Goal: Task Accomplishment & Management: Manage account settings

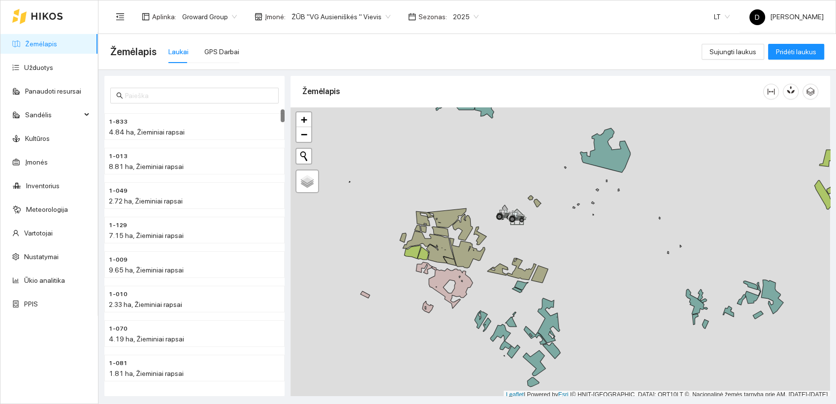
scroll to position [2, 0]
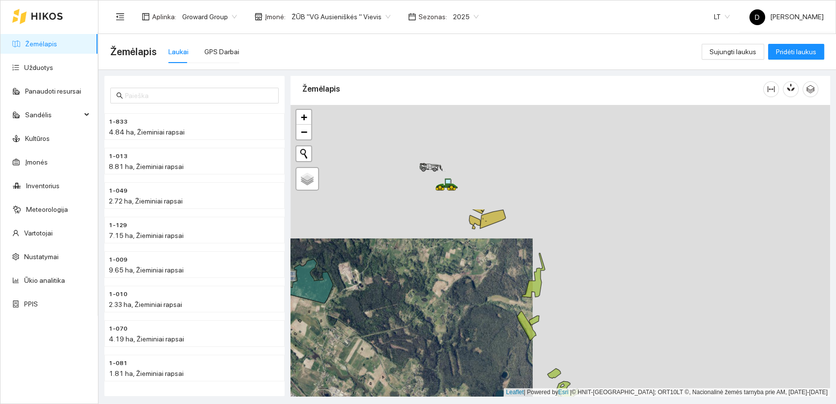
drag, startPoint x: 716, startPoint y: 169, endPoint x: 382, endPoint y: 340, distance: 375.6
click at [382, 340] on div at bounding box center [561, 251] width 540 height 292
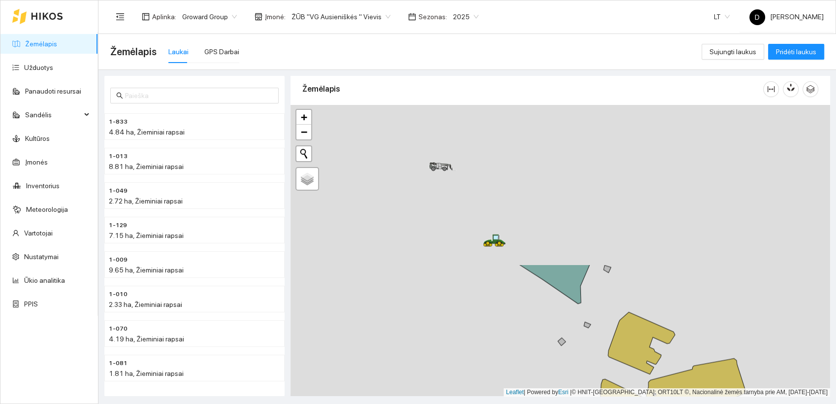
drag, startPoint x: 407, startPoint y: 171, endPoint x: 516, endPoint y: 342, distance: 202.2
click at [516, 342] on div at bounding box center [561, 251] width 540 height 292
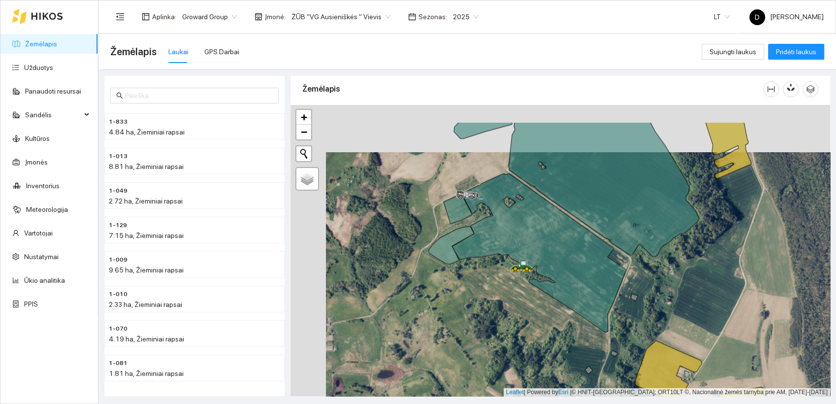
drag, startPoint x: 430, startPoint y: 264, endPoint x: 465, endPoint y: 311, distance: 59.4
click at [465, 311] on div at bounding box center [561, 251] width 540 height 292
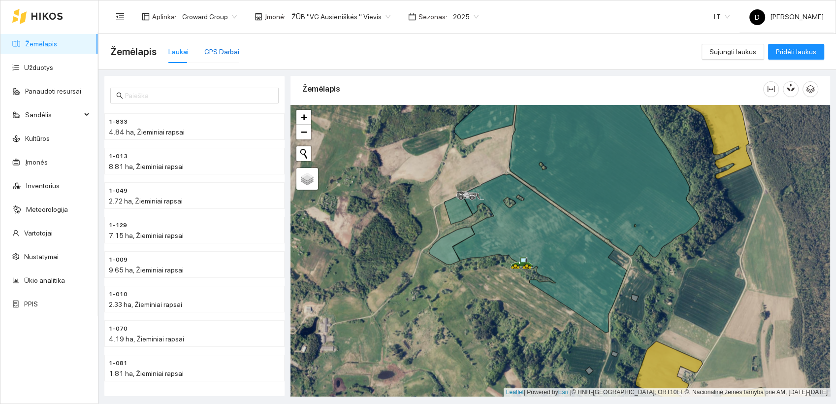
click at [212, 54] on div "GPS Darbai" at bounding box center [221, 51] width 35 height 11
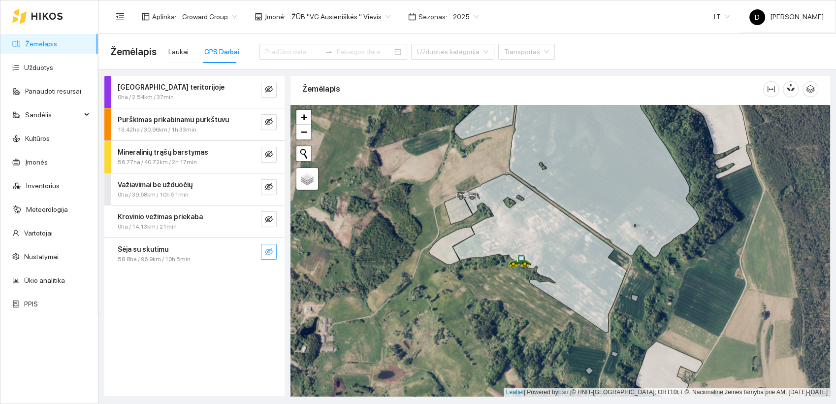
click at [268, 253] on icon "eye-invisible" at bounding box center [269, 252] width 8 height 8
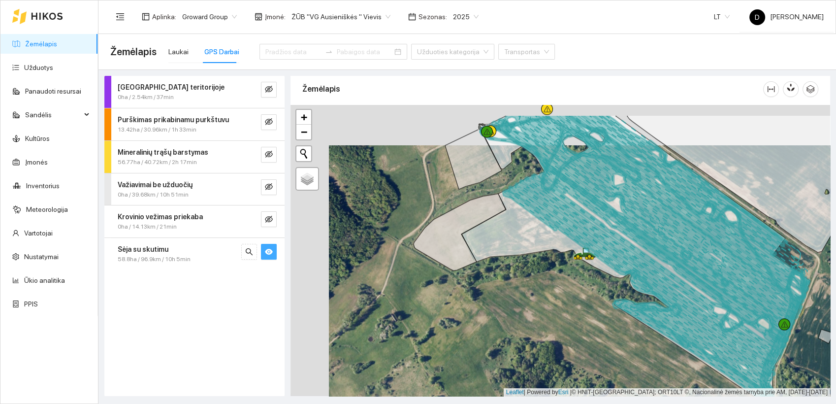
drag, startPoint x: 497, startPoint y: 253, endPoint x: 542, endPoint y: 308, distance: 71.4
click at [542, 308] on div at bounding box center [561, 251] width 540 height 292
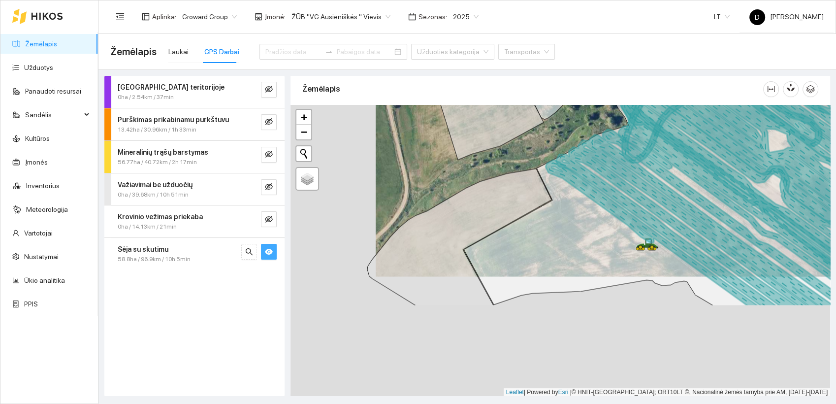
drag, startPoint x: 448, startPoint y: 332, endPoint x: 533, endPoint y: 212, distance: 147.7
click at [533, 212] on icon at bounding box center [717, 132] width 506 height 347
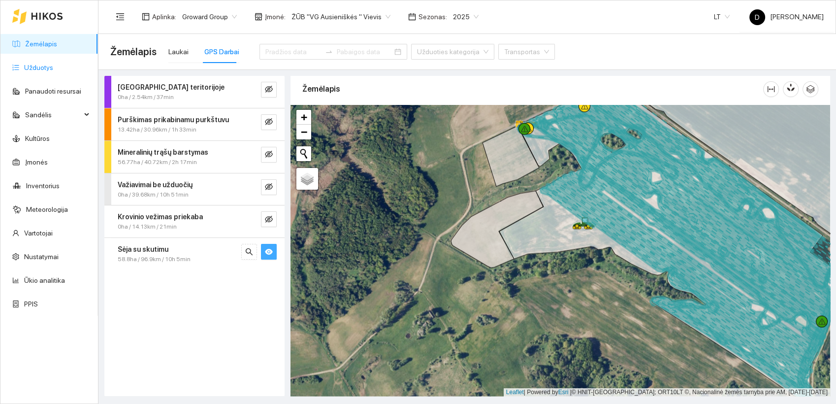
click at [47, 66] on link "Užduotys" at bounding box center [38, 68] width 29 height 8
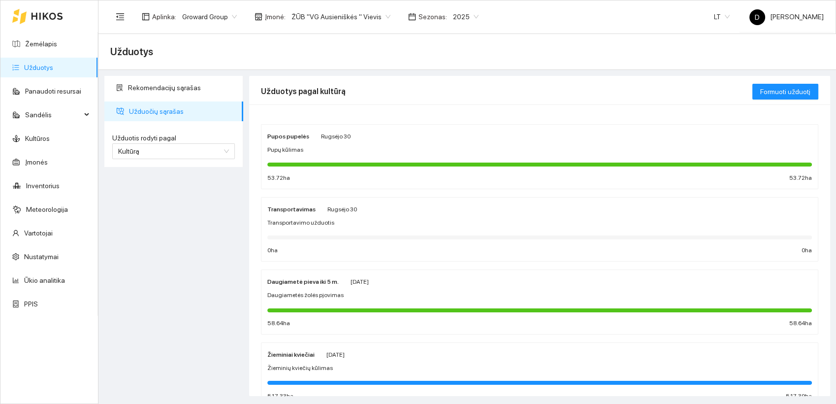
click at [456, 13] on span "2025" at bounding box center [466, 16] width 26 height 15
click at [452, 129] on div "2026" at bounding box center [454, 130] width 26 height 11
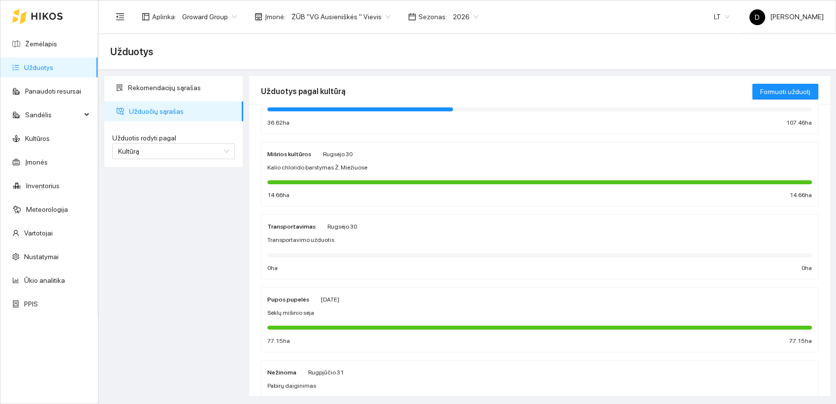
scroll to position [219, 0]
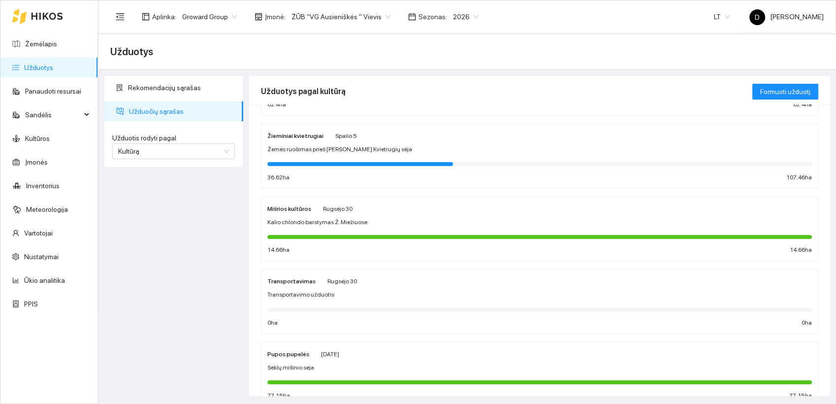
click at [292, 133] on strong "Žieminiai kvietrugiai" at bounding box center [295, 136] width 56 height 7
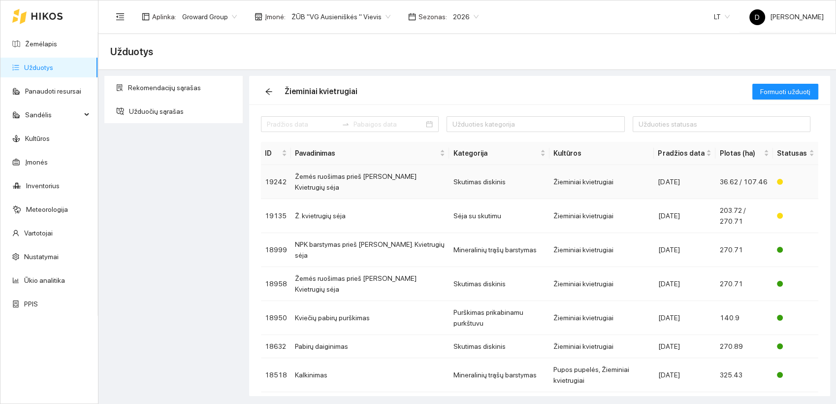
click at [385, 175] on td "Žemės ruošimas prieš [PERSON_NAME] Kvietrugių sėja" at bounding box center [370, 182] width 158 height 34
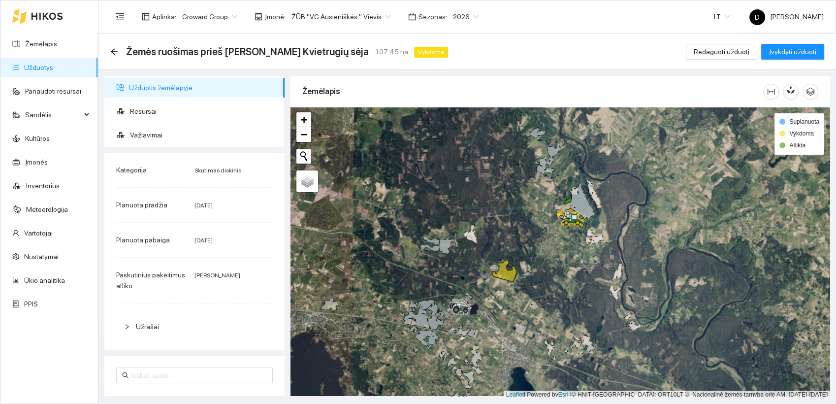
scroll to position [2, 0]
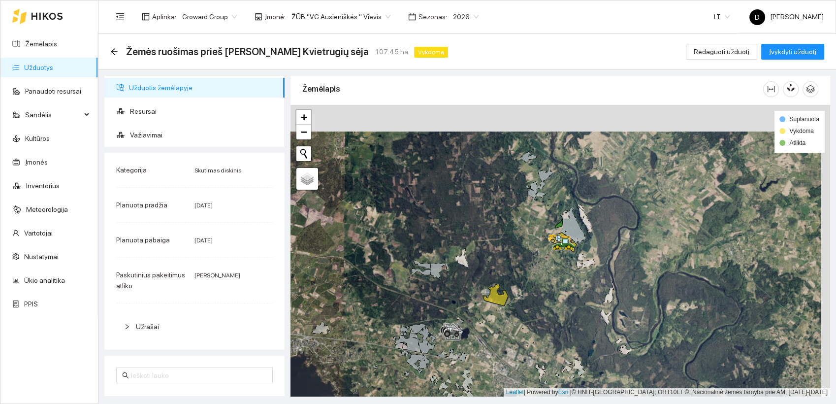
drag, startPoint x: 530, startPoint y: 234, endPoint x: 518, endPoint y: 274, distance: 41.1
click at [518, 274] on div at bounding box center [561, 251] width 540 height 292
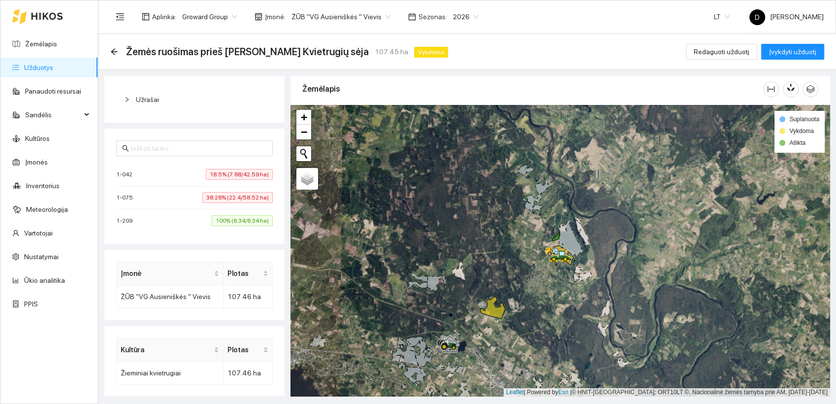
scroll to position [229, 0]
click at [210, 196] on span "38.28% (22.4/58.52 ha)" at bounding box center [237, 196] width 70 height 11
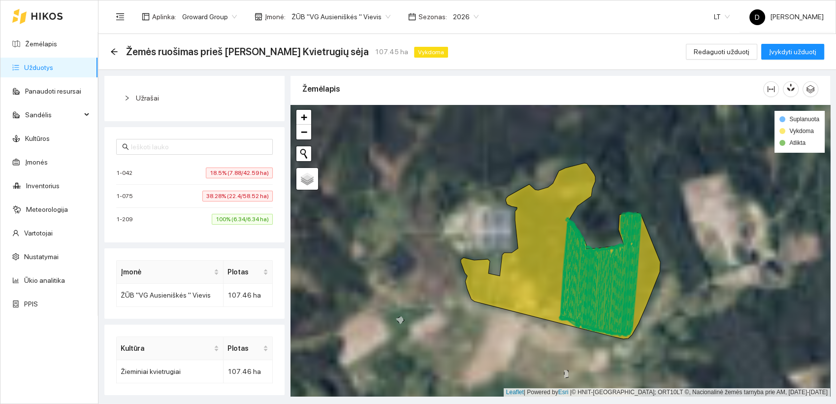
click at [213, 171] on span "18.5% (7.88/42.59 ha)" at bounding box center [239, 172] width 67 height 11
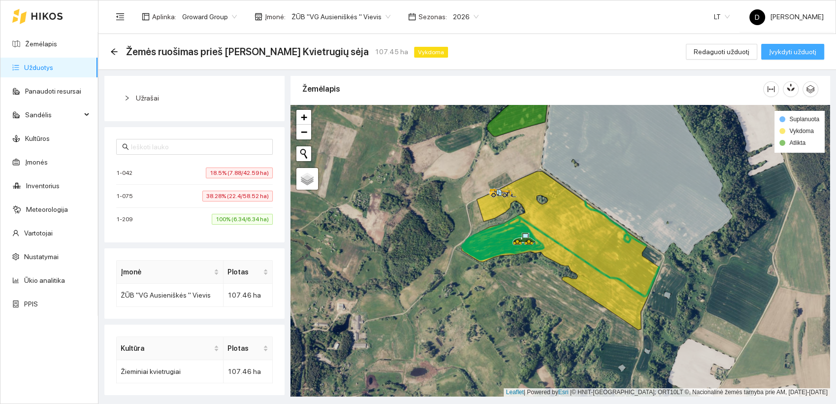
click at [804, 50] on span "Įvykdyti užduotį" at bounding box center [792, 51] width 47 height 11
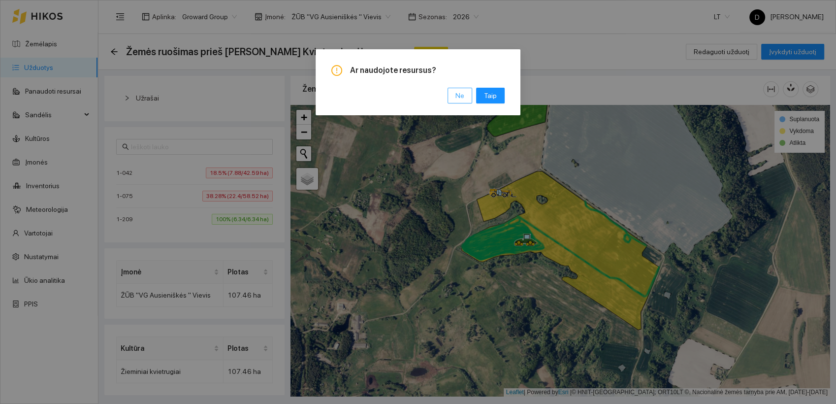
click at [460, 95] on span "Ne" at bounding box center [460, 95] width 9 height 11
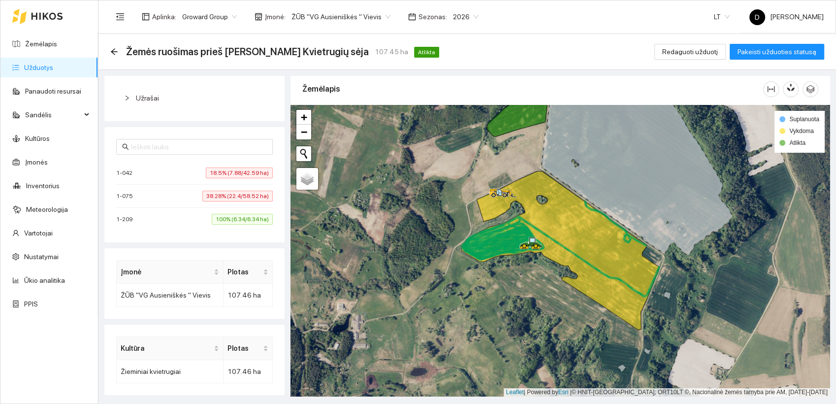
click at [109, 53] on div "Žemės ruošimas prieš [PERSON_NAME] Kvietrugių sėja 107.45 ha Atlikta Redaguoti …" at bounding box center [468, 52] width 738 height 36
click at [116, 50] on icon "arrow-left" at bounding box center [114, 52] width 8 height 8
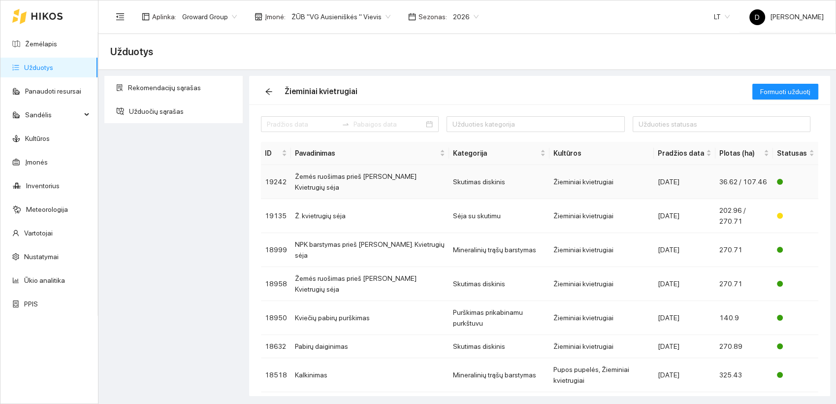
click at [397, 175] on td "Žemės ruošimas prieš [PERSON_NAME] Kvietrugių sėja" at bounding box center [370, 182] width 158 height 34
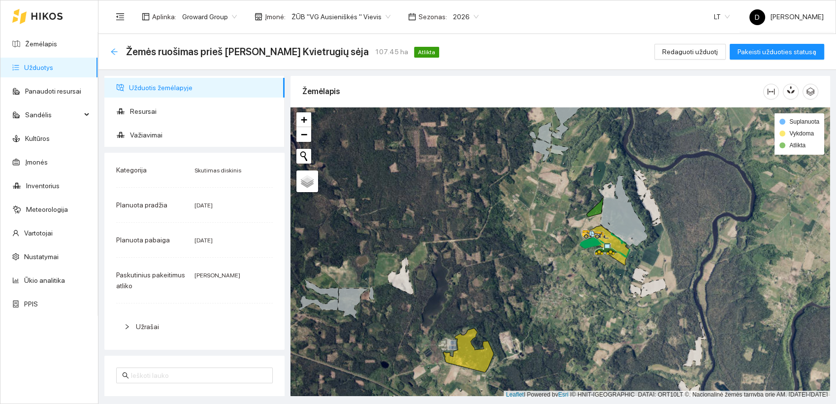
click at [113, 48] on icon "arrow-left" at bounding box center [114, 52] width 8 height 8
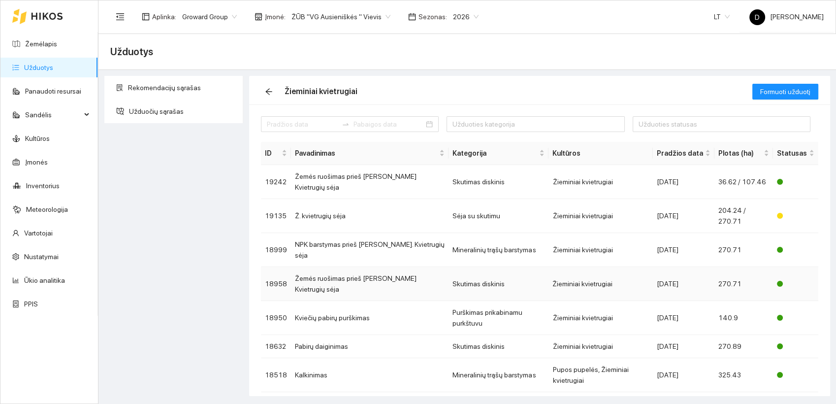
click at [355, 267] on td "Žemės ruošimas prieš [PERSON_NAME] Kvietrugių sėja" at bounding box center [370, 284] width 158 height 34
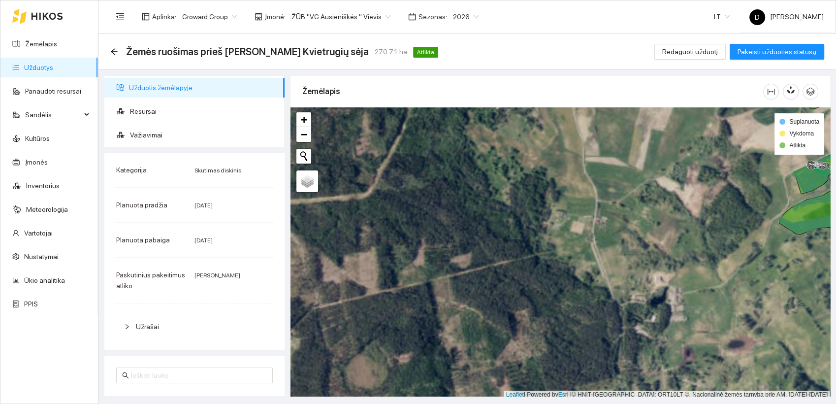
scroll to position [2, 0]
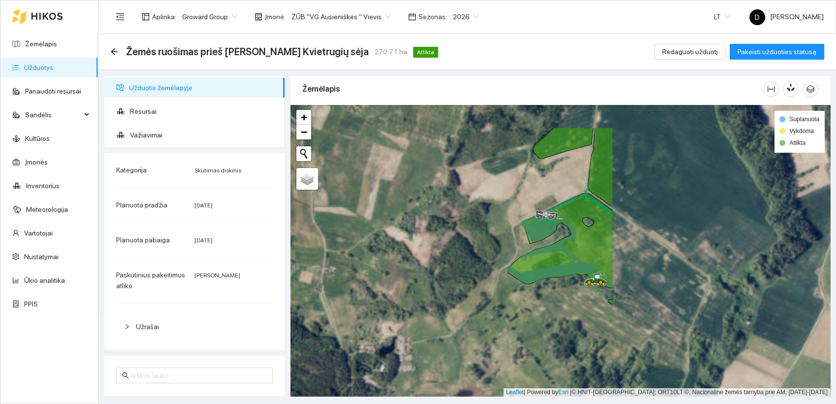
drag, startPoint x: 689, startPoint y: 234, endPoint x: 418, endPoint y: 286, distance: 276.4
click at [418, 286] on div at bounding box center [561, 251] width 540 height 292
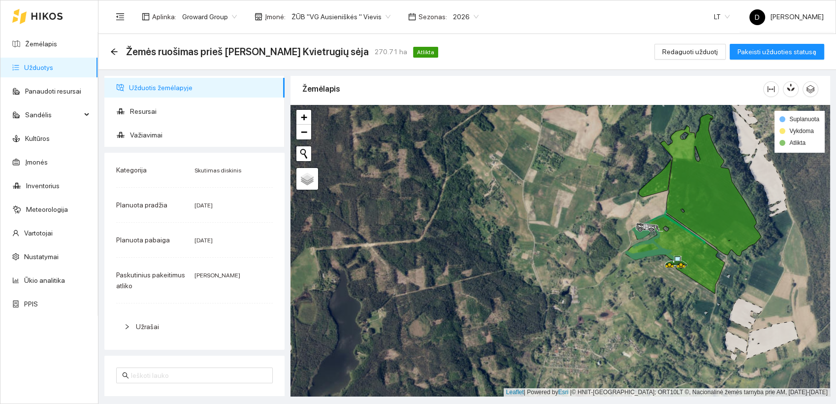
click at [110, 53] on div "Žemės ruošimas prieš [PERSON_NAME] Kvietrugių sėja 270.71 ha Atlikta Redaguoti …" at bounding box center [468, 52] width 738 height 36
click at [115, 52] on icon "arrow-left" at bounding box center [114, 52] width 8 height 8
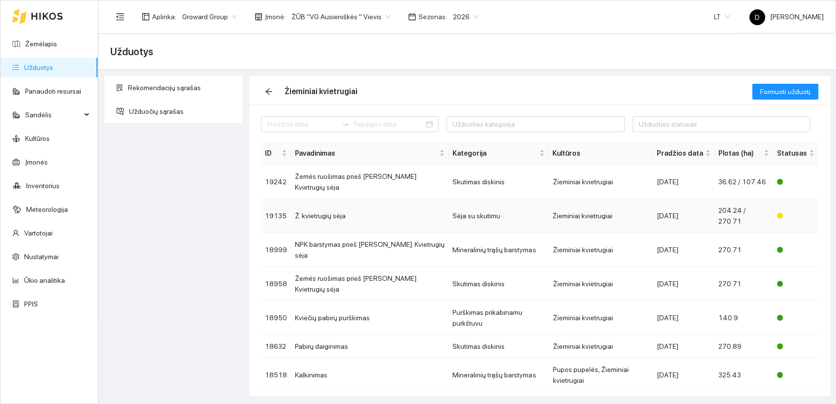
click at [340, 199] on td "Ž. kvietrugių sėja" at bounding box center [370, 216] width 158 height 34
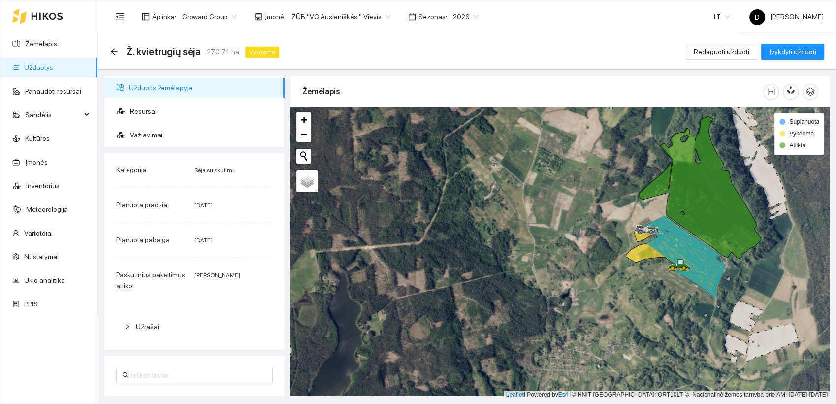
scroll to position [2, 0]
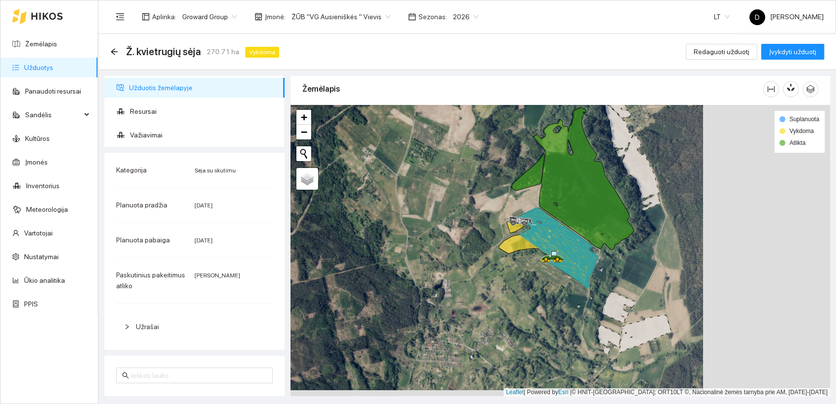
drag, startPoint x: 547, startPoint y: 262, endPoint x: 414, endPoint y: 253, distance: 133.8
click at [414, 253] on div at bounding box center [561, 251] width 540 height 292
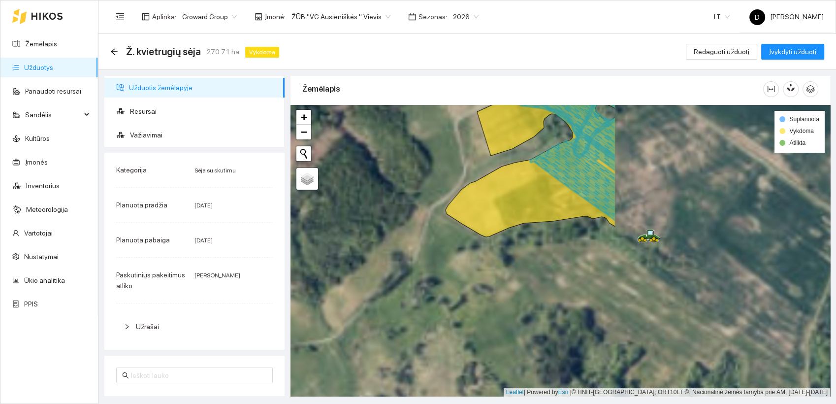
drag, startPoint x: 622, startPoint y: 248, endPoint x: 334, endPoint y: 230, distance: 288.8
click at [334, 230] on div at bounding box center [561, 251] width 540 height 292
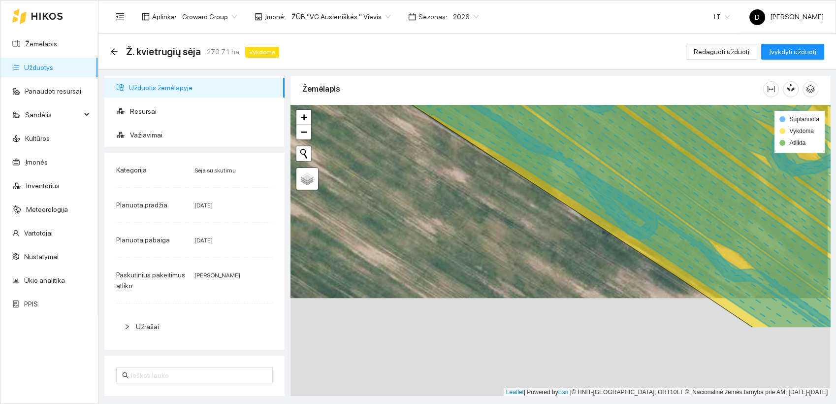
drag, startPoint x: 625, startPoint y: 350, endPoint x: 625, endPoint y: 250, distance: 99.5
click at [624, 249] on div at bounding box center [561, 251] width 540 height 292
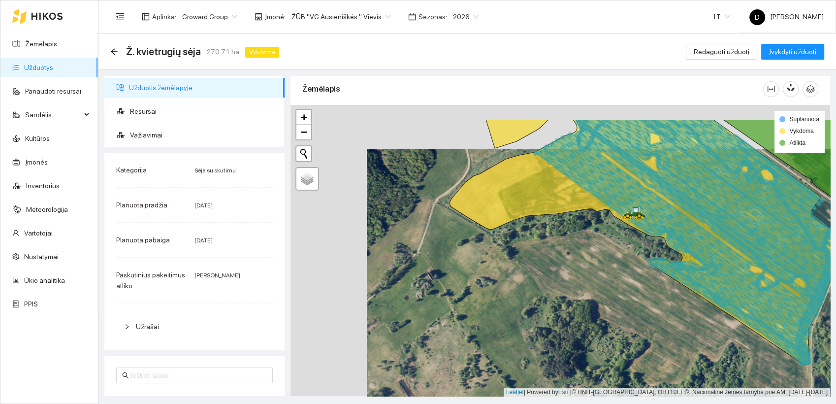
drag, startPoint x: 532, startPoint y: 201, endPoint x: 608, endPoint y: 245, distance: 88.3
click at [608, 245] on div at bounding box center [561, 251] width 540 height 292
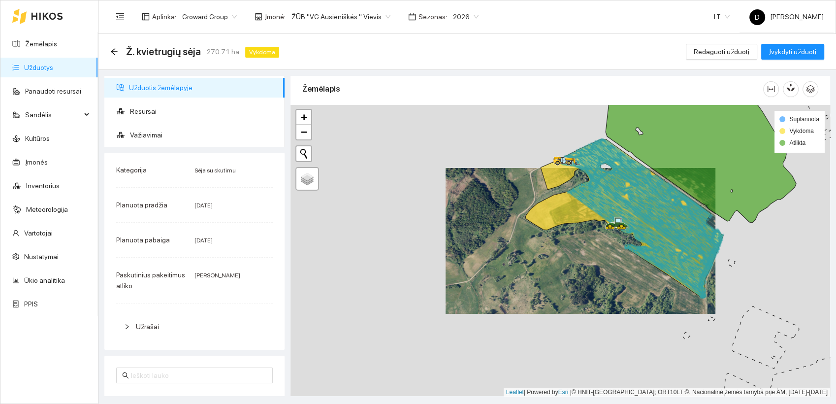
click at [629, 207] on icon at bounding box center [636, 213] width 154 height 112
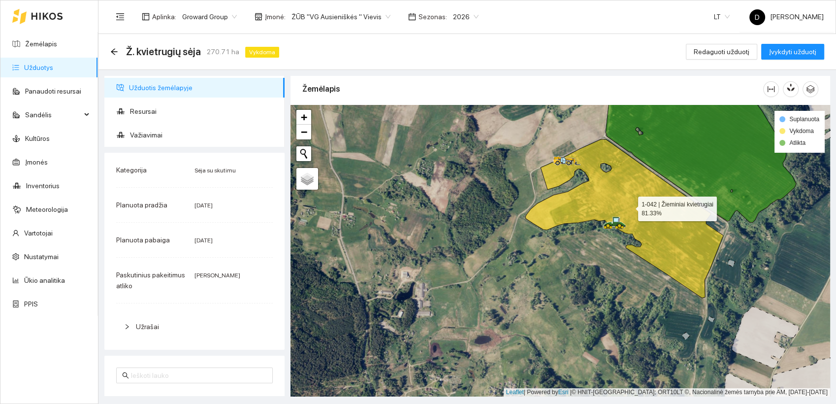
click at [630, 207] on icon at bounding box center [625, 218] width 198 height 159
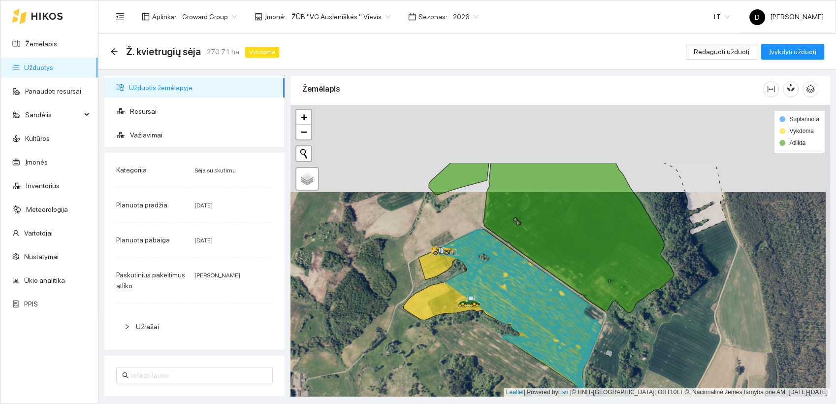
drag, startPoint x: 356, startPoint y: 188, endPoint x: 352, endPoint y: 275, distance: 87.3
click at [352, 275] on div at bounding box center [561, 251] width 540 height 292
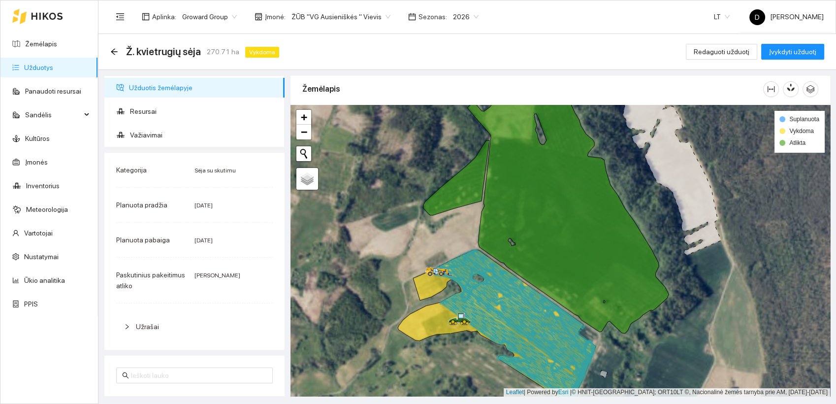
click at [360, 235] on div at bounding box center [561, 251] width 540 height 292
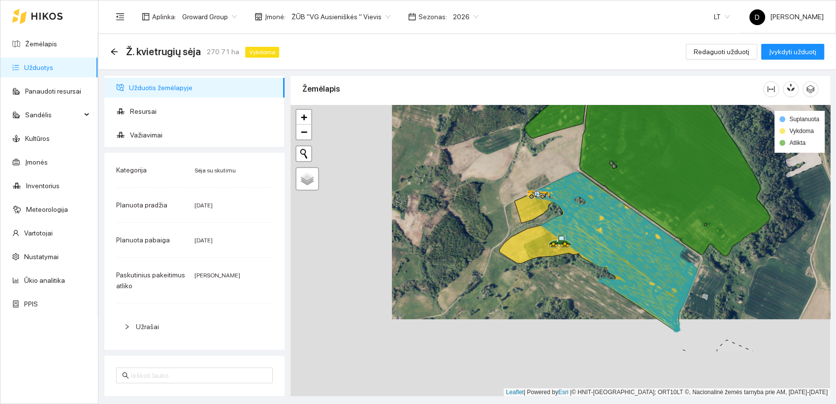
drag, startPoint x: 372, startPoint y: 223, endPoint x: 477, endPoint y: 141, distance: 133.0
click at [477, 141] on div at bounding box center [561, 251] width 540 height 292
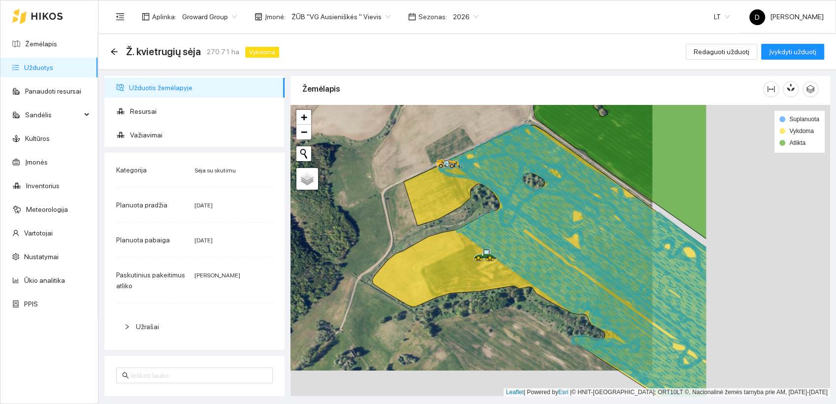
drag, startPoint x: 500, startPoint y: 235, endPoint x: 322, endPoint y: 209, distance: 179.7
click at [322, 209] on div at bounding box center [561, 251] width 540 height 292
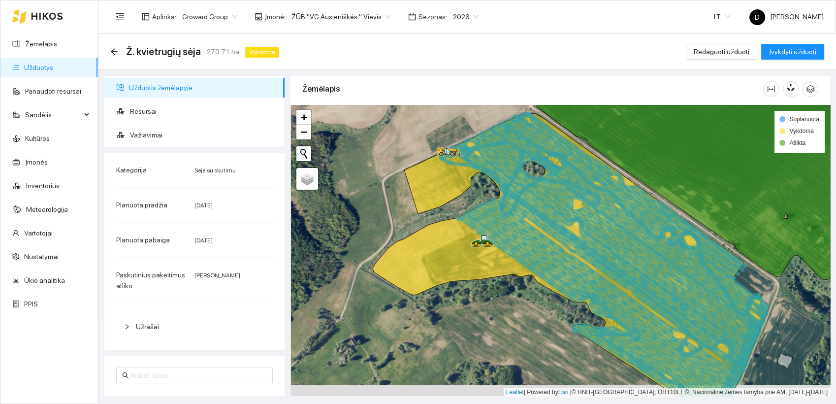
drag, startPoint x: 326, startPoint y: 241, endPoint x: 326, endPoint y: 229, distance: 11.8
click at [326, 229] on div at bounding box center [561, 251] width 540 height 292
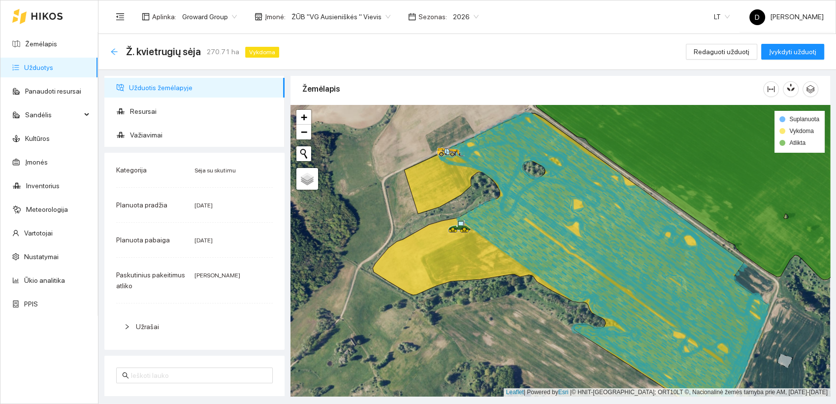
click at [114, 51] on icon "arrow-left" at bounding box center [114, 51] width 6 height 6
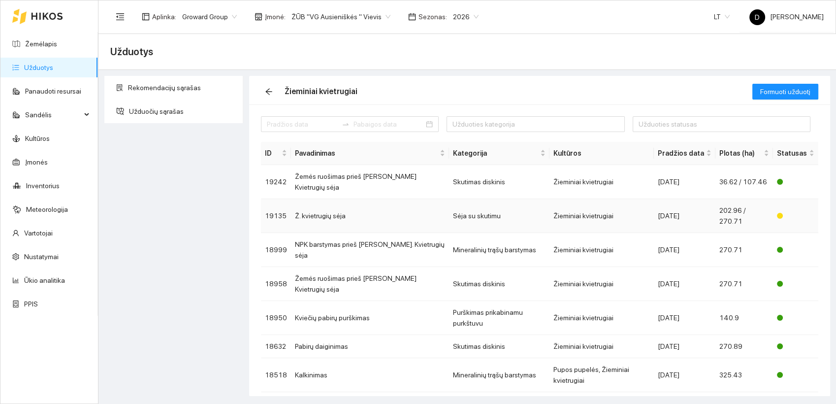
click at [618, 199] on td "Žieminiai kvietrugiai" at bounding box center [602, 216] width 104 height 34
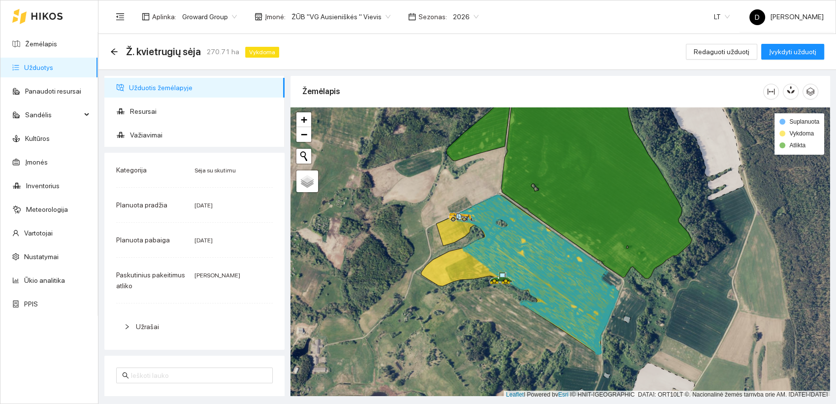
scroll to position [2, 0]
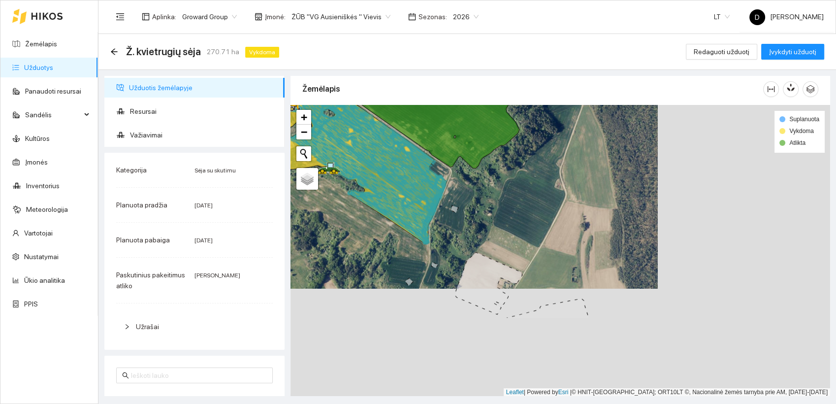
drag, startPoint x: 666, startPoint y: 310, endPoint x: 493, endPoint y: 201, distance: 205.0
click at [493, 201] on div at bounding box center [561, 251] width 540 height 292
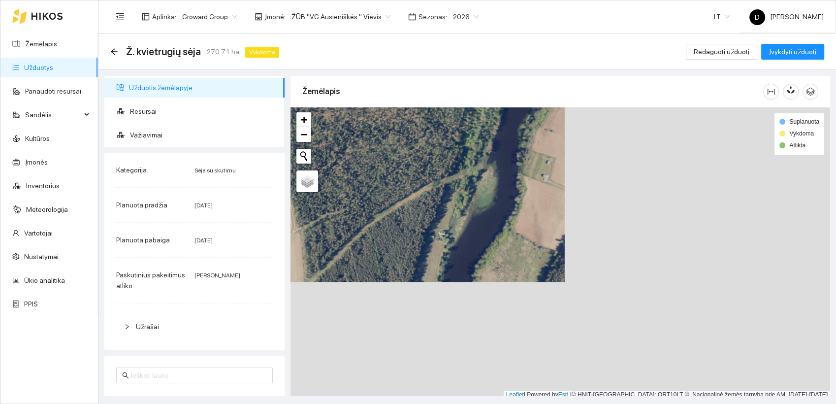
click at [419, 165] on div at bounding box center [561, 253] width 540 height 292
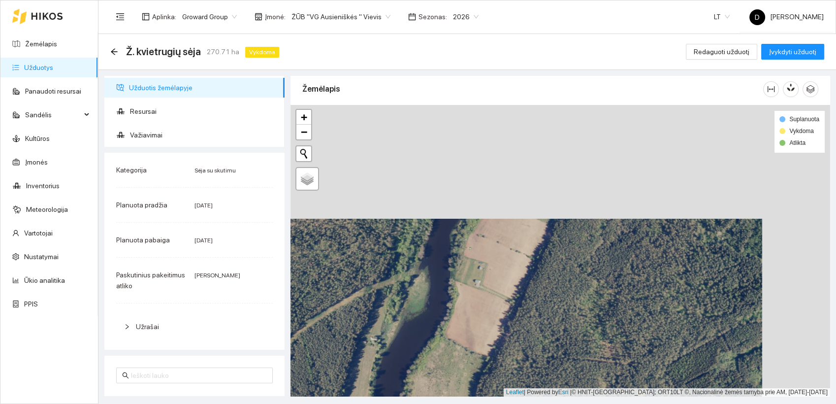
drag, startPoint x: 544, startPoint y: 175, endPoint x: 462, endPoint y: 322, distance: 167.6
click at [462, 321] on div at bounding box center [561, 251] width 540 height 292
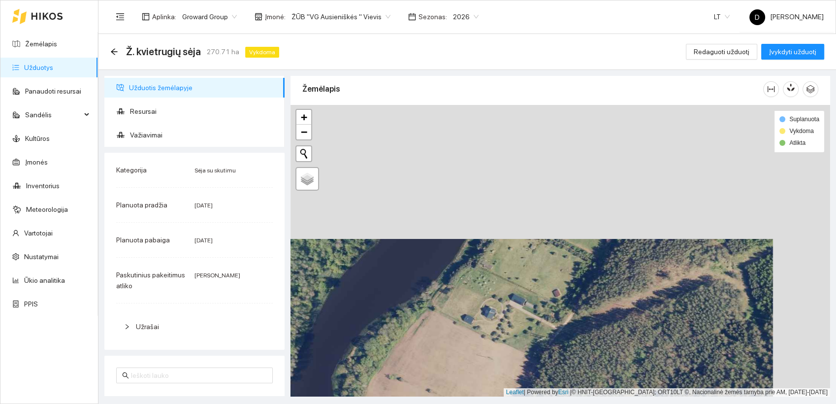
drag, startPoint x: 550, startPoint y: 223, endPoint x: 496, endPoint y: 351, distance: 139.5
click at [496, 351] on div at bounding box center [561, 251] width 540 height 292
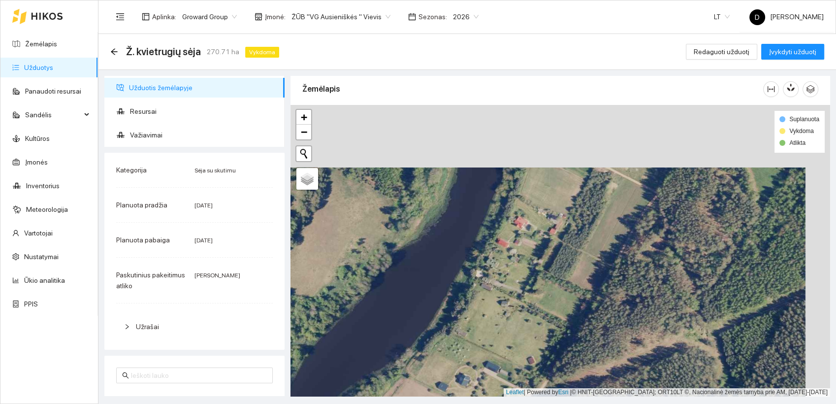
drag, startPoint x: 550, startPoint y: 209, endPoint x: 502, endPoint y: 322, distance: 122.5
click at [502, 321] on div at bounding box center [561, 251] width 540 height 292
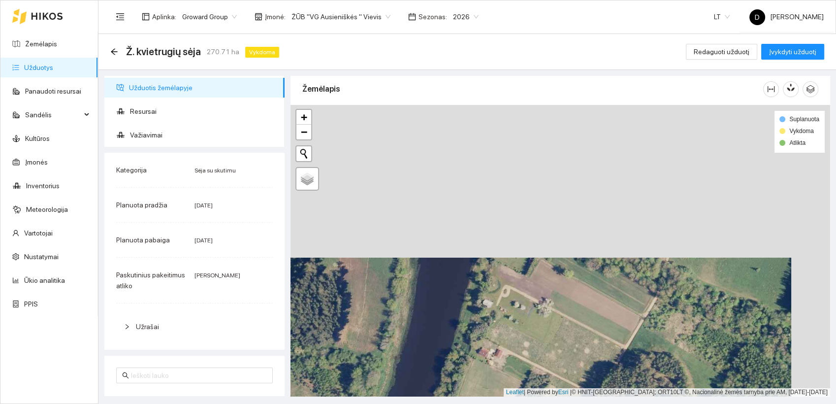
drag, startPoint x: 544, startPoint y: 210, endPoint x: 505, endPoint y: 366, distance: 160.4
click at [505, 365] on div at bounding box center [561, 251] width 540 height 292
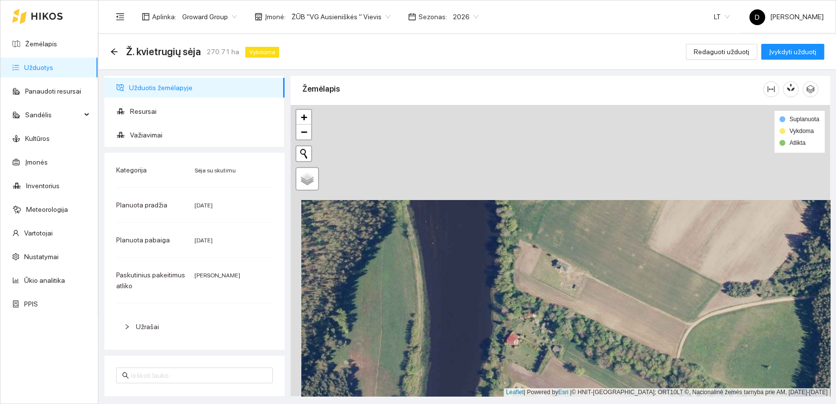
drag, startPoint x: 543, startPoint y: 222, endPoint x: 557, endPoint y: 325, distance: 103.9
click at [557, 325] on div at bounding box center [561, 251] width 540 height 292
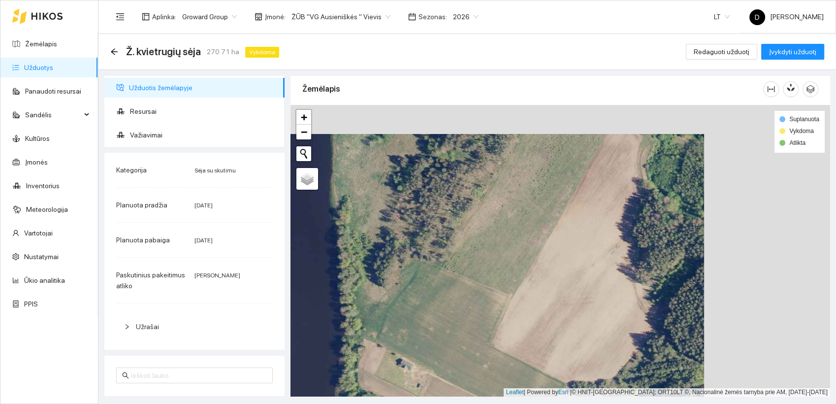
drag, startPoint x: 551, startPoint y: 179, endPoint x: 423, endPoint y: 209, distance: 131.7
click at [423, 209] on div at bounding box center [561, 251] width 540 height 292
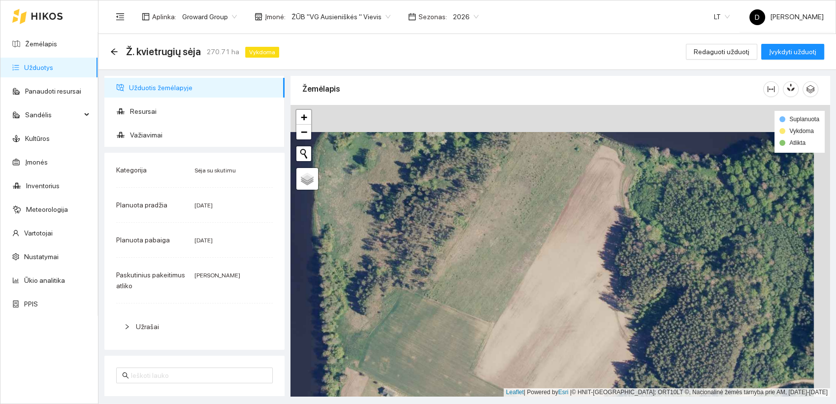
drag, startPoint x: 528, startPoint y: 197, endPoint x: 466, endPoint y: 290, distance: 111.2
click at [466, 288] on div at bounding box center [561, 251] width 540 height 292
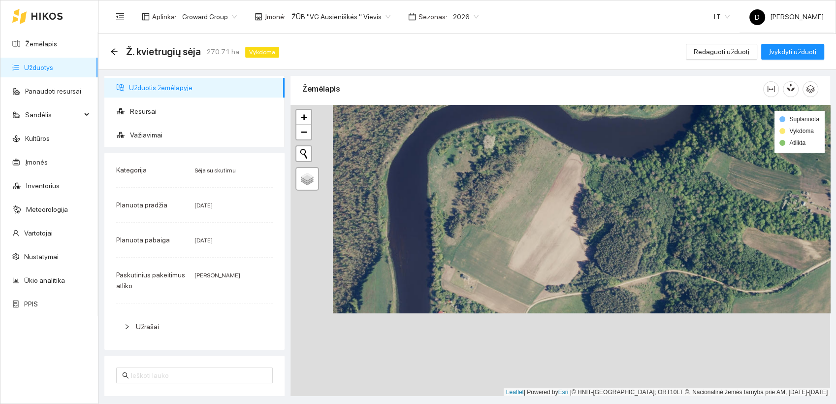
drag, startPoint x: 513, startPoint y: 310, endPoint x: 548, endPoint y: 250, distance: 69.1
click at [548, 250] on div at bounding box center [561, 251] width 540 height 292
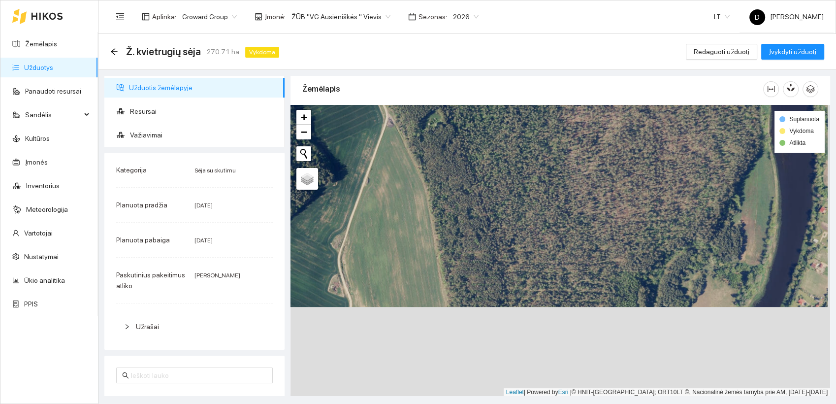
drag, startPoint x: 626, startPoint y: 255, endPoint x: 647, endPoint y: 154, distance: 102.7
click at [647, 154] on div at bounding box center [561, 251] width 540 height 292
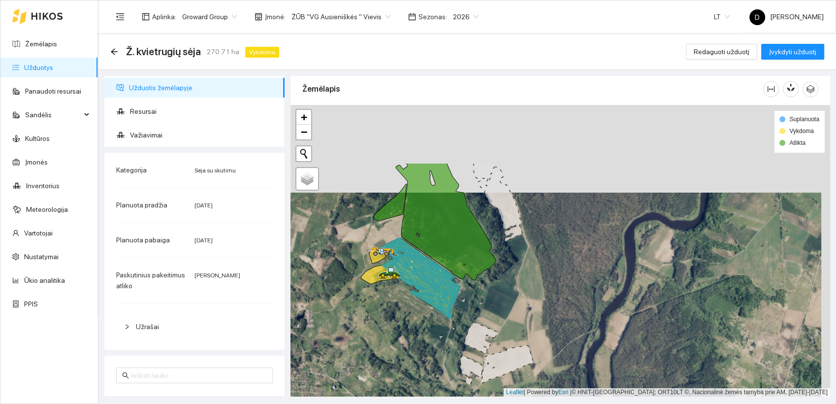
drag, startPoint x: 524, startPoint y: 190, endPoint x: 504, endPoint y: 307, distance: 119.4
click at [504, 307] on div at bounding box center [561, 251] width 540 height 292
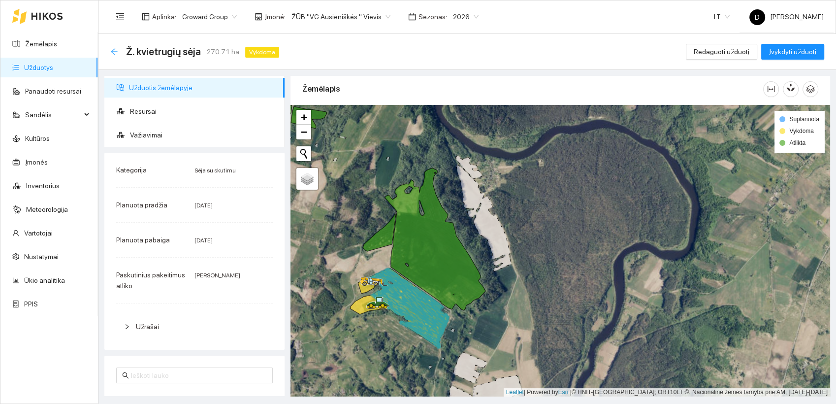
click at [113, 50] on icon "arrow-left" at bounding box center [114, 52] width 8 height 8
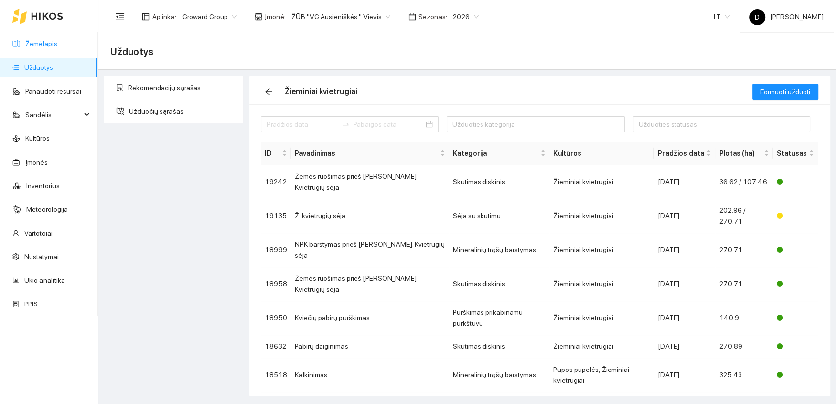
click at [50, 45] on link "Žemėlapis" at bounding box center [41, 44] width 32 height 8
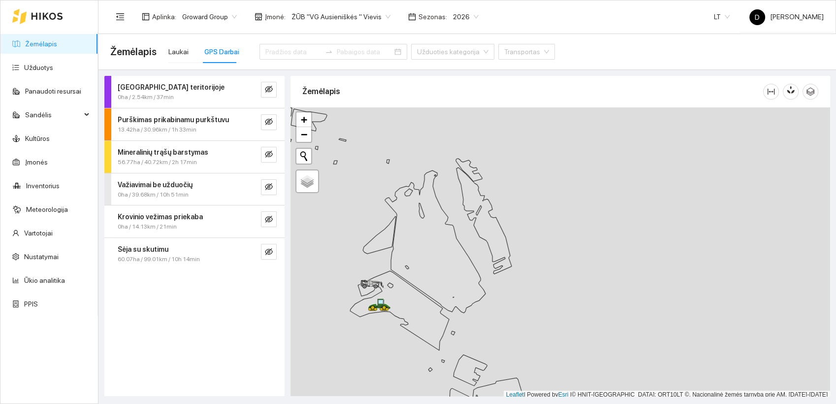
click at [221, 55] on div "GPS Darbai" at bounding box center [221, 51] width 35 height 11
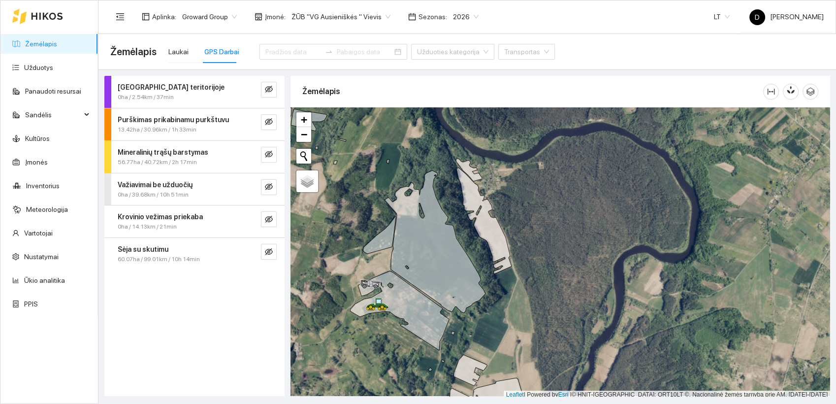
click at [191, 149] on strong "Mineralinių trąšų barstymas" at bounding box center [163, 152] width 91 height 8
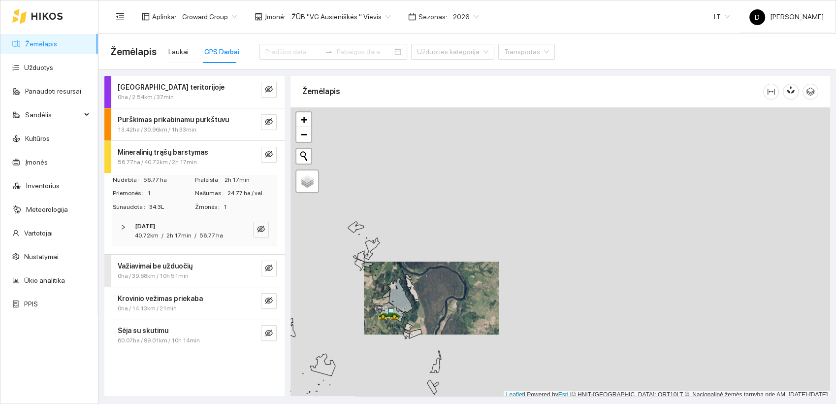
scroll to position [2, 0]
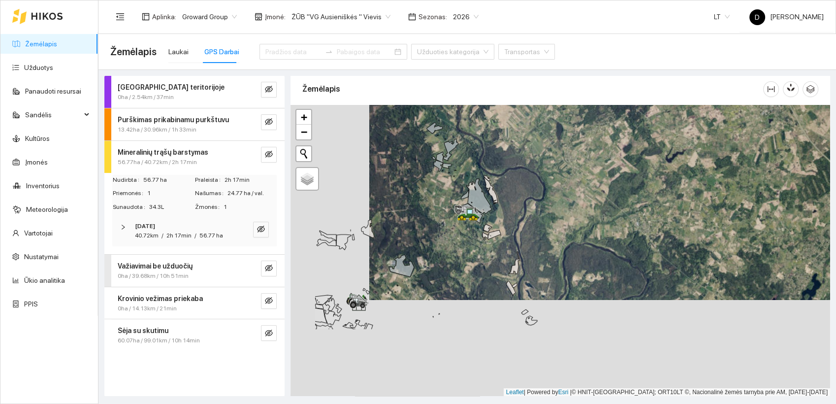
drag, startPoint x: 389, startPoint y: 335, endPoint x: 527, endPoint y: 142, distance: 237.7
click at [527, 142] on div at bounding box center [561, 251] width 540 height 292
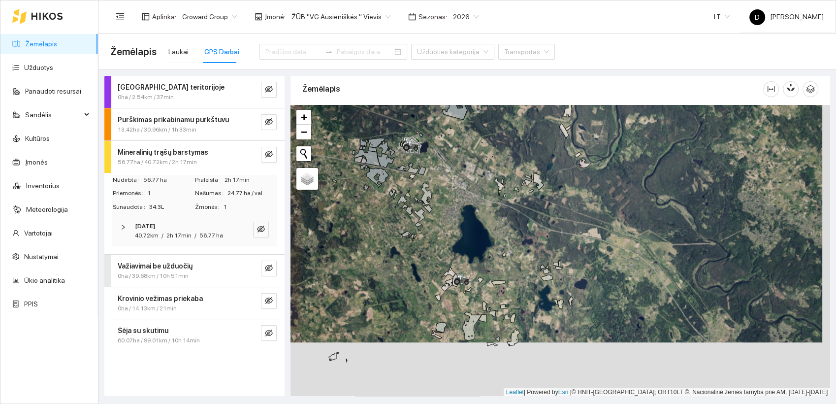
drag, startPoint x: 473, startPoint y: 316, endPoint x: 479, endPoint y: 213, distance: 103.1
click at [479, 213] on div at bounding box center [561, 251] width 540 height 292
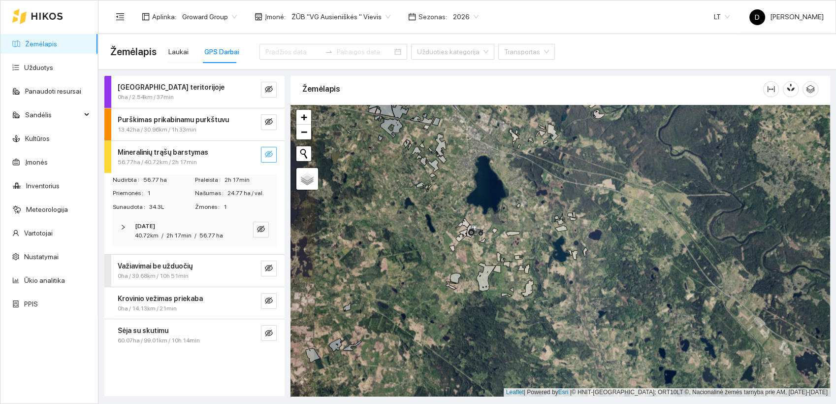
click at [271, 153] on icon "eye-invisible" at bounding box center [269, 154] width 8 height 8
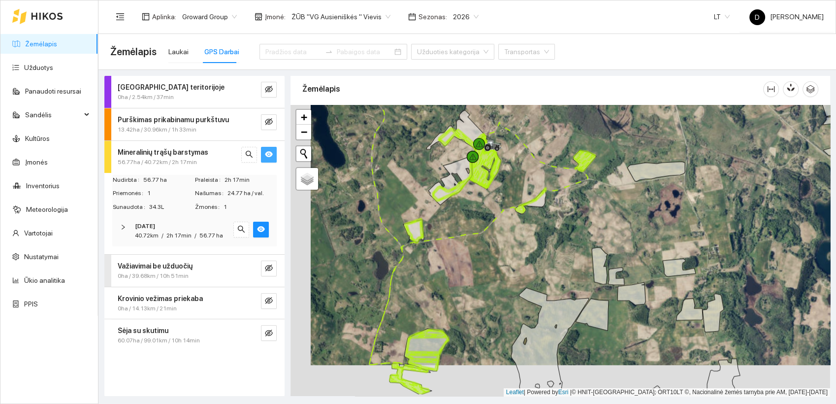
drag, startPoint x: 457, startPoint y: 283, endPoint x: 476, endPoint y: 253, distance: 35.4
click at [476, 253] on div at bounding box center [561, 251] width 540 height 292
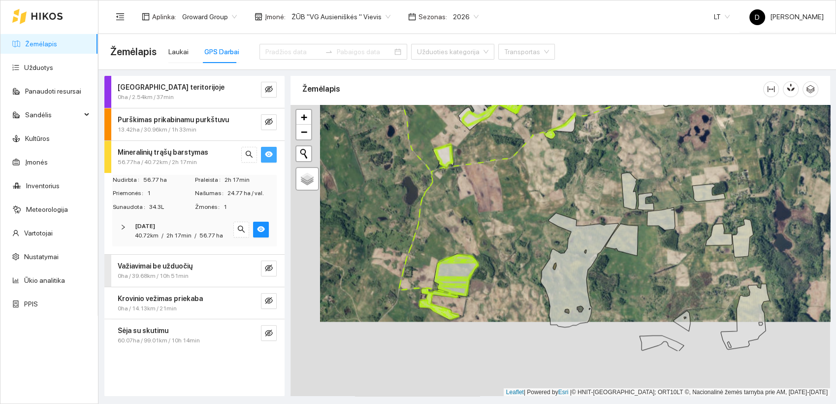
drag, startPoint x: 443, startPoint y: 368, endPoint x: 472, endPoint y: 294, distance: 80.5
click at [472, 294] on div at bounding box center [561, 251] width 540 height 292
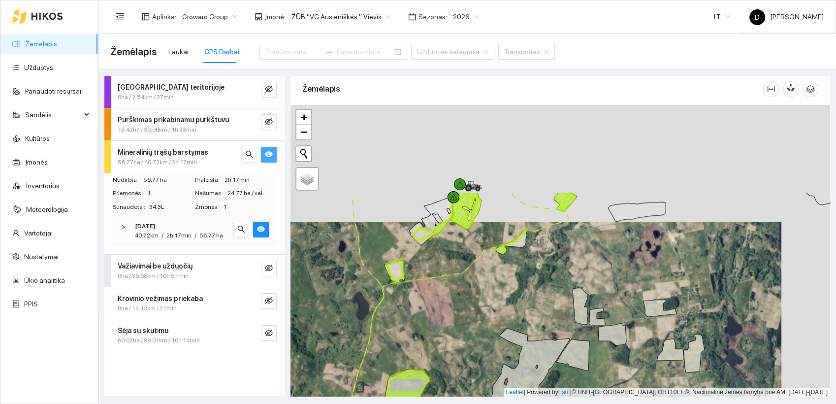
drag, startPoint x: 455, startPoint y: 191, endPoint x: 429, endPoint y: 299, distance: 111.0
click at [407, 312] on div at bounding box center [561, 251] width 540 height 292
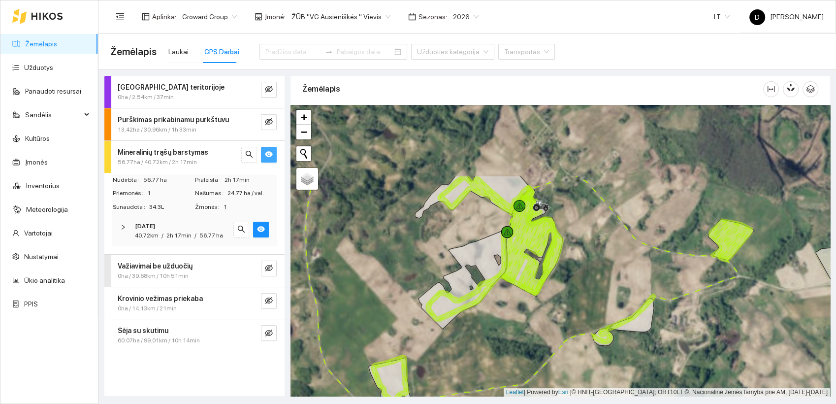
drag, startPoint x: 444, startPoint y: 217, endPoint x: 490, endPoint y: 320, distance: 112.5
click at [490, 320] on div at bounding box center [561, 251] width 540 height 292
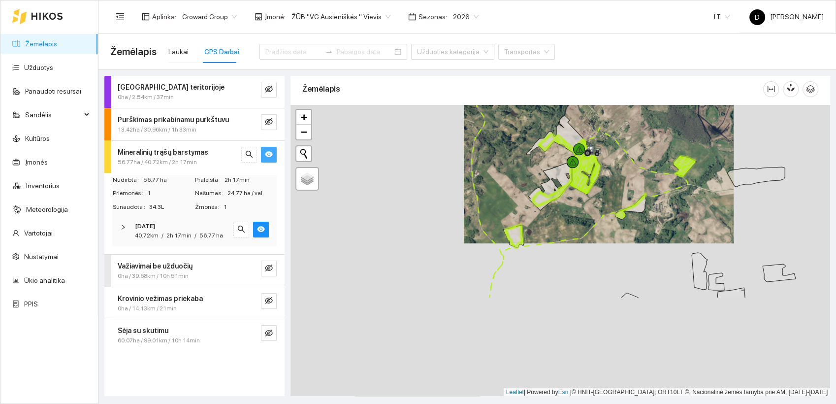
drag, startPoint x: 563, startPoint y: 358, endPoint x: 595, endPoint y: 213, distance: 148.2
click at [595, 213] on div at bounding box center [561, 251] width 540 height 292
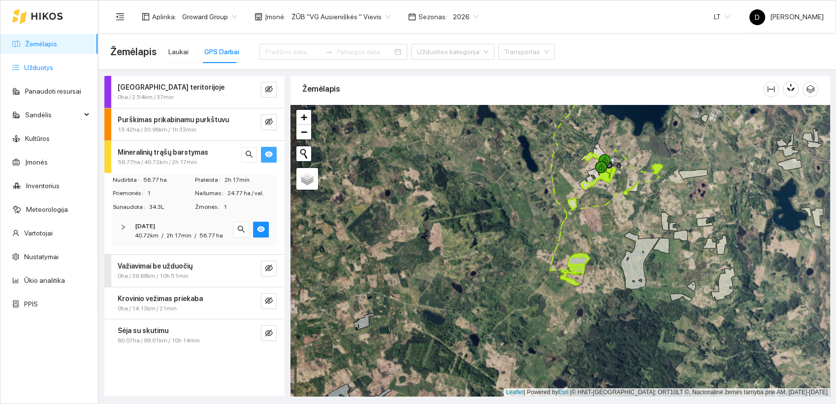
click at [40, 69] on link "Užduotys" at bounding box center [38, 68] width 29 height 8
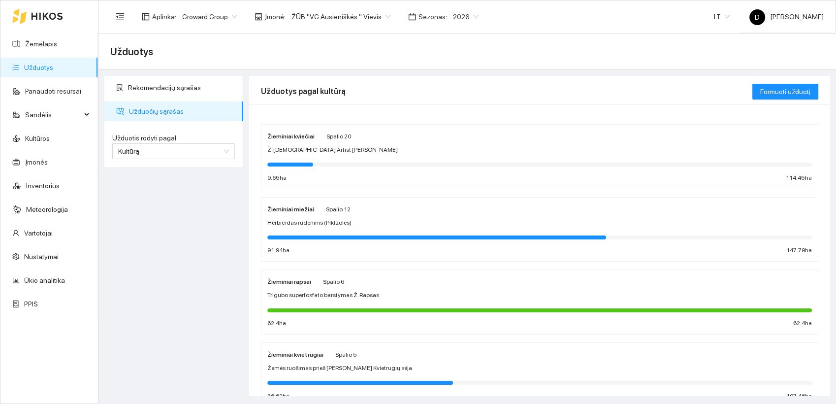
click at [288, 140] on div "Žieminiai kviečiai" at bounding box center [290, 136] width 47 height 11
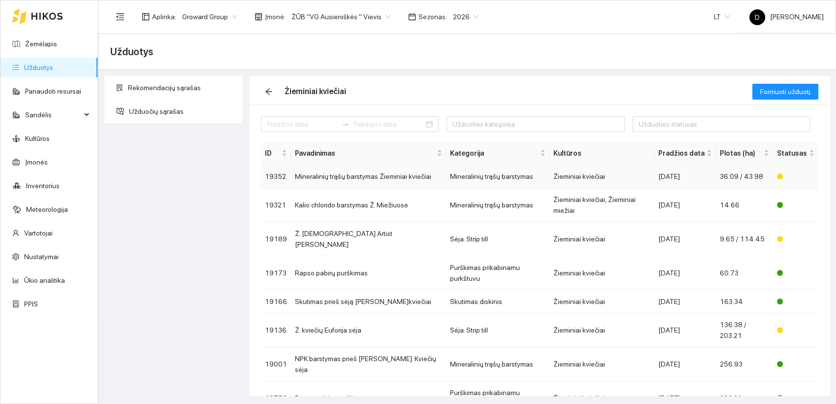
click at [335, 176] on td "Mineralinių trąšų barstymas Žieminiai kviečiai" at bounding box center [368, 176] width 155 height 23
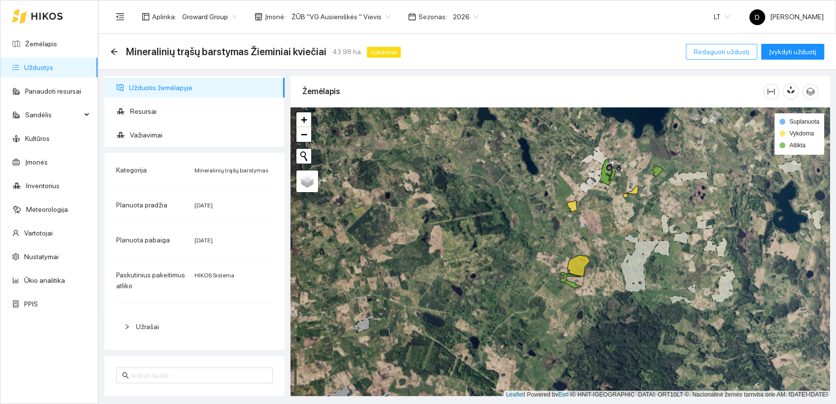
click at [725, 53] on span "Redaguoti užduotį" at bounding box center [722, 51] width 56 height 11
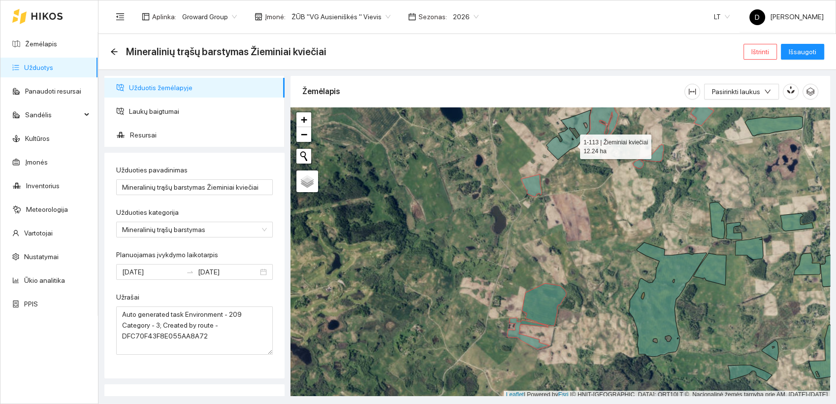
scroll to position [2, 0]
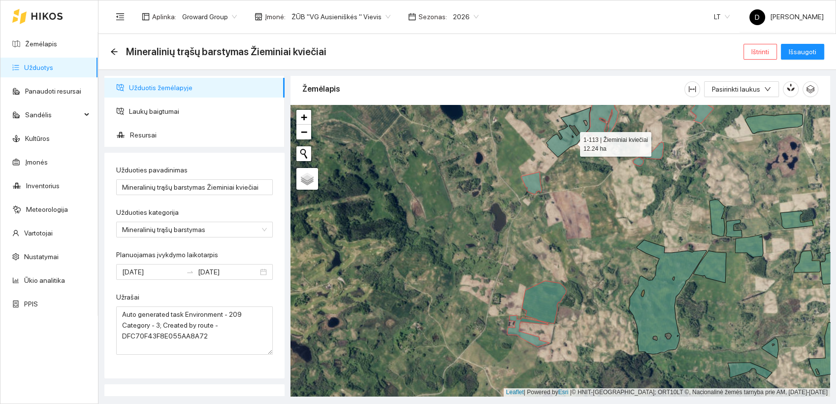
click at [571, 144] on icon at bounding box center [568, 132] width 45 height 50
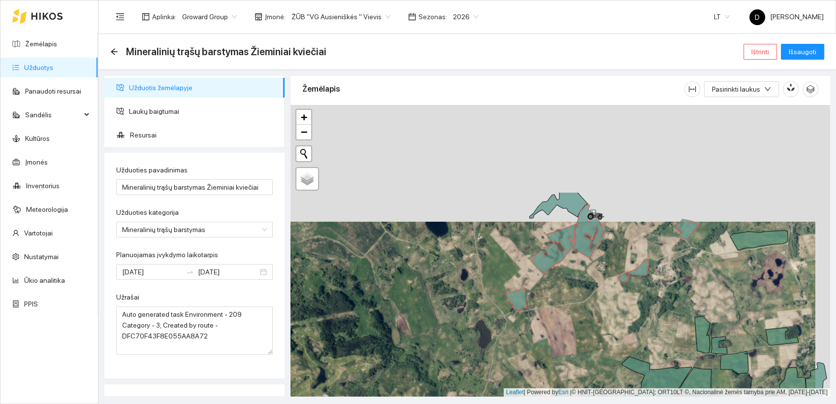
drag, startPoint x: 582, startPoint y: 173, endPoint x: 568, endPoint y: 299, distance: 126.4
click at [568, 299] on div at bounding box center [561, 251] width 540 height 292
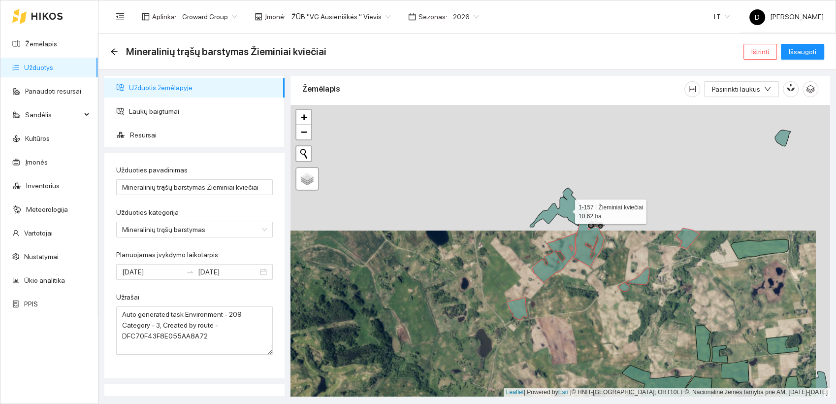
click at [569, 208] on icon at bounding box center [559, 207] width 59 height 39
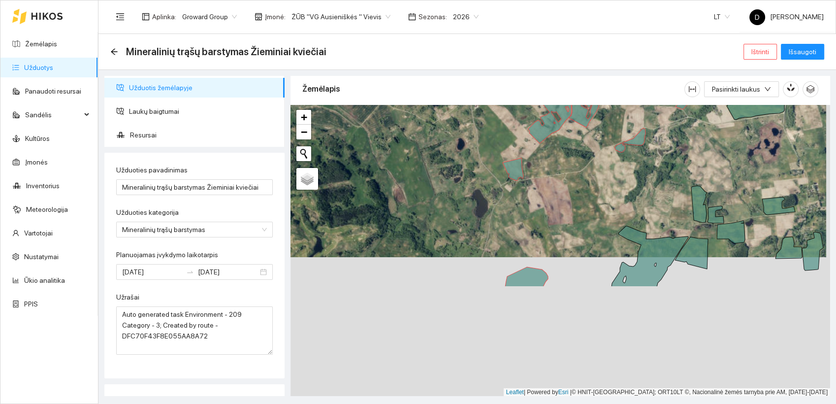
drag, startPoint x: 587, startPoint y: 329, endPoint x: 583, endPoint y: 186, distance: 143.4
click at [583, 186] on div at bounding box center [561, 251] width 540 height 292
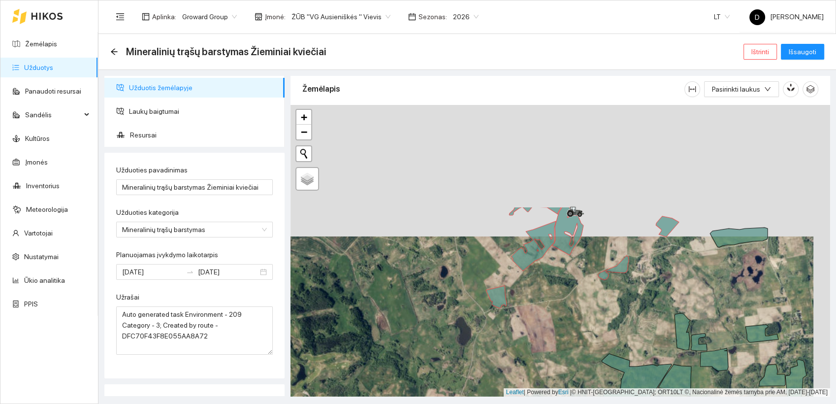
drag, startPoint x: 549, startPoint y: 198, endPoint x: 531, endPoint y: 335, distance: 138.6
click at [531, 335] on div at bounding box center [561, 251] width 540 height 292
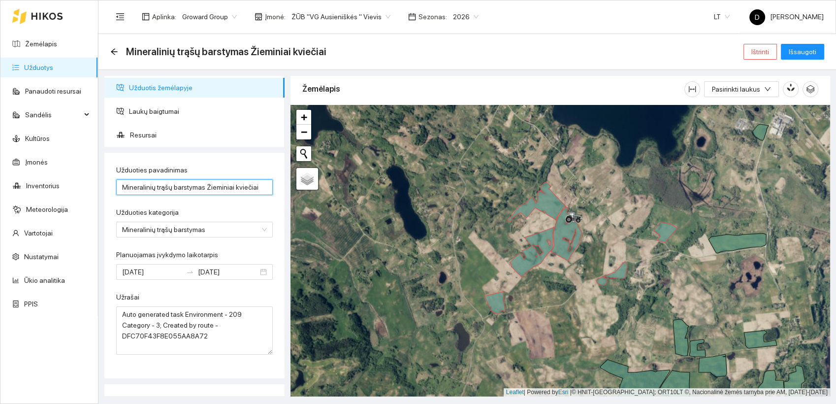
drag, startPoint x: 120, startPoint y: 187, endPoint x: 168, endPoint y: 190, distance: 47.9
click at [168, 190] on input "Mineralinių trąšų barstymas Žieminiai kviečiai" at bounding box center [194, 187] width 157 height 16
drag, startPoint x: 219, startPoint y: 187, endPoint x: 198, endPoint y: 184, distance: 21.9
click at [198, 184] on input "Kalio chlorido barstymas Žieminiai kviečiai" at bounding box center [194, 187] width 157 height 16
type input "Kalio chlorido barstymas Ž. kviečiai"
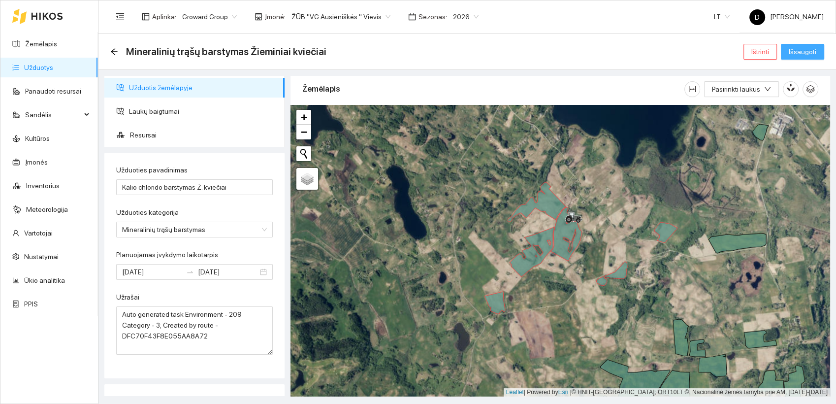
click at [804, 49] on span "Išsaugoti" at bounding box center [803, 51] width 28 height 11
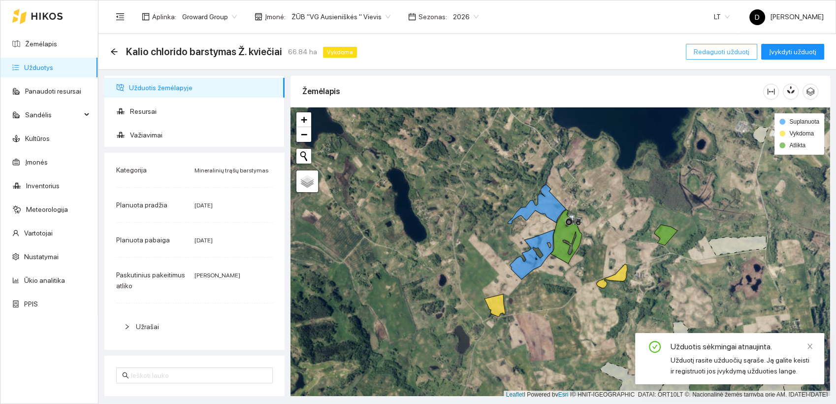
click at [729, 51] on span "Redaguoti užduotį" at bounding box center [722, 51] width 56 height 11
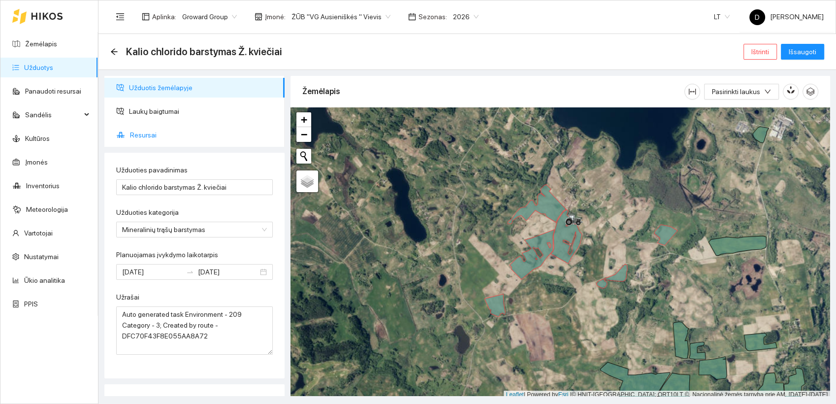
click at [140, 137] on span "Resursai" at bounding box center [203, 135] width 147 height 20
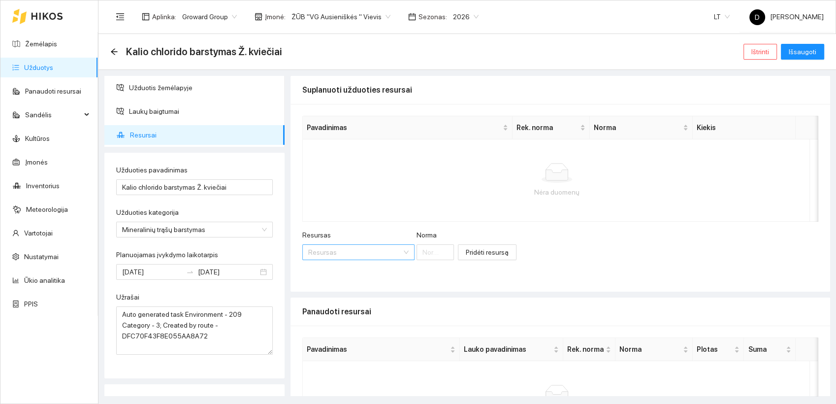
click at [394, 251] on div "Resursas" at bounding box center [358, 252] width 112 height 16
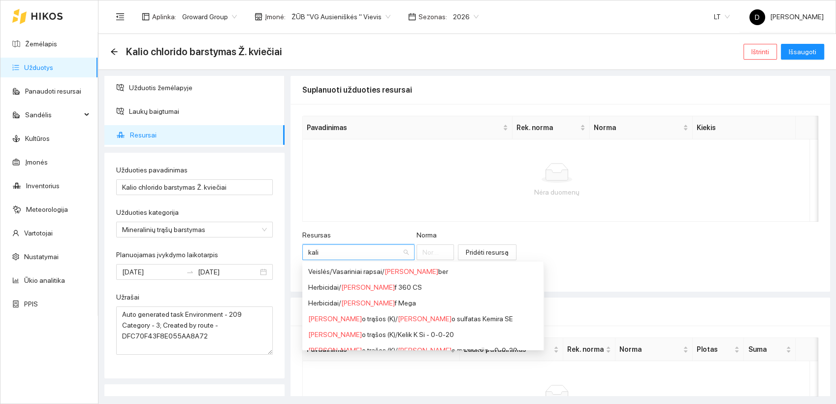
type input "kalio"
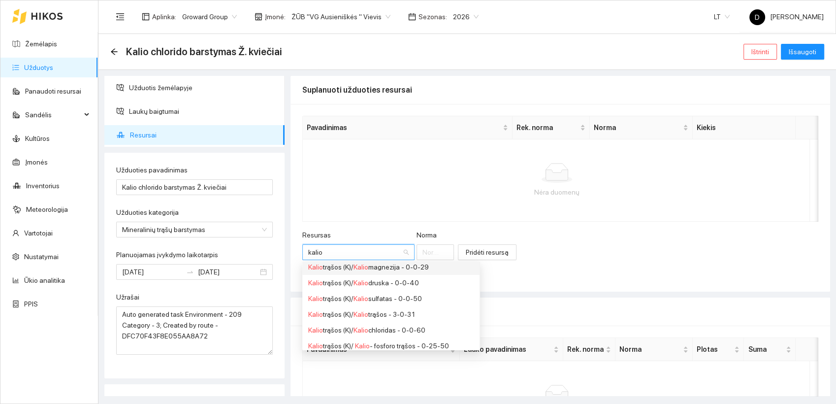
scroll to position [55, 0]
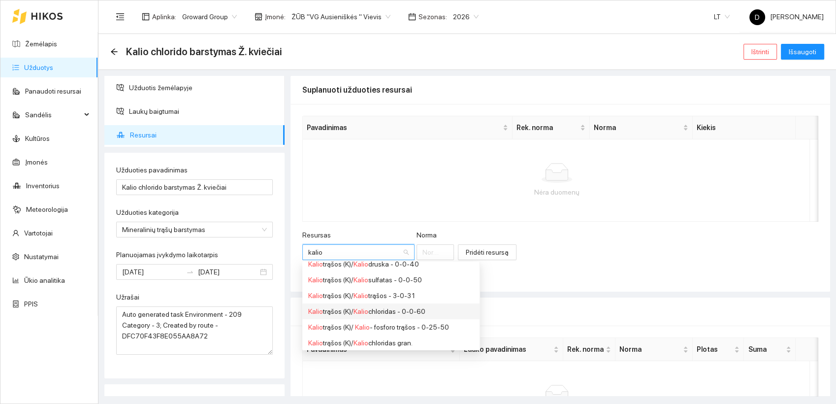
click at [398, 309] on div "Kalio trąšos (K) / Kalio chloridas - 0-0-60" at bounding box center [391, 311] width 166 height 11
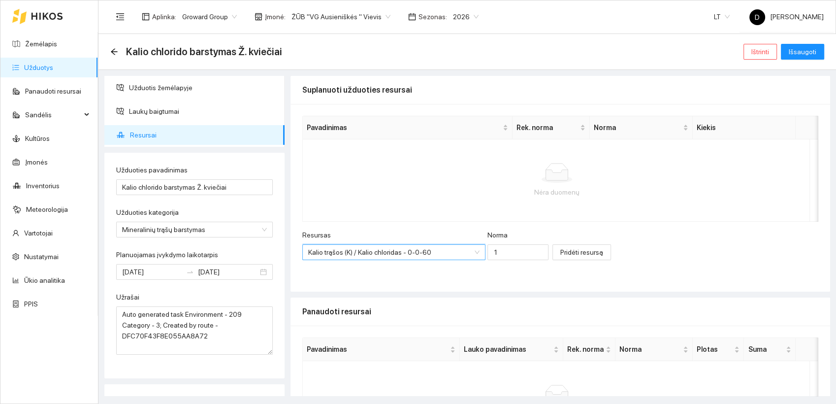
scroll to position [0, 0]
click at [497, 252] on input "1" at bounding box center [518, 252] width 61 height 16
type input "100"
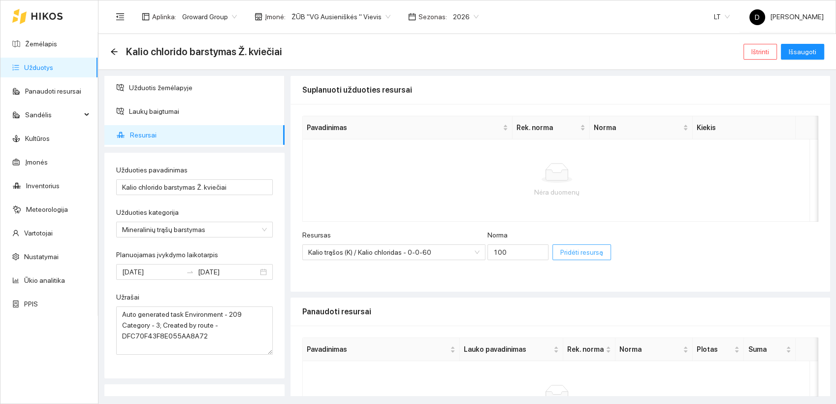
click at [562, 253] on span "Pridėti resursą" at bounding box center [582, 252] width 43 height 11
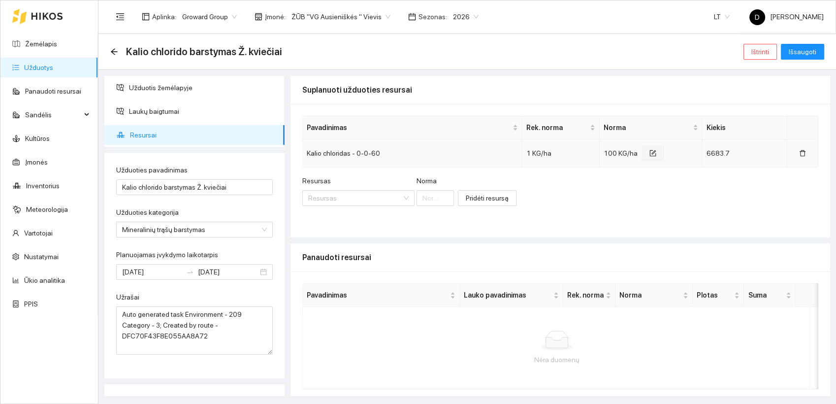
click at [652, 153] on icon "form" at bounding box center [654, 152] width 4 height 4
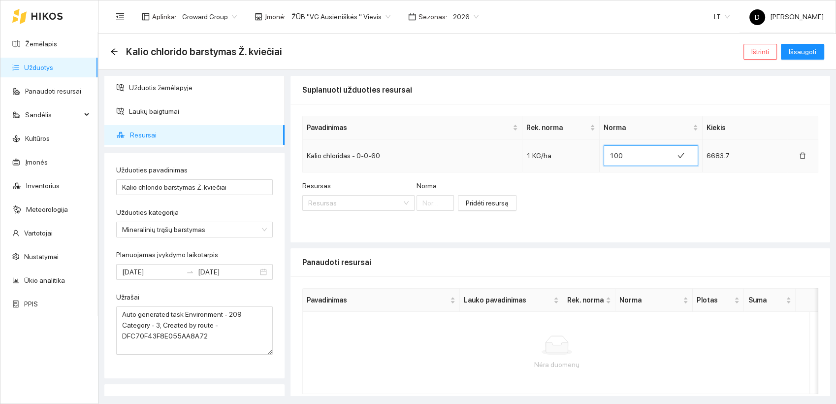
drag, startPoint x: 616, startPoint y: 155, endPoint x: 587, endPoint y: 155, distance: 29.1
click at [587, 155] on tr "Kalio chloridas - 0-0-60 1 KG/ha 100 6683.7" at bounding box center [561, 155] width 516 height 33
type input "2"
type input "36"
click at [669, 155] on icon "check" at bounding box center [672, 155] width 7 height 7
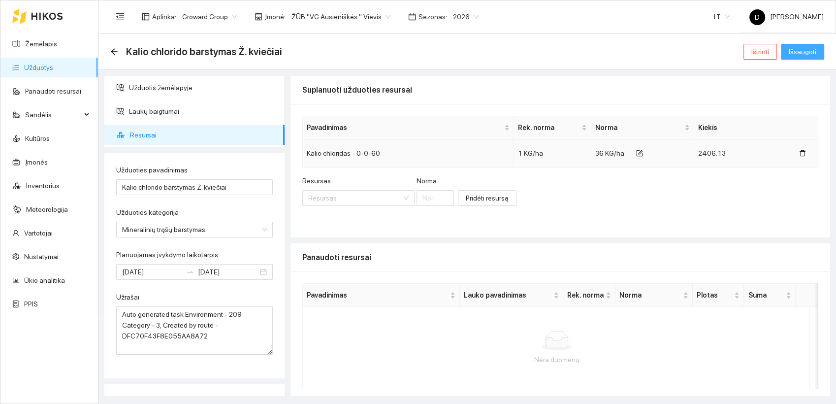
click at [802, 53] on span "Išsaugoti" at bounding box center [803, 51] width 28 height 11
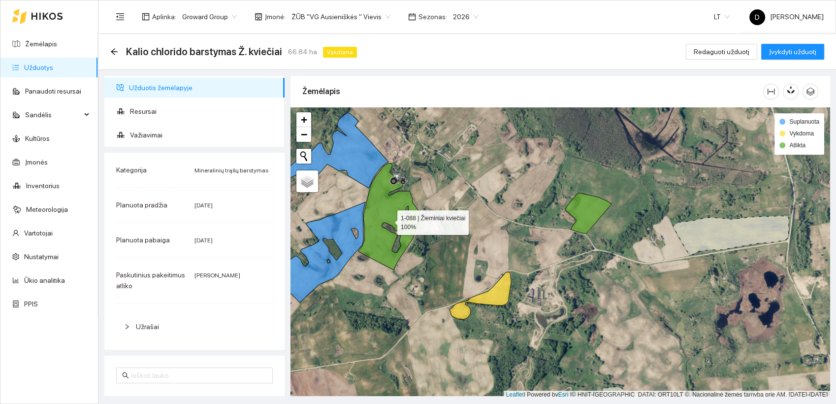
scroll to position [2, 0]
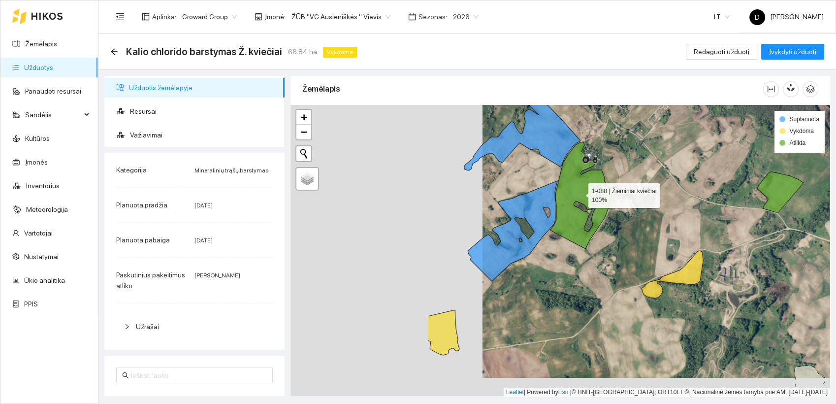
drag, startPoint x: 387, startPoint y: 212, endPoint x: 580, endPoint y: 194, distance: 193.5
click at [580, 194] on icon at bounding box center [581, 195] width 62 height 107
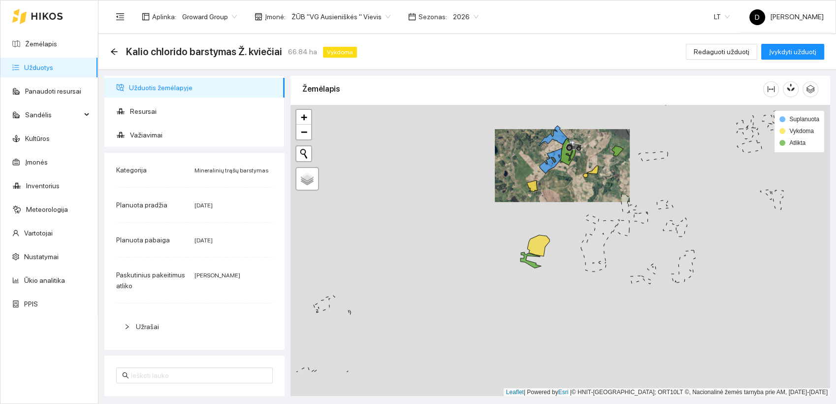
drag, startPoint x: 674, startPoint y: 289, endPoint x: 577, endPoint y: 234, distance: 111.8
click at [577, 234] on div at bounding box center [561, 251] width 540 height 292
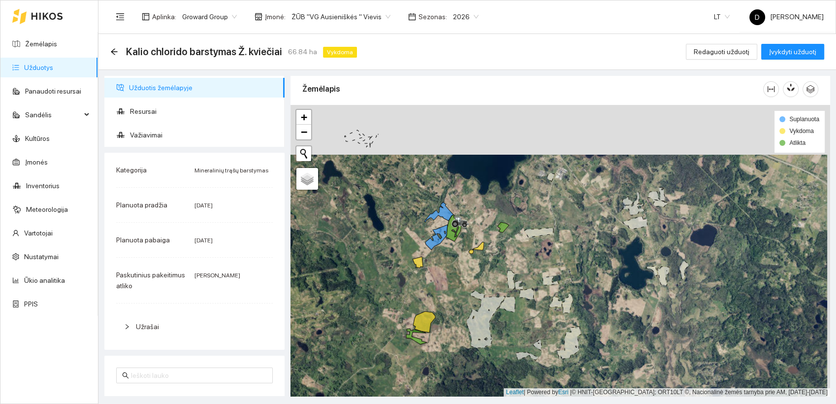
drag, startPoint x: 457, startPoint y: 233, endPoint x: 453, endPoint y: 281, distance: 47.5
click at [453, 282] on div at bounding box center [561, 251] width 540 height 292
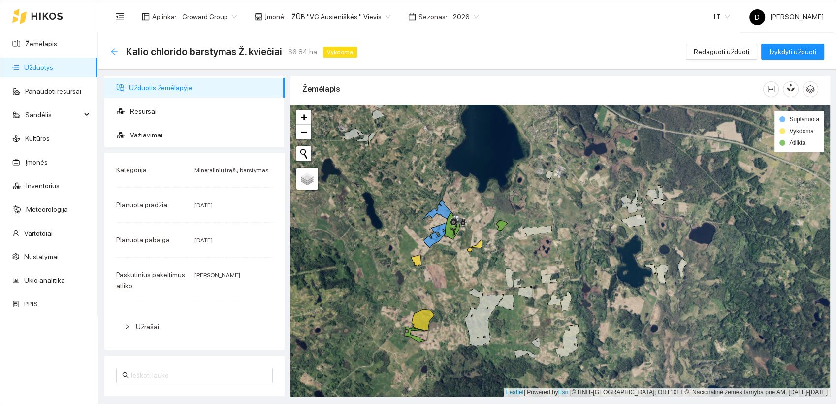
click at [114, 52] on icon "arrow-left" at bounding box center [114, 51] width 6 height 6
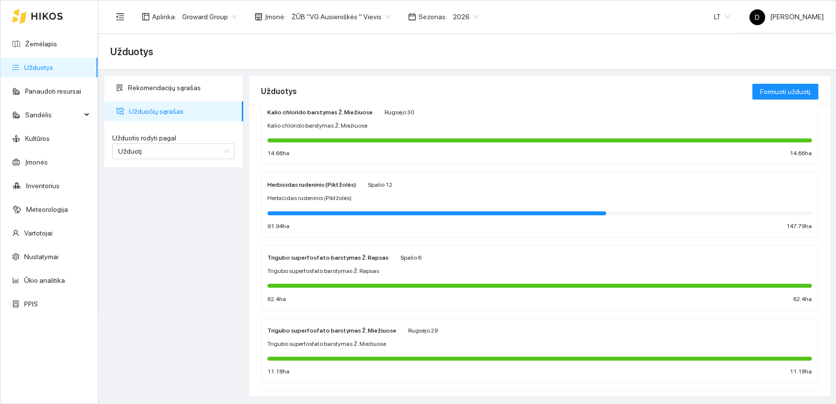
scroll to position [109, 0]
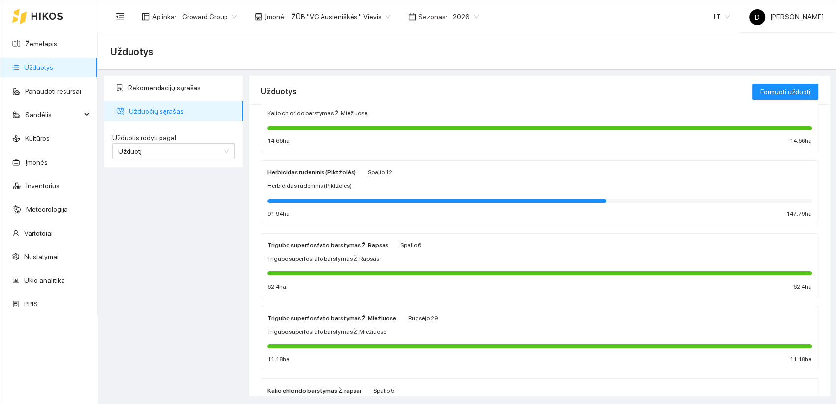
click at [319, 174] on strong "Herbicidas rudeninis (Piktžolės)" at bounding box center [311, 172] width 89 height 7
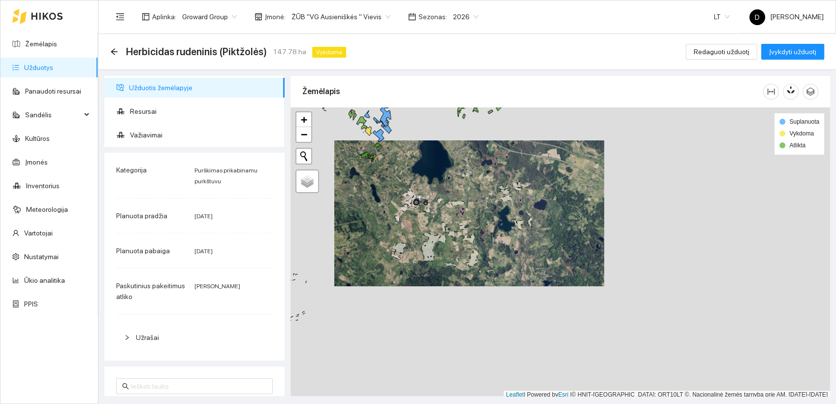
scroll to position [2, 0]
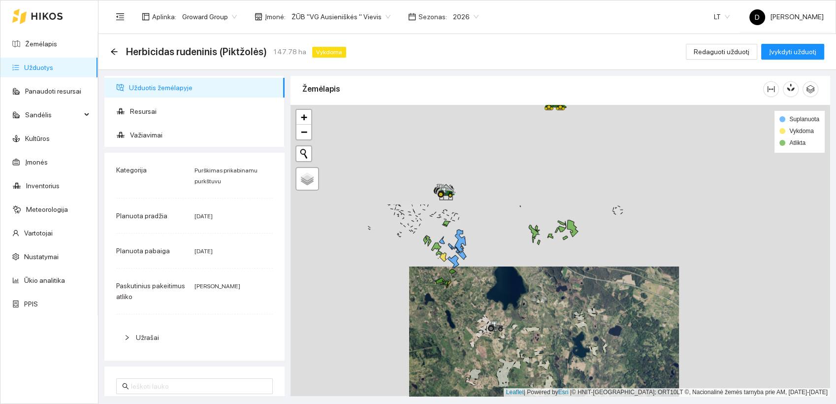
drag, startPoint x: 378, startPoint y: 173, endPoint x: 453, endPoint y: 301, distance: 148.8
click at [453, 301] on div at bounding box center [561, 251] width 540 height 292
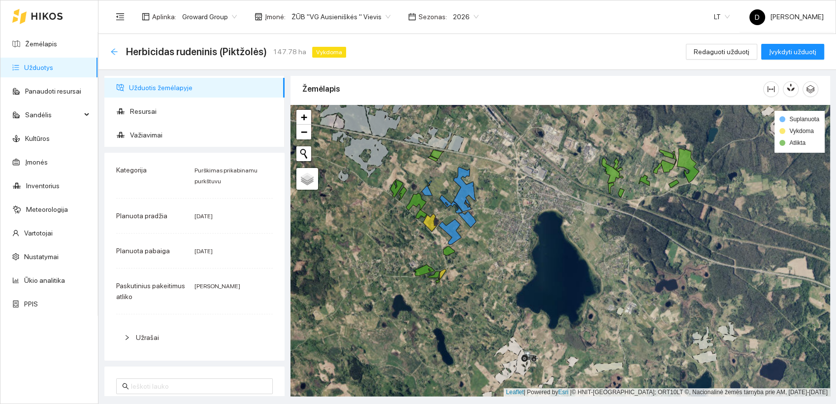
click at [116, 51] on icon "arrow-left" at bounding box center [114, 52] width 8 height 8
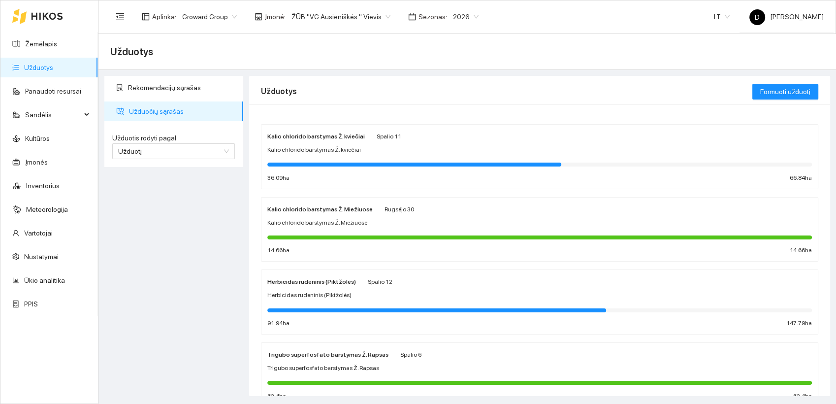
scroll to position [55, 0]
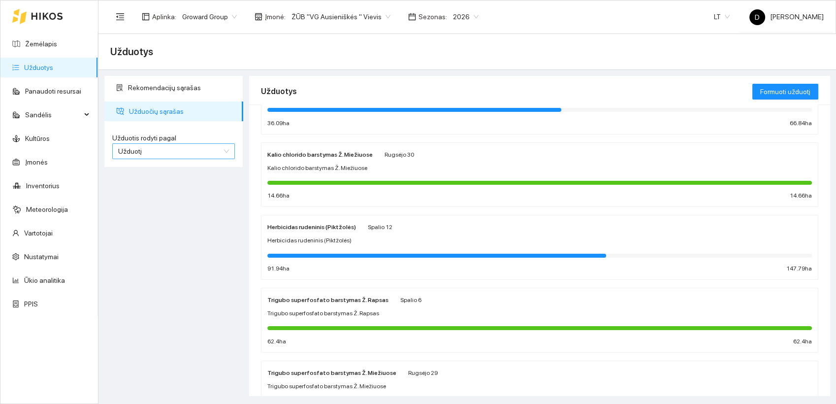
click at [166, 148] on span "Užduotį" at bounding box center [173, 151] width 111 height 15
click at [136, 186] on span "Kultūrą" at bounding box center [128, 186] width 21 height 8
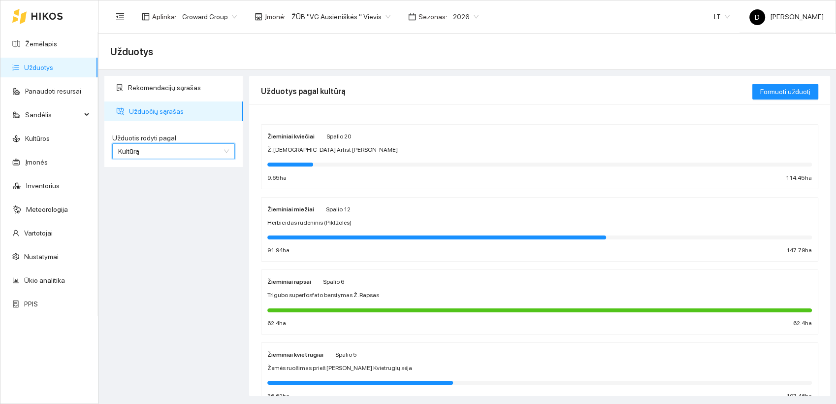
click at [286, 138] on strong "Žieminiai kviečiai" at bounding box center [290, 136] width 47 height 7
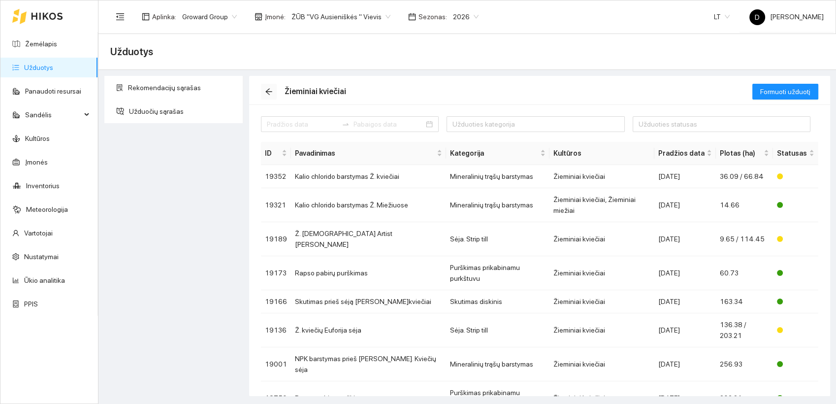
click at [272, 89] on icon "arrow-left" at bounding box center [269, 92] width 8 height 8
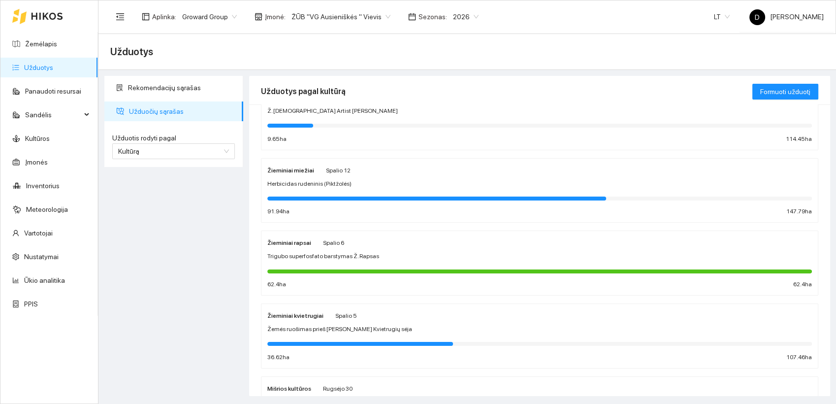
scroll to position [55, 0]
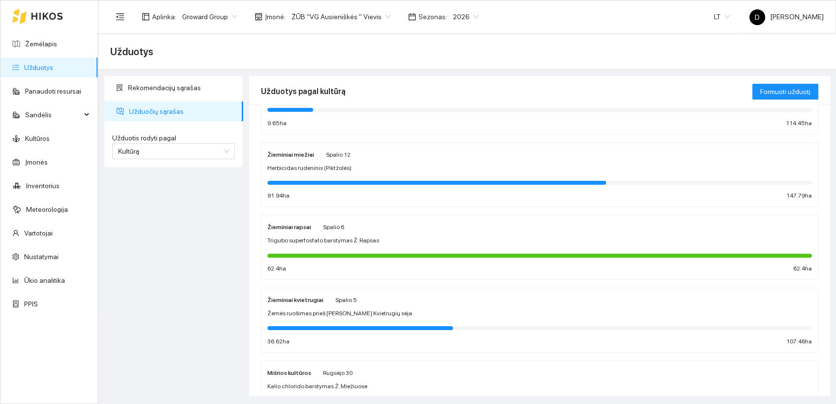
click at [299, 154] on strong "Žieminiai miežiai" at bounding box center [290, 154] width 47 height 7
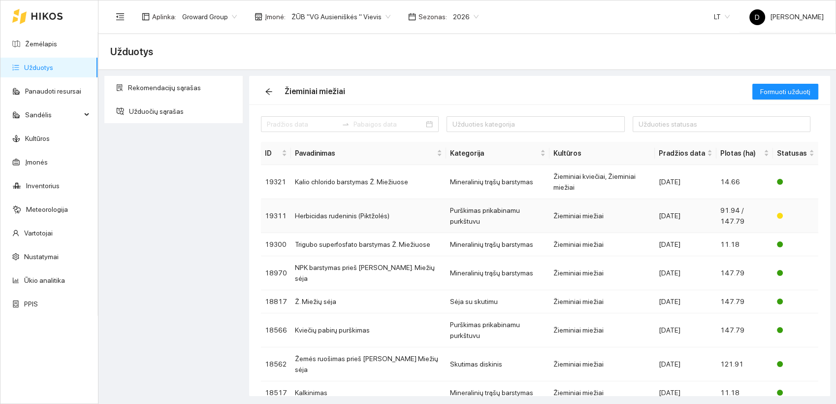
click at [342, 199] on td "Herbicidas rudeninis (Piktžolės)" at bounding box center [368, 216] width 155 height 34
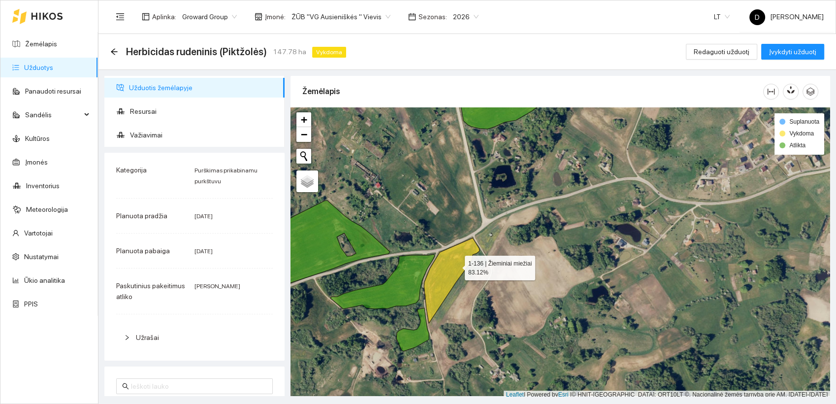
scroll to position [2, 0]
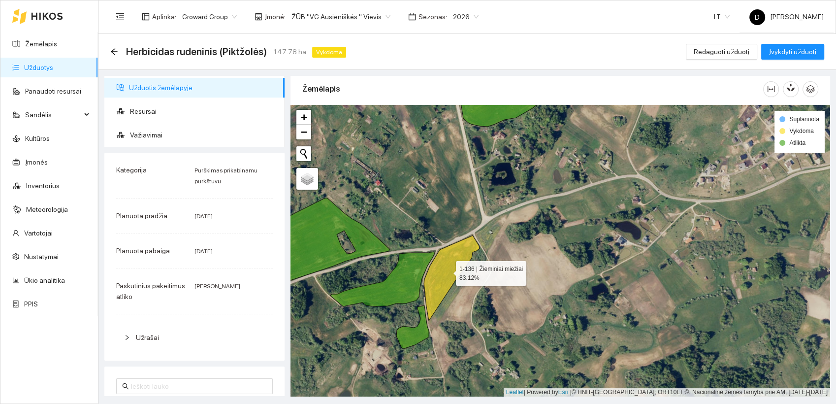
click at [456, 266] on icon at bounding box center [452, 277] width 56 height 85
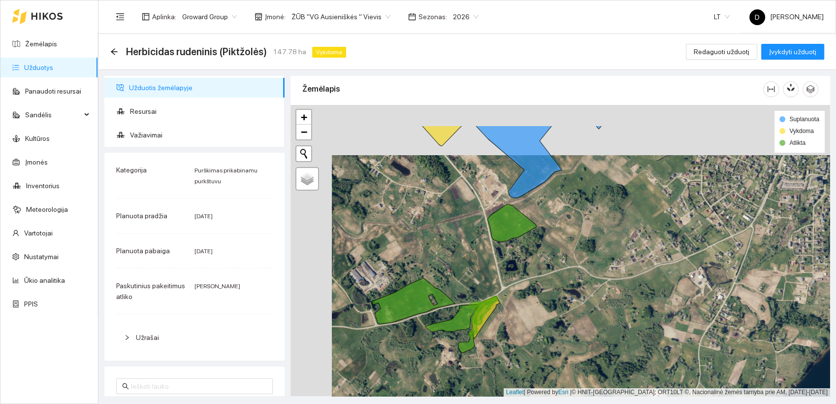
drag, startPoint x: 423, startPoint y: 203, endPoint x: 464, endPoint y: 253, distance: 64.7
click at [464, 253] on div at bounding box center [561, 251] width 540 height 292
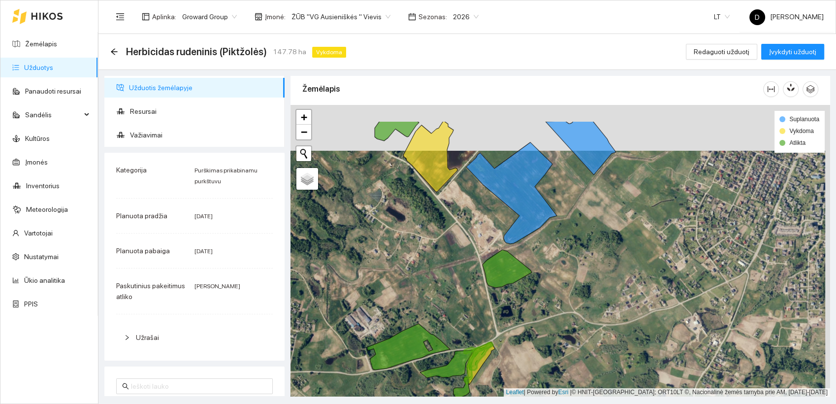
drag, startPoint x: 448, startPoint y: 183, endPoint x: 443, endPoint y: 229, distance: 46.6
click at [443, 229] on div at bounding box center [561, 251] width 540 height 292
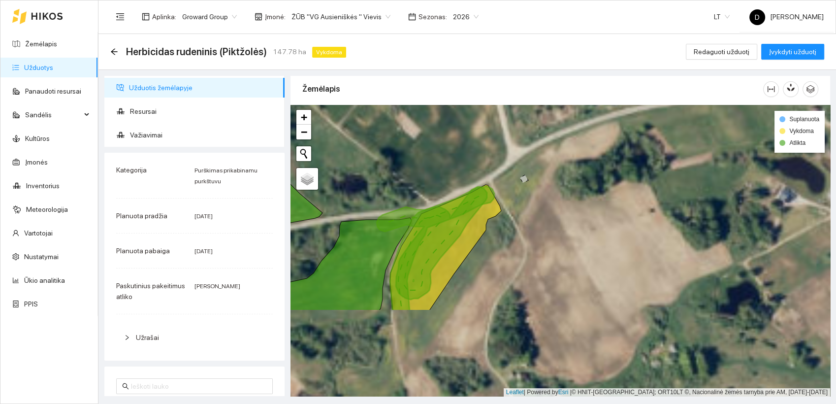
drag, startPoint x: 464, startPoint y: 349, endPoint x: 520, endPoint y: 202, distance: 157.0
click at [519, 203] on div at bounding box center [561, 251] width 540 height 292
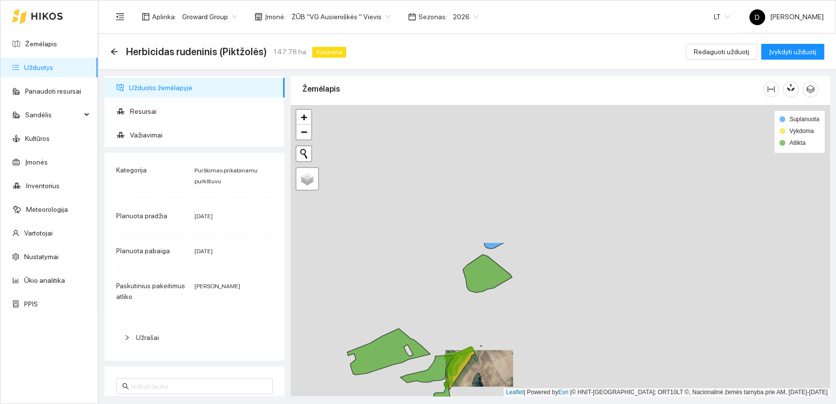
drag, startPoint x: 494, startPoint y: 156, endPoint x: 458, endPoint y: 323, distance: 170.9
click at [458, 323] on div at bounding box center [561, 251] width 540 height 292
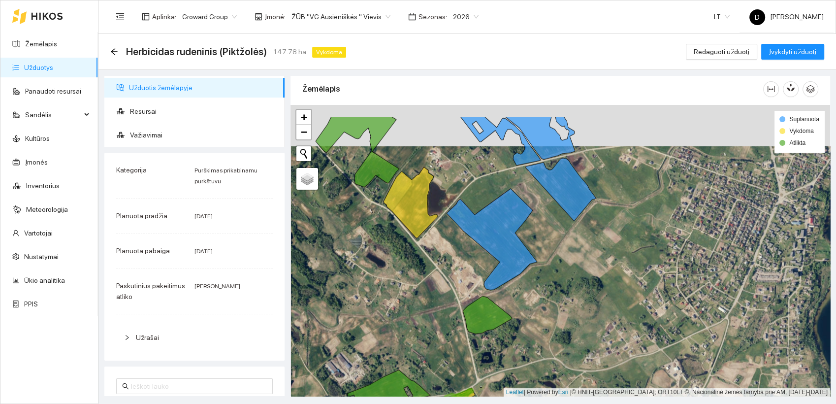
drag, startPoint x: 424, startPoint y: 240, endPoint x: 426, endPoint y: 307, distance: 67.5
click at [426, 307] on div at bounding box center [561, 251] width 540 height 292
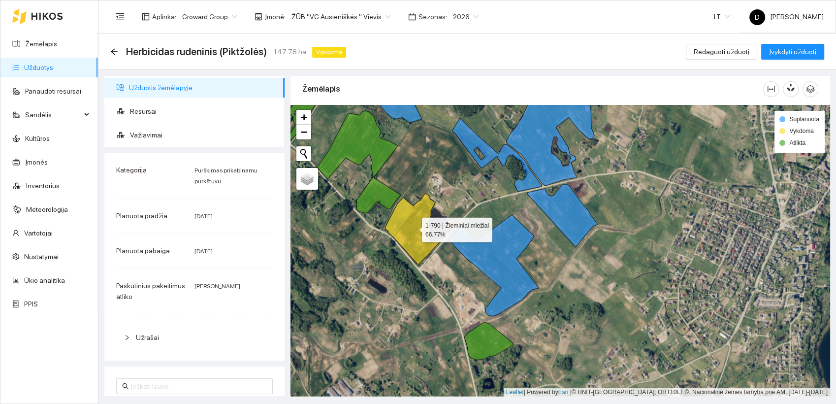
click at [421, 223] on icon at bounding box center [412, 228] width 54 height 71
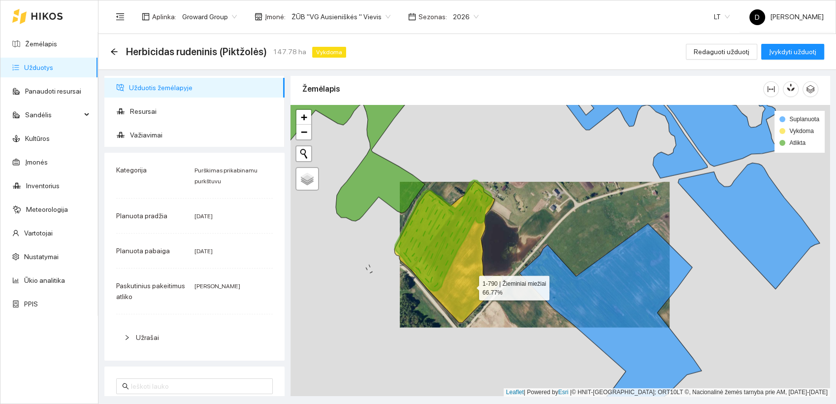
drag, startPoint x: 423, startPoint y: 299, endPoint x: 481, endPoint y: 282, distance: 60.8
click at [481, 282] on icon at bounding box center [449, 251] width 108 height 141
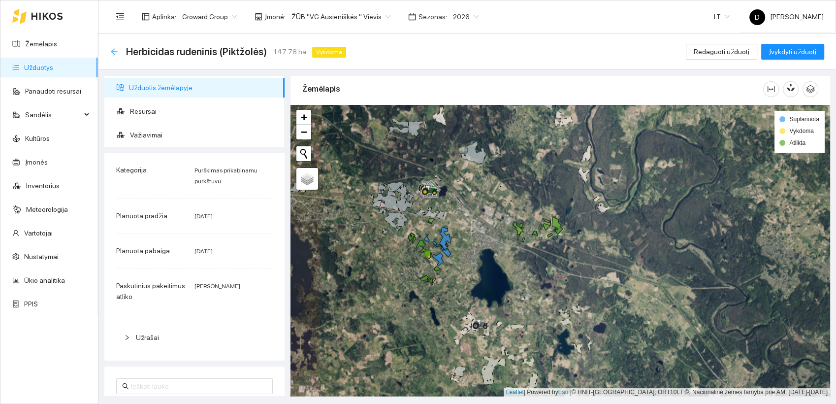
click at [113, 53] on icon "arrow-left" at bounding box center [114, 51] width 6 height 6
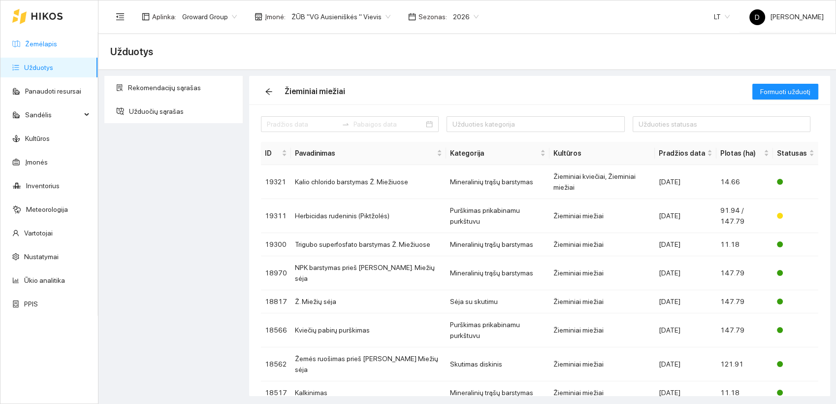
click at [28, 44] on link "Žemėlapis" at bounding box center [41, 44] width 32 height 8
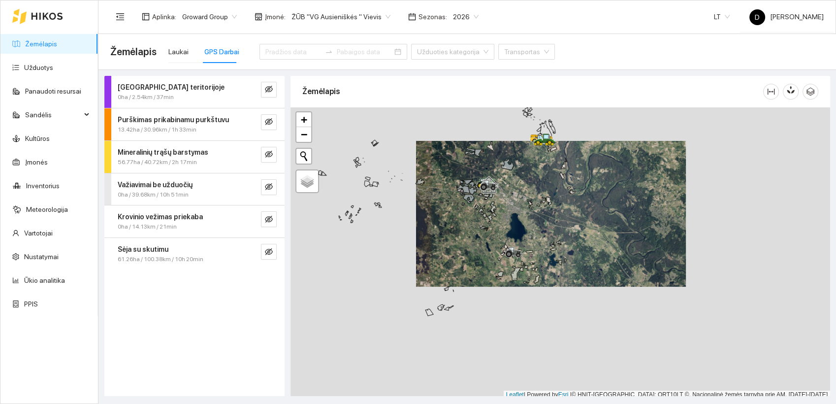
scroll to position [2, 0]
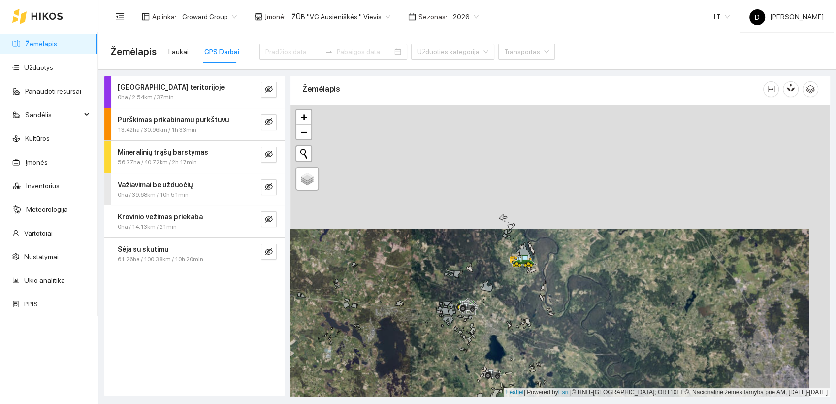
drag, startPoint x: 539, startPoint y: 165, endPoint x: 520, endPoint y: 294, distance: 130.5
click at [518, 290] on div at bounding box center [561, 251] width 540 height 292
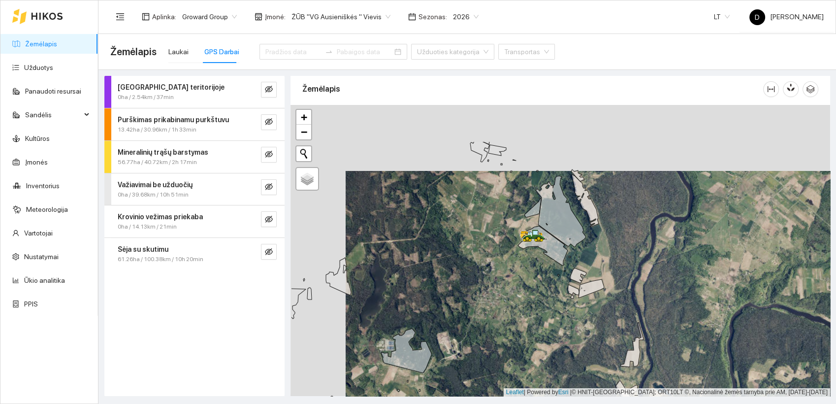
drag, startPoint x: 469, startPoint y: 203, endPoint x: 525, endPoint y: 271, distance: 88.6
click at [525, 271] on div at bounding box center [561, 251] width 540 height 292
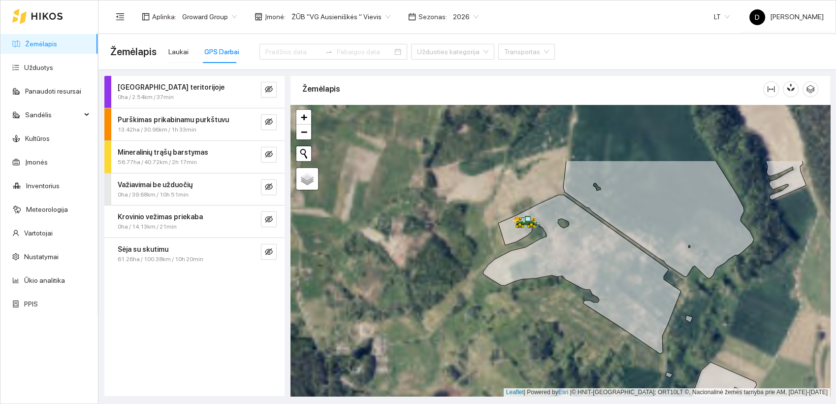
drag, startPoint x: 505, startPoint y: 249, endPoint x: 499, endPoint y: 337, distance: 88.9
click at [499, 337] on div at bounding box center [561, 251] width 540 height 292
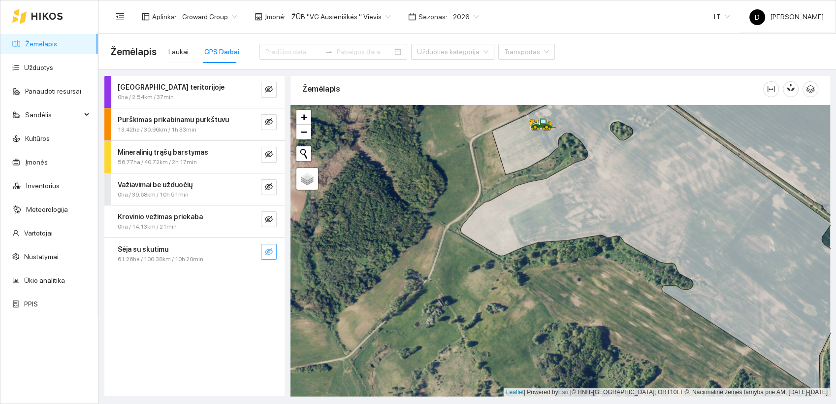
click at [274, 250] on button "button" at bounding box center [269, 252] width 16 height 16
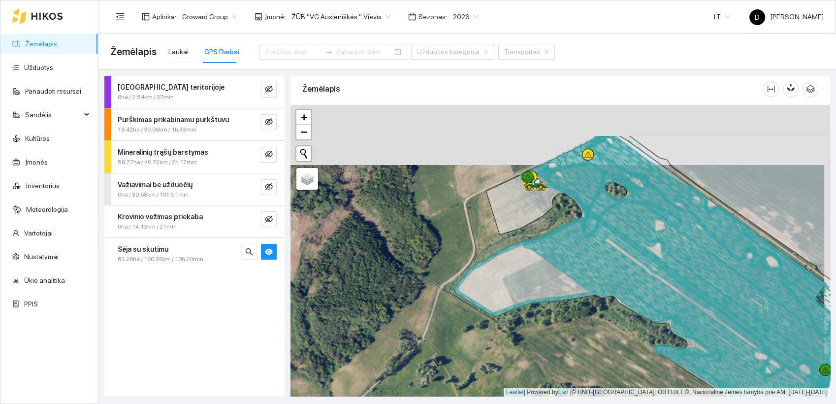
drag, startPoint x: 487, startPoint y: 177, endPoint x: 481, endPoint y: 233, distance: 57.0
click at [481, 235] on div at bounding box center [561, 251] width 540 height 292
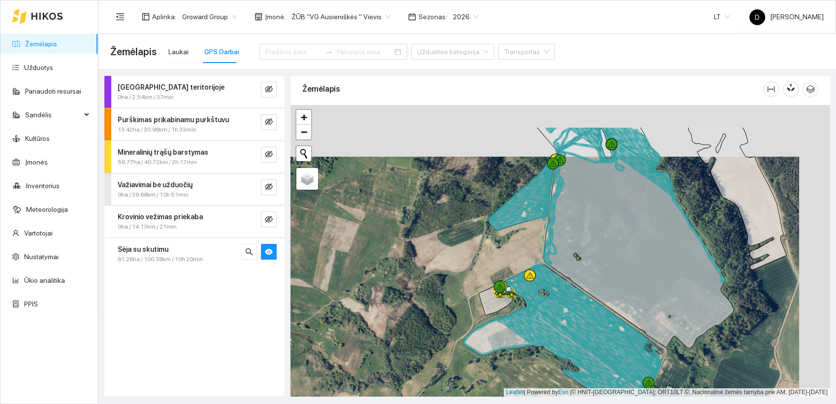
drag, startPoint x: 488, startPoint y: 195, endPoint x: 457, endPoint y: 248, distance: 62.0
click at [457, 248] on div at bounding box center [561, 251] width 540 height 292
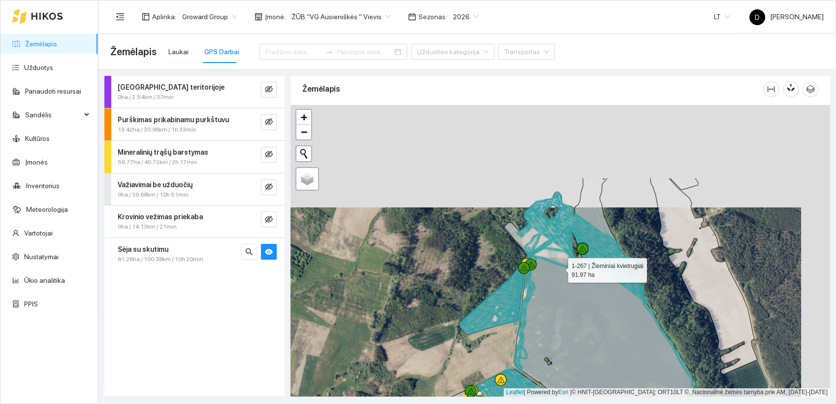
drag, startPoint x: 589, startPoint y: 164, endPoint x: 556, endPoint y: 289, distance: 129.3
click at [557, 287] on icon at bounding box center [604, 315] width 201 height 275
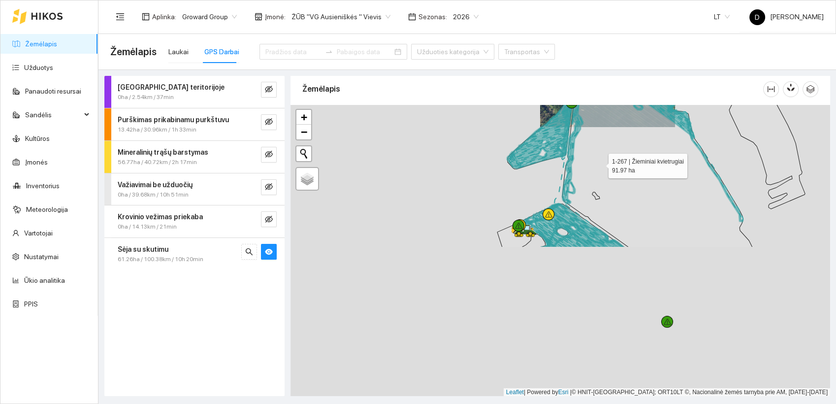
drag, startPoint x: 547, startPoint y: 344, endPoint x: 600, endPoint y: 160, distance: 192.2
click at [600, 160] on icon at bounding box center [652, 125] width 200 height 244
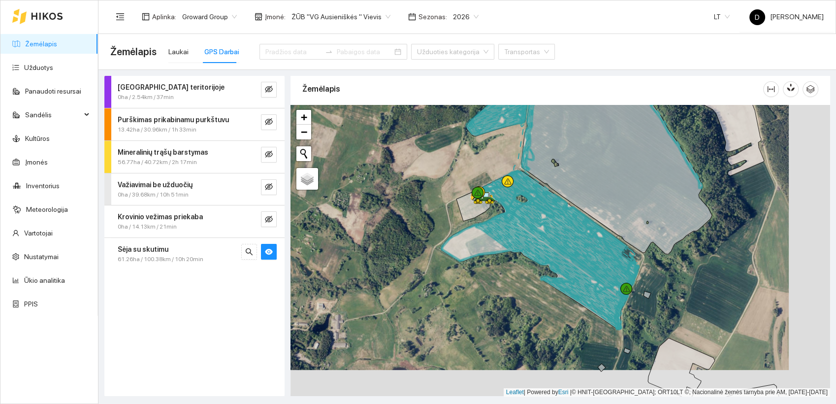
drag, startPoint x: 515, startPoint y: 303, endPoint x: 476, endPoint y: 277, distance: 47.1
click at [476, 277] on div at bounding box center [561, 251] width 540 height 292
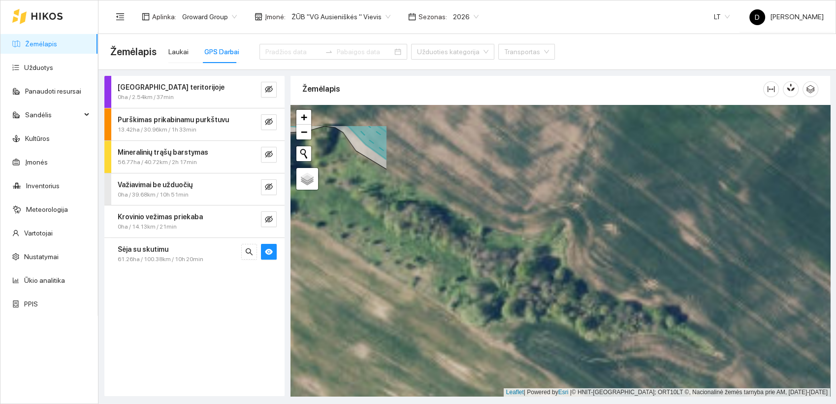
drag, startPoint x: 711, startPoint y: 187, endPoint x: 214, endPoint y: 237, distance: 500.0
click at [214, 237] on div "Darbas teritorijoje 0ha / 2.54km / 37min Purškimas prikabinamu purkštuvu 13.42h…" at bounding box center [465, 233] width 738 height 326
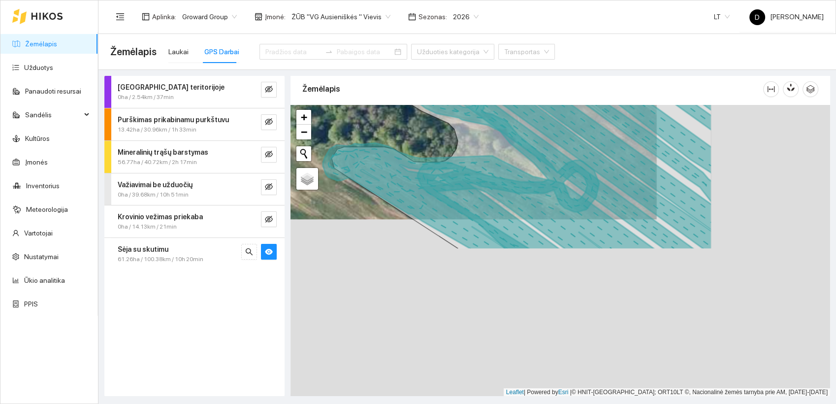
drag, startPoint x: 650, startPoint y: 286, endPoint x: 466, endPoint y: 81, distance: 274.9
click at [468, 85] on div "Žemėlapis" at bounding box center [561, 233] width 540 height 320
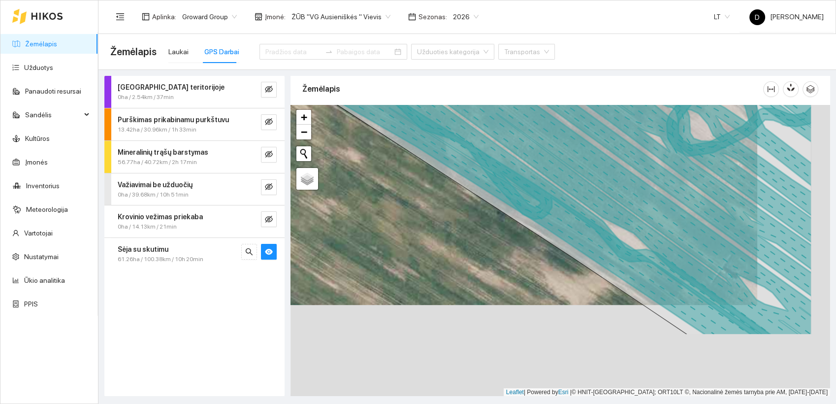
drag, startPoint x: 614, startPoint y: 353, endPoint x: 541, endPoint y: 262, distance: 117.1
click at [541, 262] on div at bounding box center [561, 251] width 540 height 292
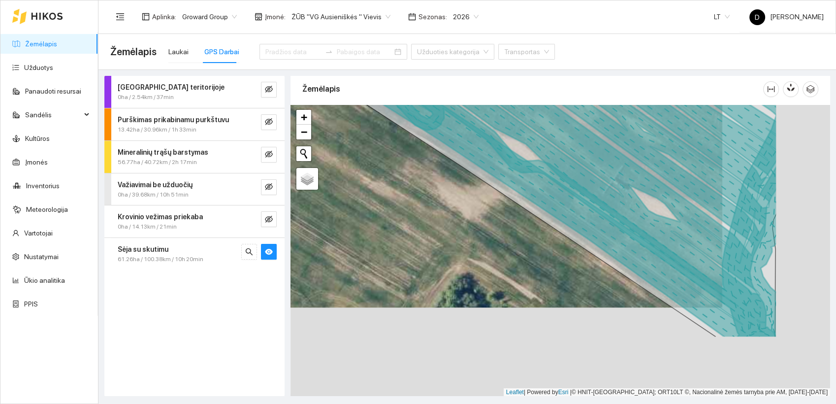
drag, startPoint x: 641, startPoint y: 337, endPoint x: 532, endPoint y: 247, distance: 140.6
click at [532, 247] on div at bounding box center [561, 251] width 540 height 292
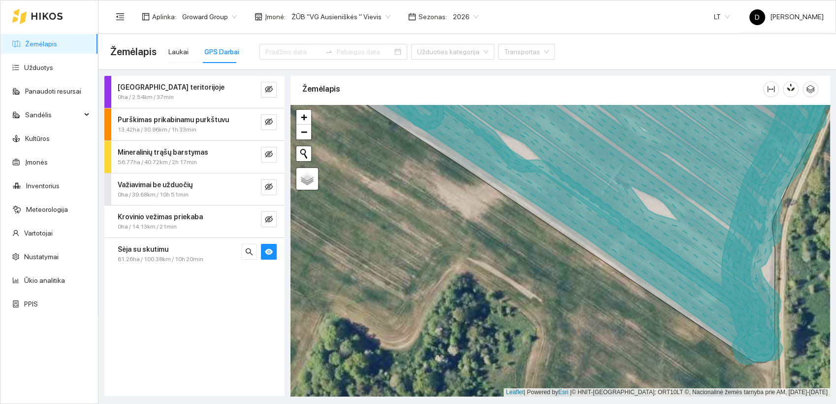
click at [627, 23] on div "Aplinka : Groward Group Įmonė : ŽŪB "VG Ausieniškės " Vievis Sezonas : 2026 LT …" at bounding box center [467, 16] width 714 height 32
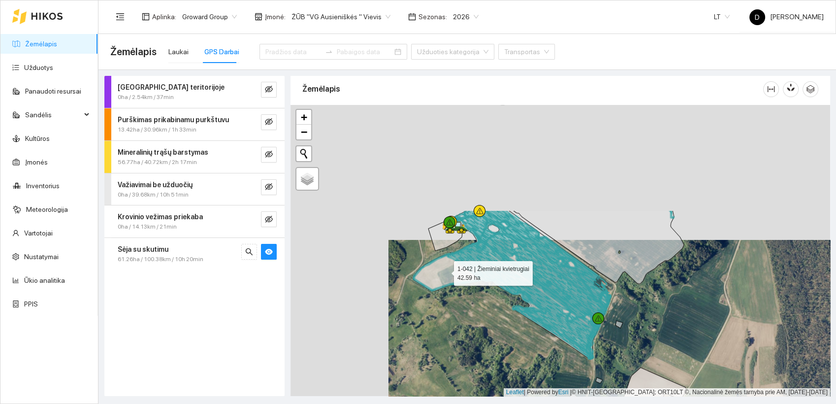
drag, startPoint x: 347, startPoint y: 134, endPoint x: 447, endPoint y: 275, distance: 172.6
click at [447, 275] on icon at bounding box center [512, 284] width 198 height 149
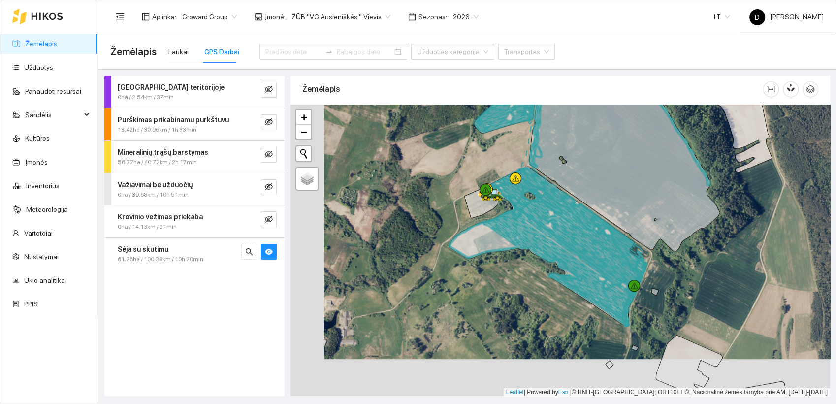
drag, startPoint x: 518, startPoint y: 314, endPoint x: 551, endPoint y: 280, distance: 47.4
click at [550, 279] on div at bounding box center [561, 251] width 540 height 292
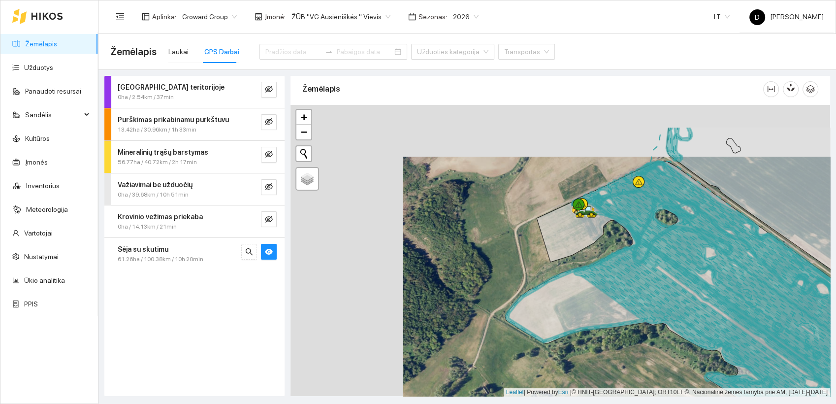
drag, startPoint x: 423, startPoint y: 200, endPoint x: 535, endPoint y: 251, distance: 123.2
click at [535, 251] on div at bounding box center [561, 251] width 540 height 292
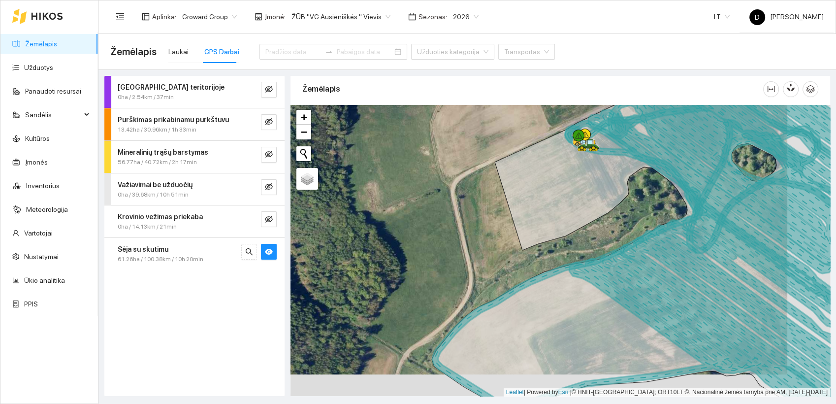
drag, startPoint x: 484, startPoint y: 262, endPoint x: 440, endPoint y: 239, distance: 50.0
click at [440, 239] on div at bounding box center [561, 251] width 540 height 292
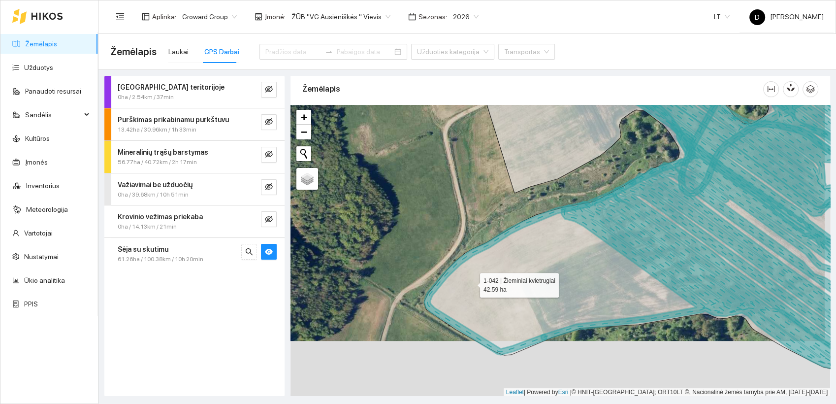
drag, startPoint x: 477, startPoint y: 338, endPoint x: 471, endPoint y: 283, distance: 54.9
click at [471, 283] on icon at bounding box center [651, 195] width 455 height 351
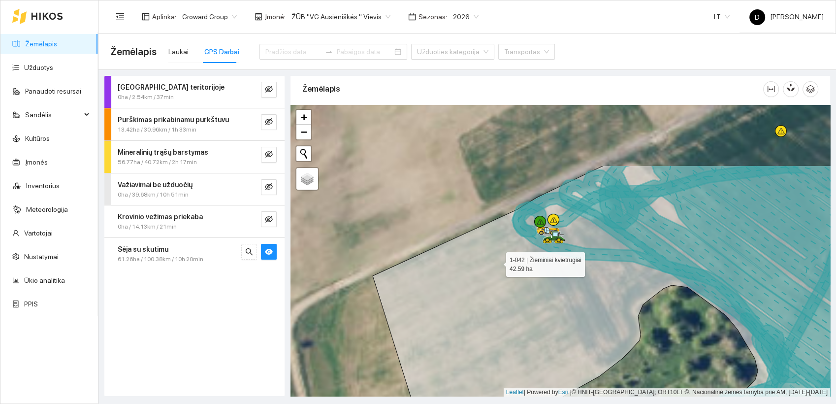
drag, startPoint x: 552, startPoint y: 167, endPoint x: 456, endPoint y: 293, distance: 158.5
click at [462, 290] on icon at bounding box center [604, 341] width 463 height 351
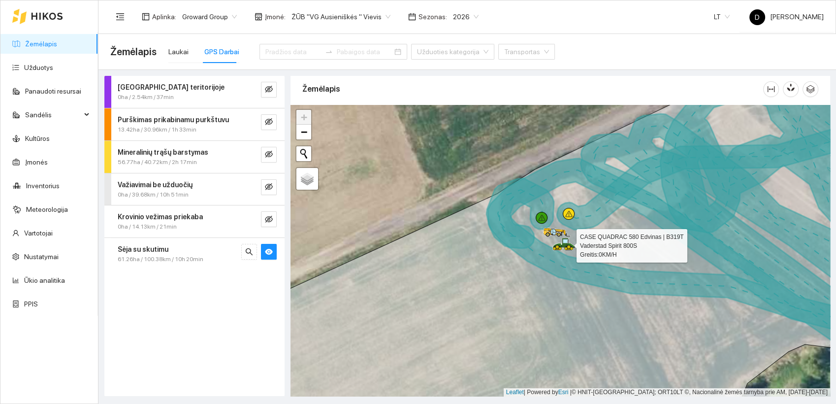
click at [566, 248] on icon at bounding box center [566, 249] width 2 height 2
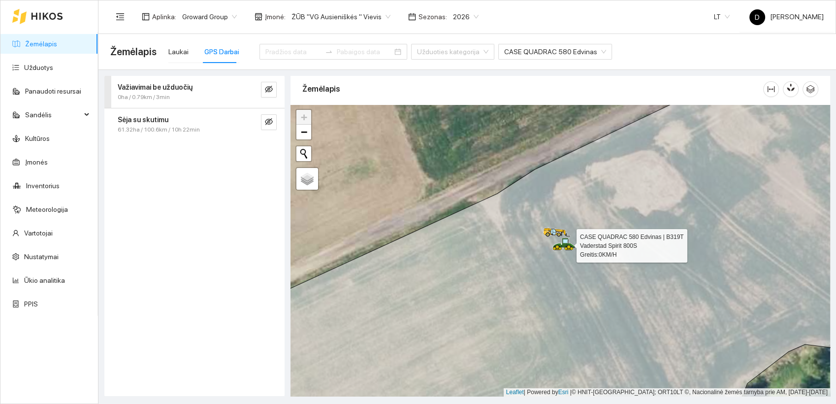
click at [564, 247] on icon at bounding box center [564, 244] width 23 height 12
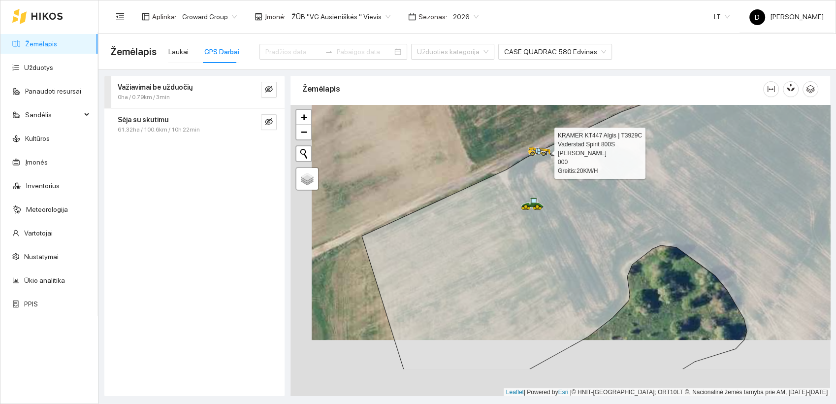
drag, startPoint x: 353, startPoint y: 238, endPoint x: 365, endPoint y: 212, distance: 28.9
click at [365, 212] on div at bounding box center [561, 251] width 540 height 292
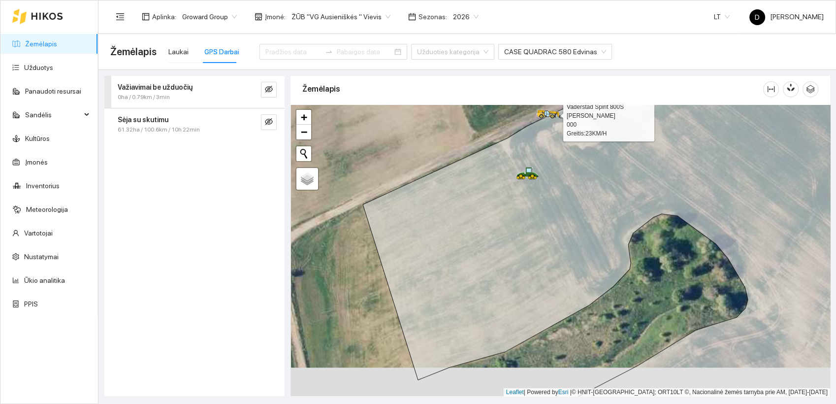
drag, startPoint x: 324, startPoint y: 273, endPoint x: 325, endPoint y: 243, distance: 30.5
click at [325, 243] on div at bounding box center [561, 251] width 540 height 292
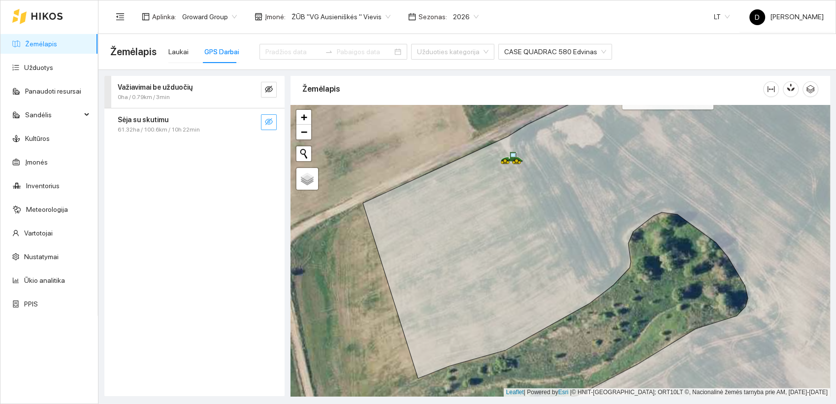
click at [272, 121] on icon "eye-invisible" at bounding box center [269, 121] width 8 height 7
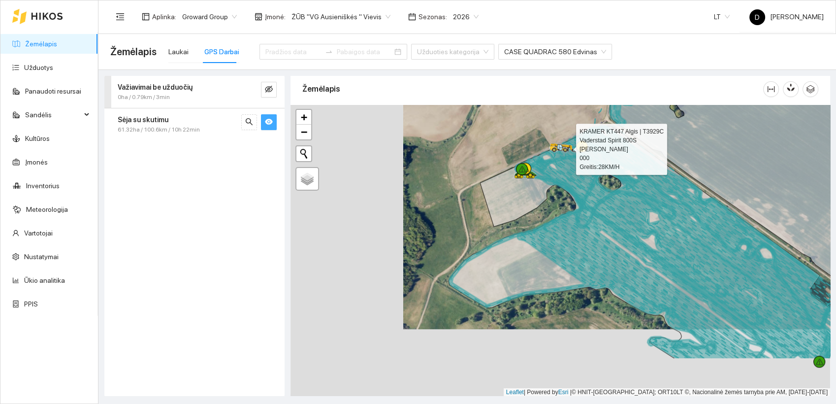
drag, startPoint x: 388, startPoint y: 290, endPoint x: 500, endPoint y: 223, distance: 131.4
click at [500, 223] on icon at bounding box center [647, 242] width 397 height 233
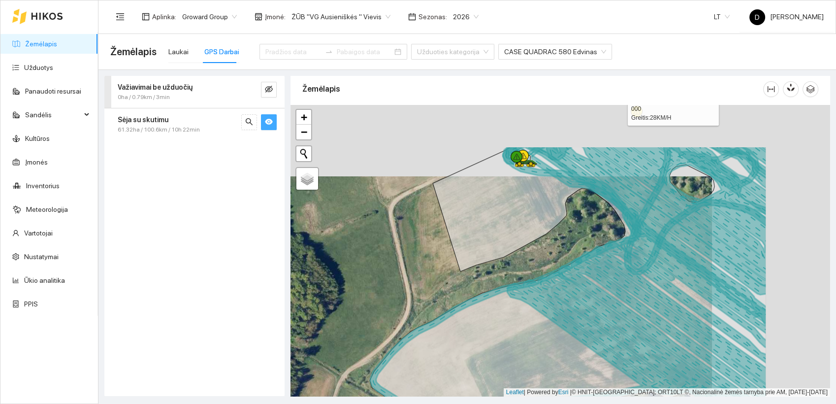
drag, startPoint x: 469, startPoint y: 206, endPoint x: 349, endPoint y: 277, distance: 138.9
click at [349, 277] on div at bounding box center [561, 251] width 540 height 292
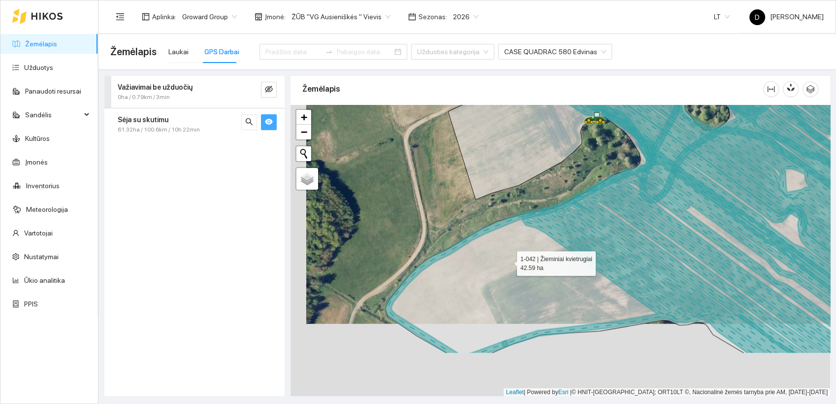
drag, startPoint x: 493, startPoint y: 334, endPoint x: 508, endPoint y: 262, distance: 74.6
click at [508, 262] on icon at bounding box center [642, 177] width 515 height 351
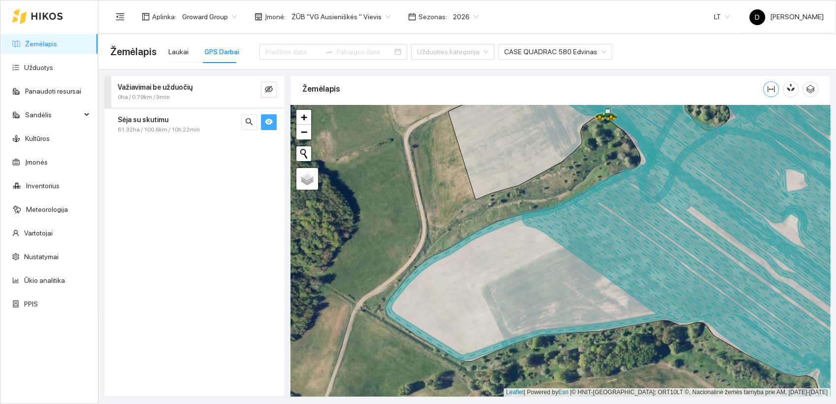
click at [771, 87] on icon "column-width" at bounding box center [771, 89] width 8 height 8
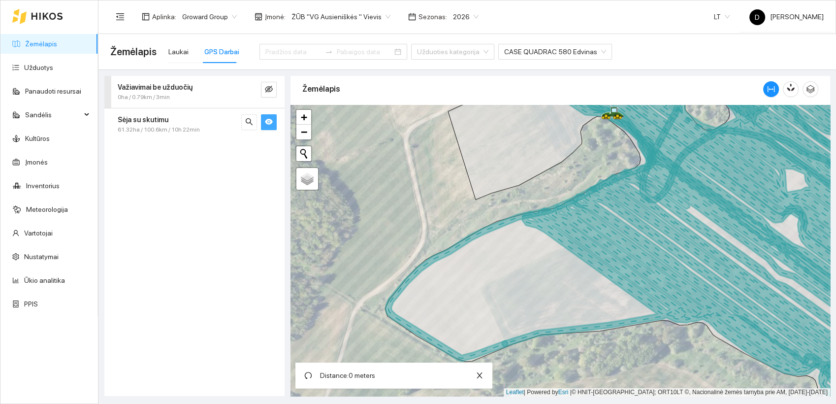
click at [531, 226] on icon at bounding box center [693, 313] width 383 height 227
click at [774, 89] on icon "column-width" at bounding box center [771, 89] width 8 height 8
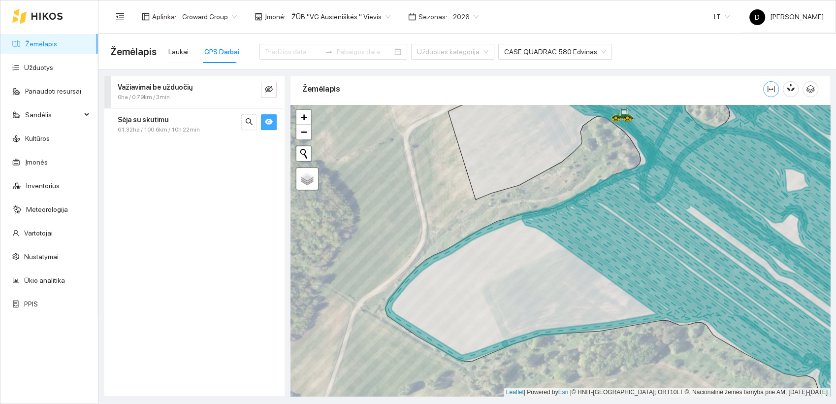
click at [774, 89] on icon "column-width" at bounding box center [771, 89] width 8 height 8
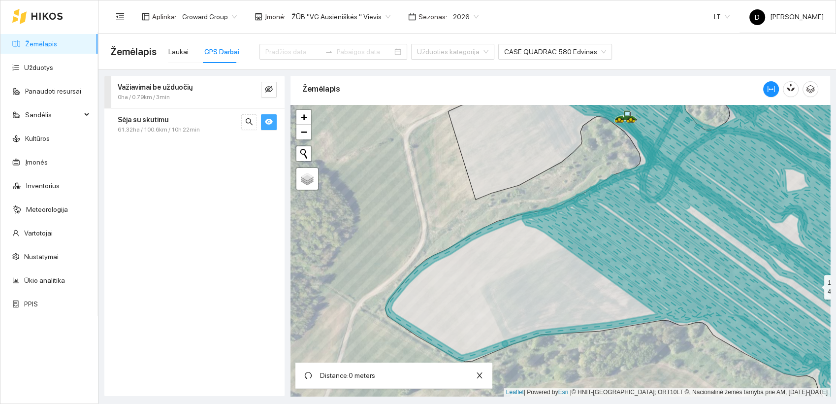
click at [471, 242] on icon at bounding box center [634, 250] width 499 height 351
click at [548, 327] on icon at bounding box center [634, 250] width 499 height 351
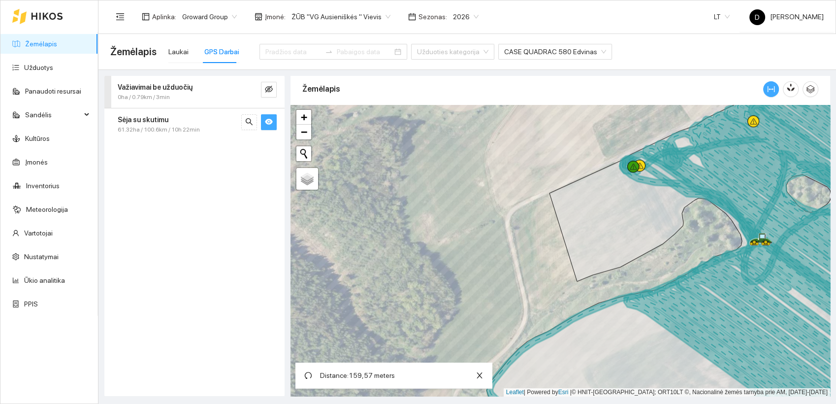
click at [769, 89] on icon "column-width" at bounding box center [771, 89] width 7 height 6
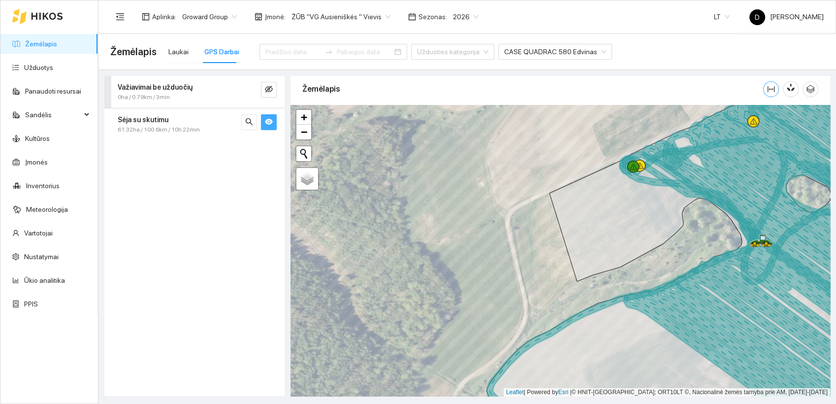
click at [769, 89] on icon "column-width" at bounding box center [771, 89] width 7 height 6
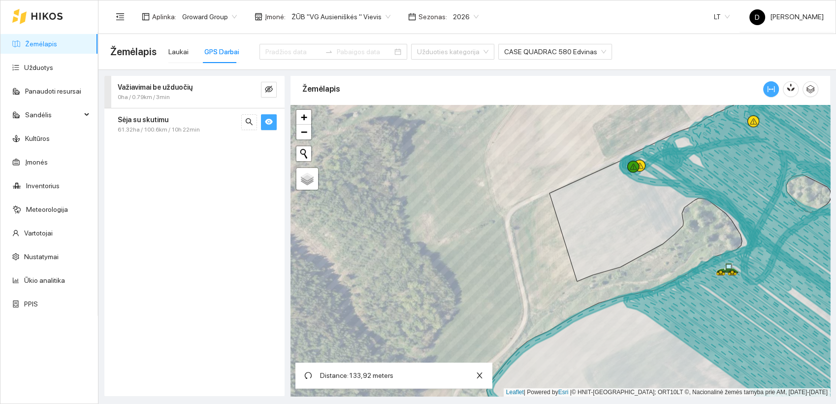
click at [770, 87] on icon "column-width" at bounding box center [771, 89] width 8 height 8
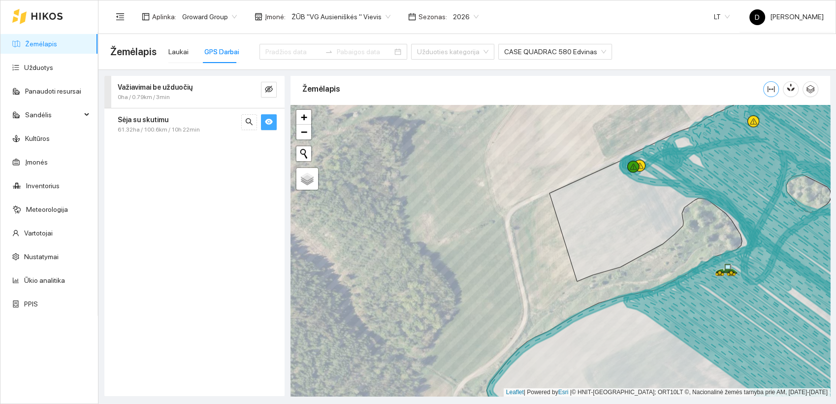
click at [770, 87] on icon "column-width" at bounding box center [771, 89] width 8 height 8
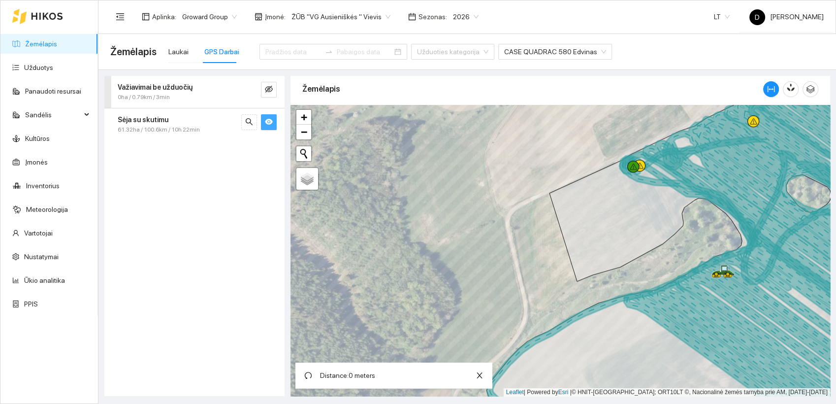
drag, startPoint x: 565, startPoint y: 240, endPoint x: 606, endPoint y: 220, distance: 45.4
click at [566, 238] on icon at bounding box center [686, 253] width 398 height 346
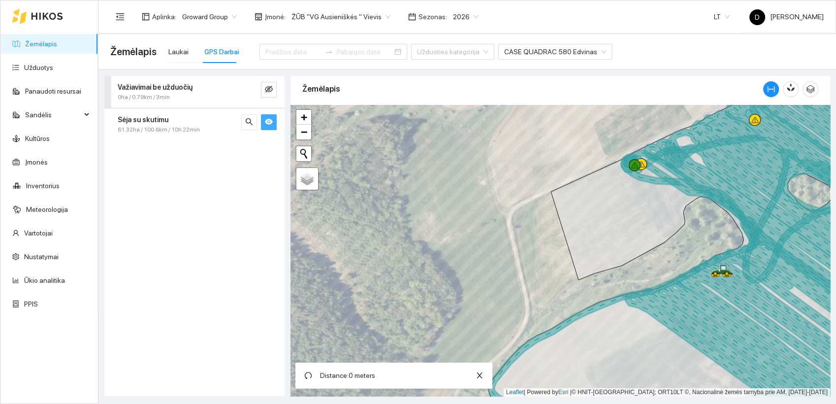
click at [668, 187] on icon at bounding box center [686, 252] width 397 height 348
click at [564, 229] on icon at bounding box center [686, 252] width 397 height 348
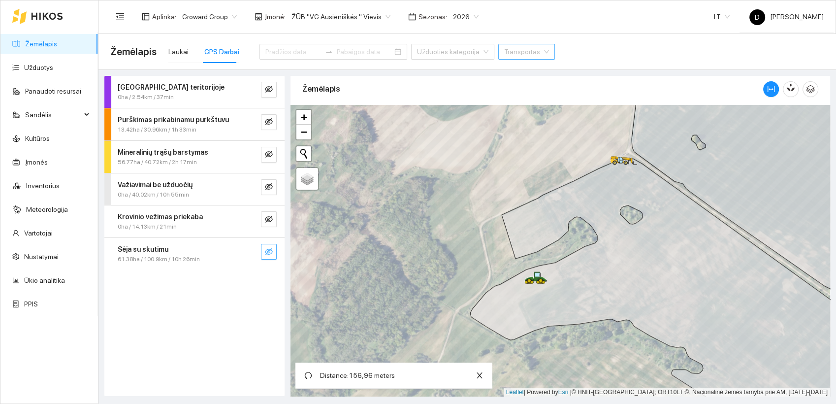
click at [567, 53] on div "Žemėlapis Laukai GPS Darbai Užduoties kategorija Transportas" at bounding box center [467, 52] width 714 height 32
click at [184, 313] on div "Darbas teritorijoje 0ha / 2.54km / 37min Purškimas prikabinamu purkštuvu 13.42h…" at bounding box center [194, 236] width 180 height 320
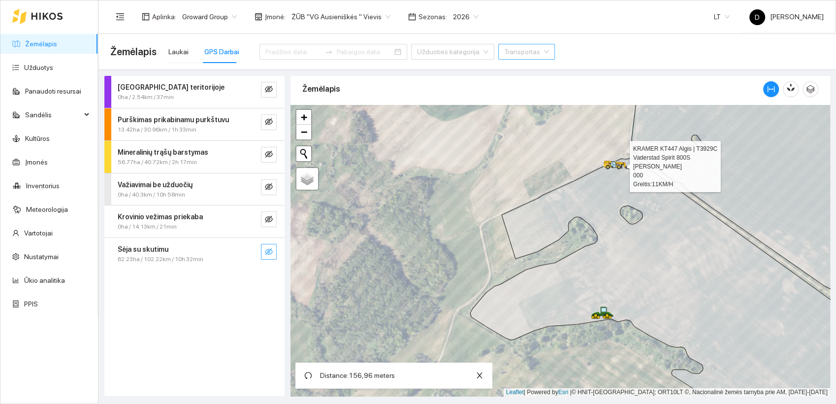
click at [617, 165] on icon at bounding box center [618, 166] width 5 height 2
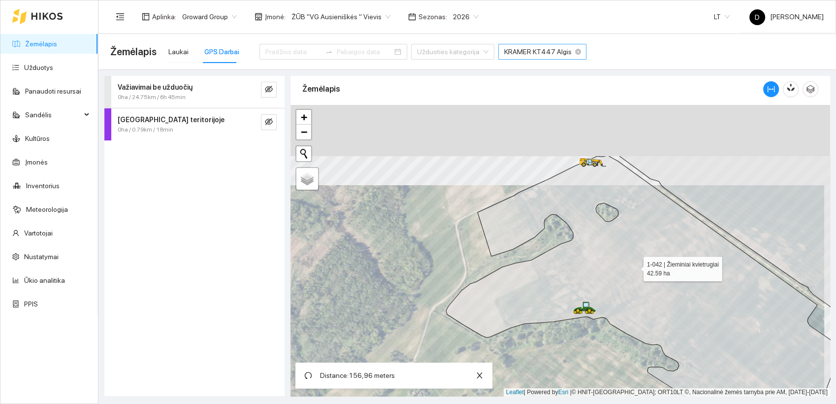
drag, startPoint x: 641, startPoint y: 185, endPoint x: 634, endPoint y: 264, distance: 79.1
click at [634, 265] on icon at bounding box center [644, 314] width 397 height 317
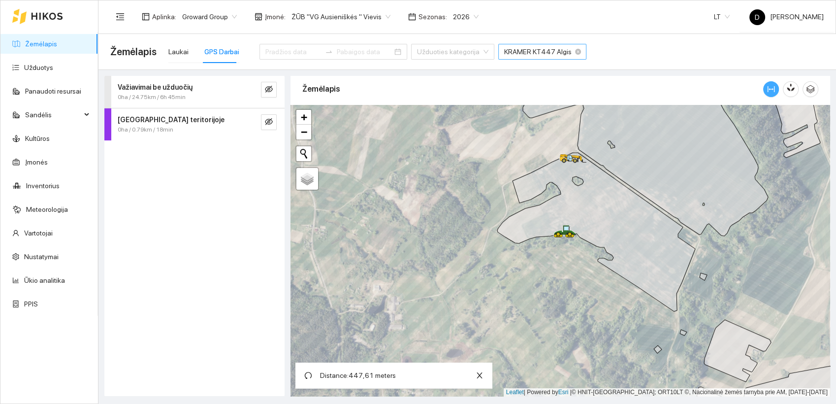
click at [776, 88] on span "column-width" at bounding box center [771, 89] width 15 height 8
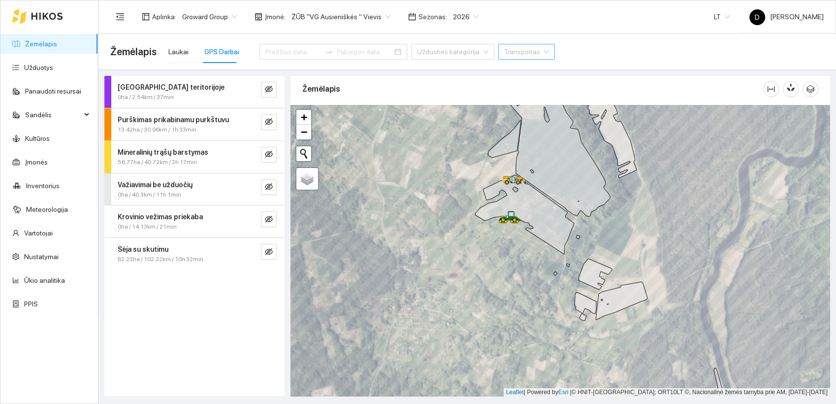
click at [167, 187] on strong "Važiavimai be užduočių" at bounding box center [155, 185] width 75 height 8
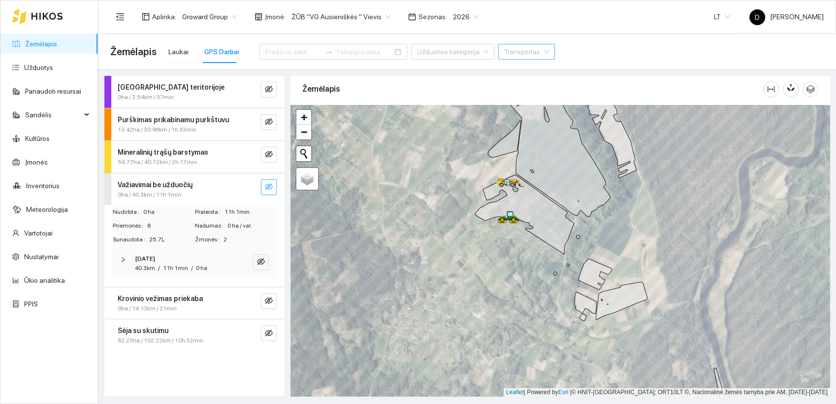
click at [267, 188] on icon "eye-invisible" at bounding box center [269, 187] width 8 height 8
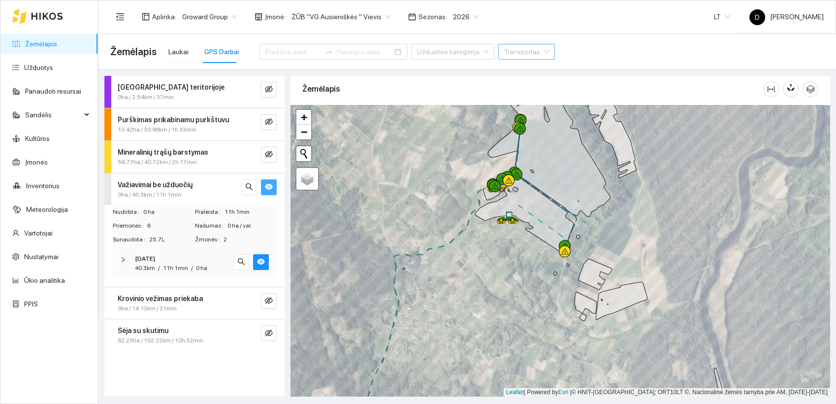
click at [267, 187] on icon "eye" at bounding box center [269, 187] width 8 height 6
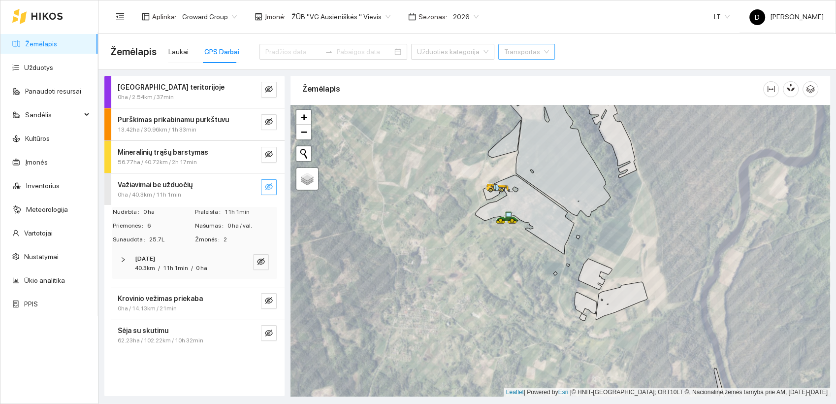
click at [175, 184] on strong "Važiavimai be užduočių" at bounding box center [155, 185] width 75 height 8
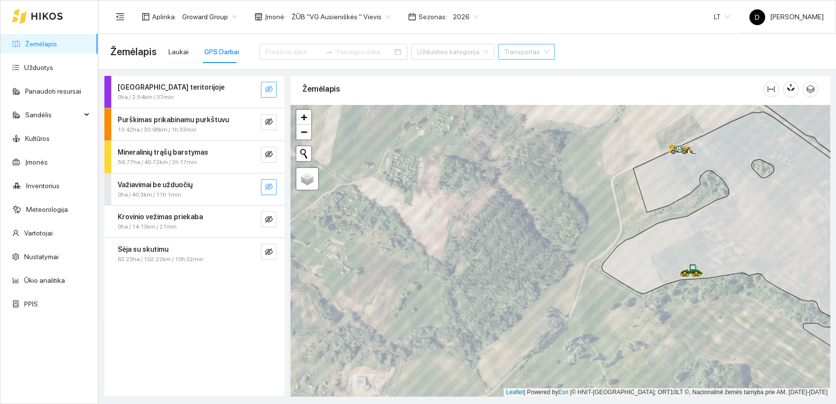
click at [270, 85] on button "button" at bounding box center [269, 90] width 16 height 16
click at [271, 89] on icon "eye" at bounding box center [269, 90] width 8 height 6
click at [181, 52] on div "Laukai" at bounding box center [178, 51] width 20 height 11
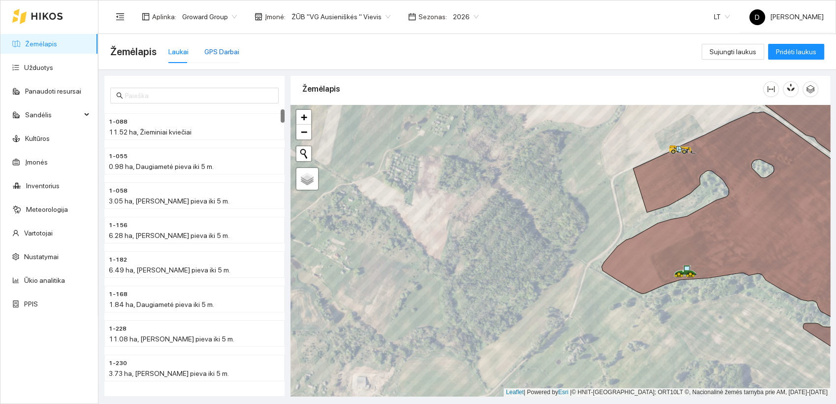
click at [208, 55] on div "GPS Darbai" at bounding box center [221, 51] width 35 height 11
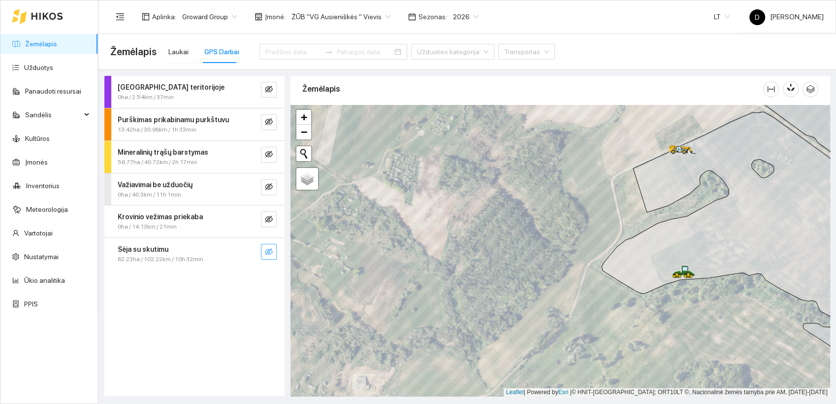
click at [268, 249] on icon "eye-invisible" at bounding box center [269, 252] width 8 height 8
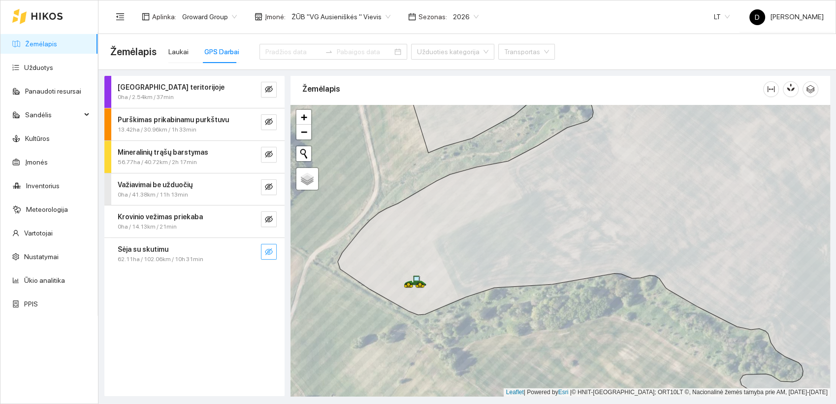
click at [271, 248] on icon "eye-invisible" at bounding box center [269, 252] width 8 height 8
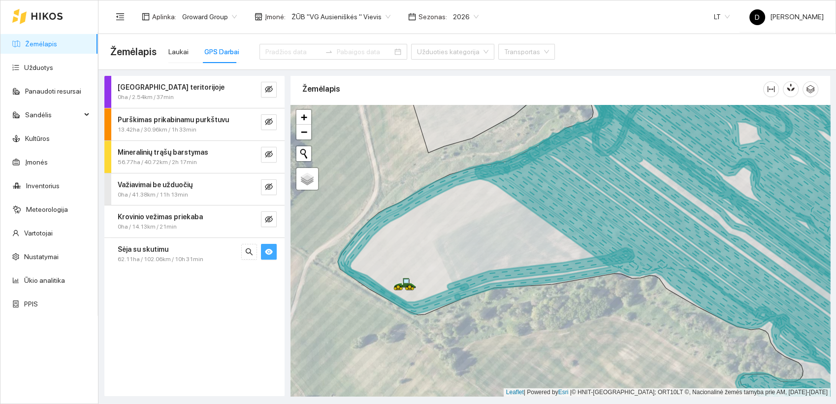
click at [271, 253] on icon "eye" at bounding box center [269, 252] width 8 height 6
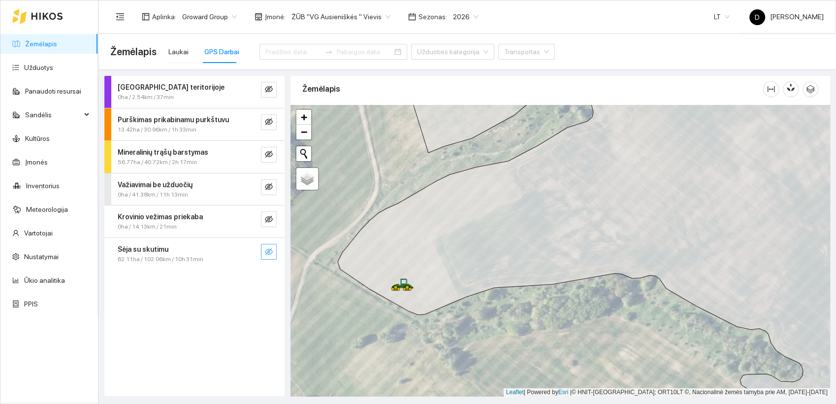
click at [185, 295] on div "Darbas teritorijoje 0ha / 2.54km / 37min Purškimas prikabinamu purkštuvu 13.42h…" at bounding box center [194, 236] width 180 height 320
click at [219, 295] on div "Darbas teritorijoje 0ha / 2.54km / 37min Purškimas prikabinamu purkštuvu 13.42h…" at bounding box center [194, 236] width 180 height 320
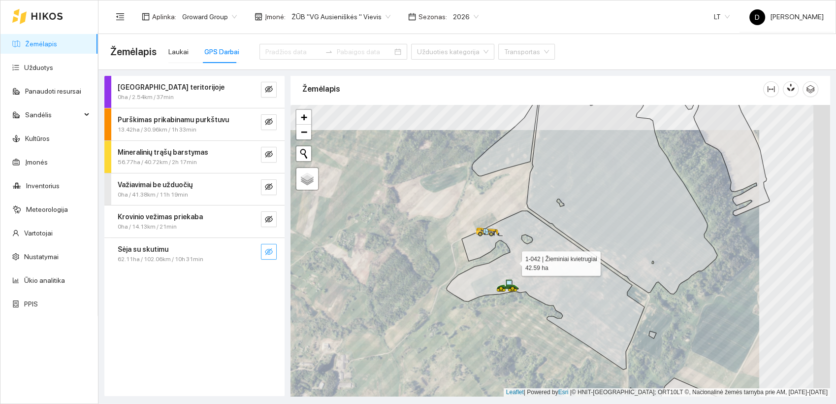
drag, startPoint x: 588, startPoint y: 233, endPoint x: 514, endPoint y: 260, distance: 78.7
click at [514, 260] on icon at bounding box center [546, 290] width 198 height 159
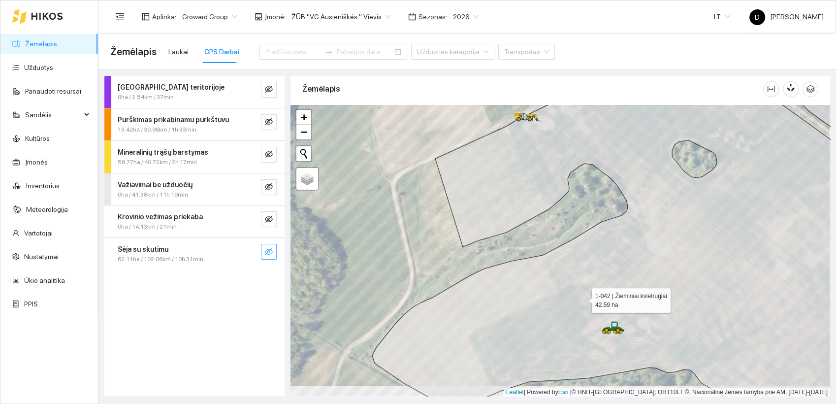
drag, startPoint x: 584, startPoint y: 309, endPoint x: 583, endPoint y: 299, distance: 10.8
click at [583, 299] on icon at bounding box center [628, 240] width 512 height 351
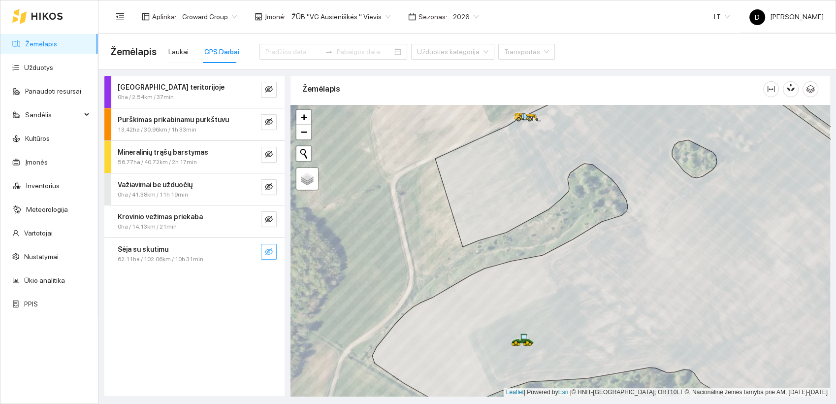
click at [170, 310] on div "Darbas teritorijoje 0ha / 2.54km / 37min Purškimas prikabinamu purkštuvu 13.42h…" at bounding box center [194, 236] width 180 height 320
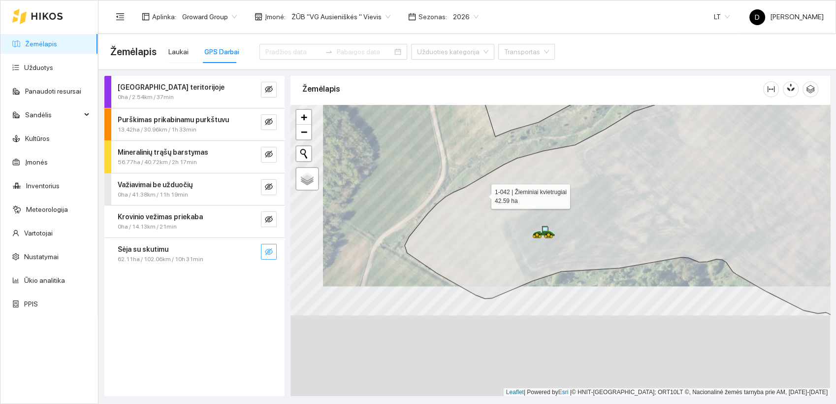
drag, startPoint x: 450, startPoint y: 305, endPoint x: 483, endPoint y: 195, distance: 115.0
click at [483, 195] on icon at bounding box center [661, 140] width 512 height 351
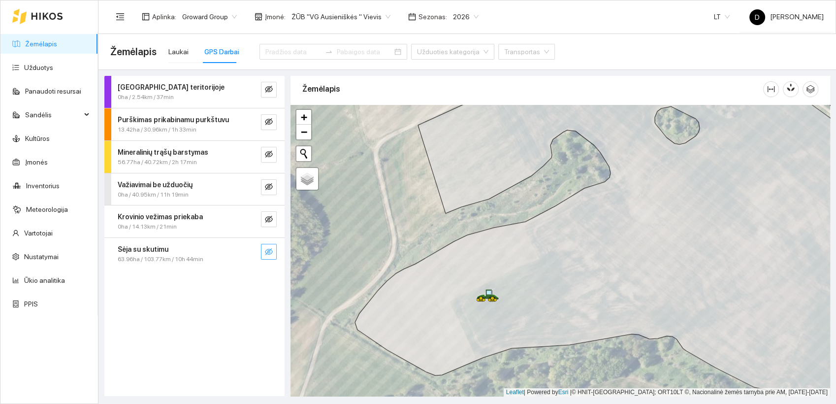
click at [270, 248] on icon "eye-invisible" at bounding box center [269, 251] width 8 height 7
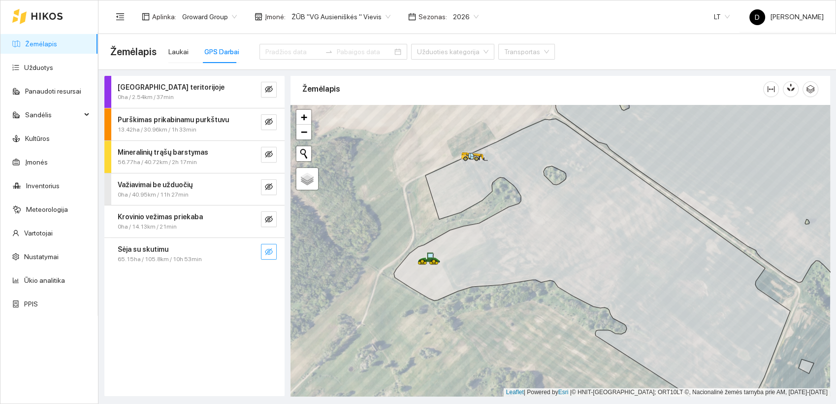
click at [270, 252] on icon "eye-invisible" at bounding box center [269, 252] width 8 height 8
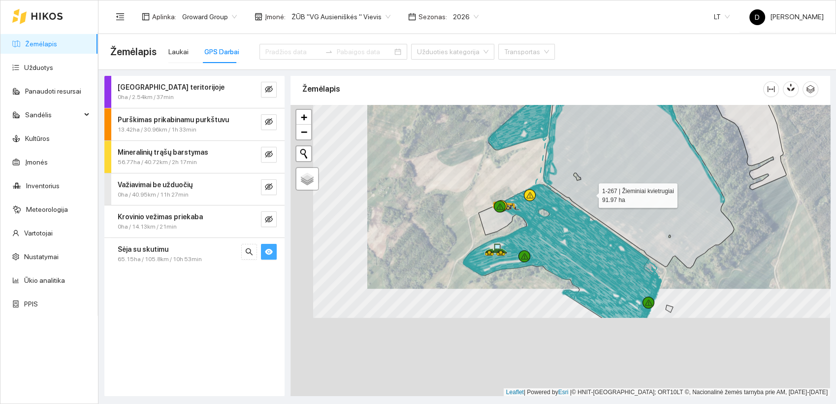
drag, startPoint x: 512, startPoint y: 303, endPoint x: 591, endPoint y: 190, distance: 138.0
click at [591, 190] on icon at bounding box center [633, 126] width 201 height 284
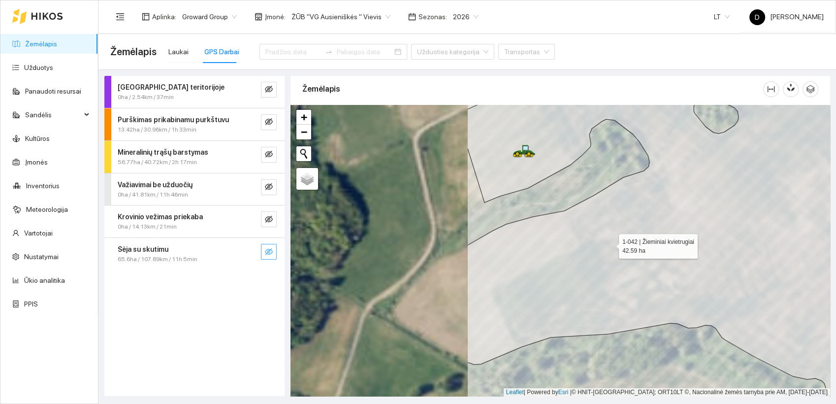
drag, startPoint x: 379, startPoint y: 238, endPoint x: 616, endPoint y: 252, distance: 237.8
click at [616, 252] on icon at bounding box center [791, 256] width 649 height 351
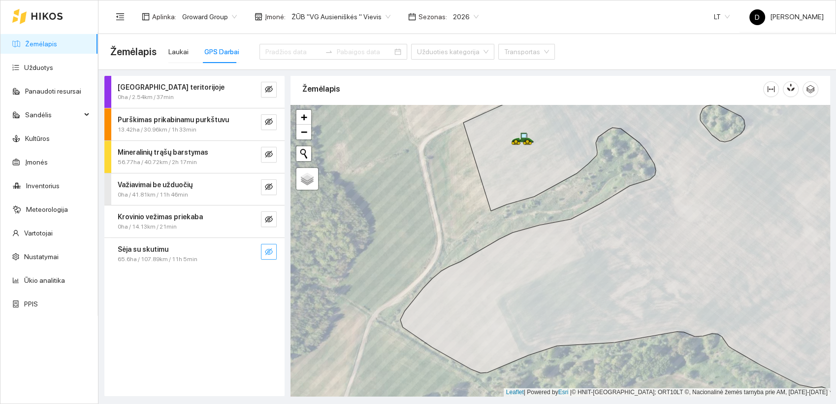
click at [267, 253] on icon "eye-invisible" at bounding box center [269, 252] width 8 height 8
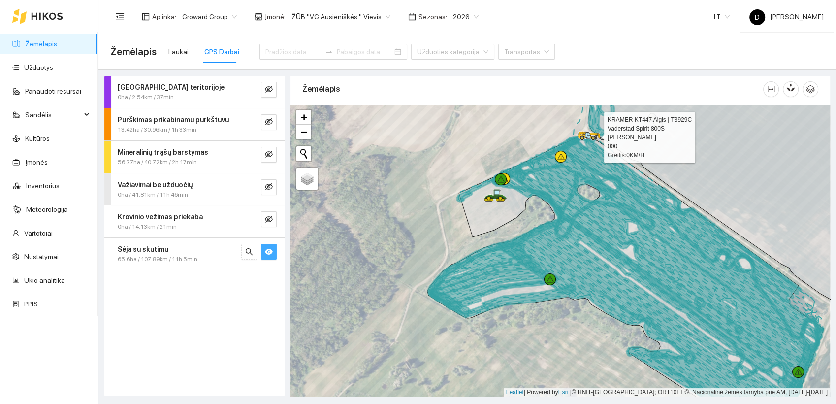
click at [590, 136] on icon at bounding box center [589, 137] width 1 height 2
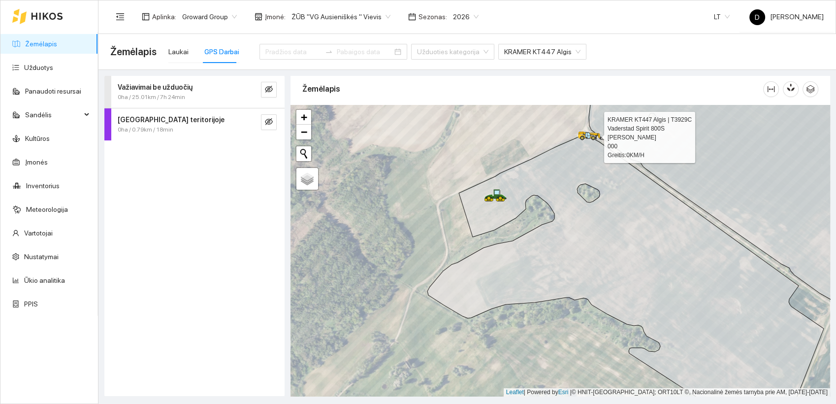
click at [589, 136] on icon at bounding box center [589, 137] width 1 height 2
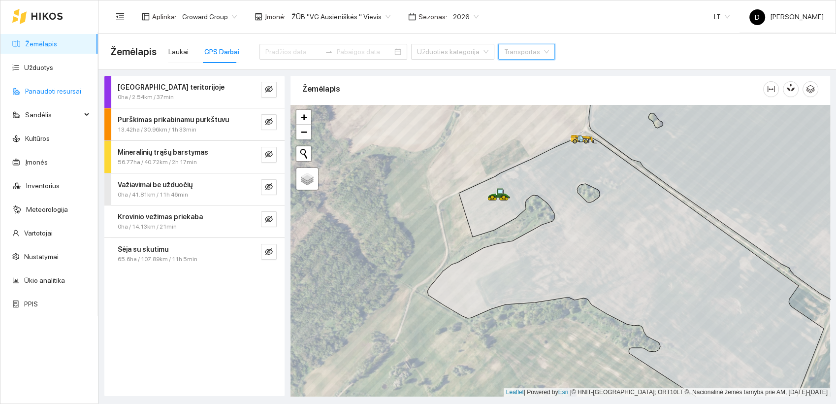
click at [56, 90] on link "Panaudoti resursai" at bounding box center [53, 91] width 56 height 8
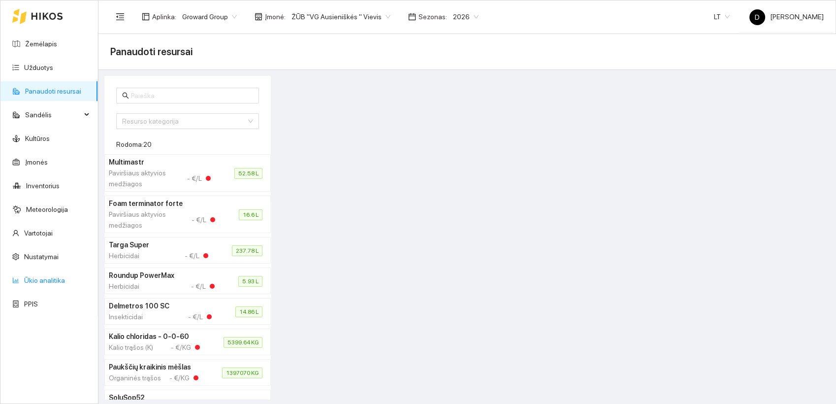
click at [48, 279] on link "Ūkio analitika" at bounding box center [44, 280] width 41 height 8
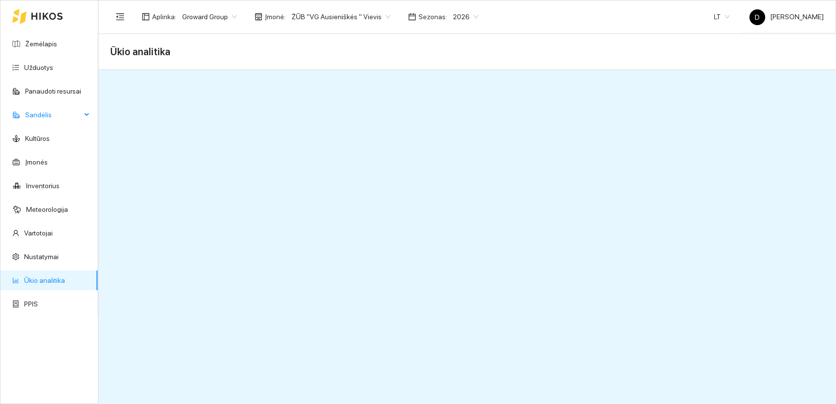
click at [45, 115] on span "Sandėlis" at bounding box center [53, 115] width 56 height 20
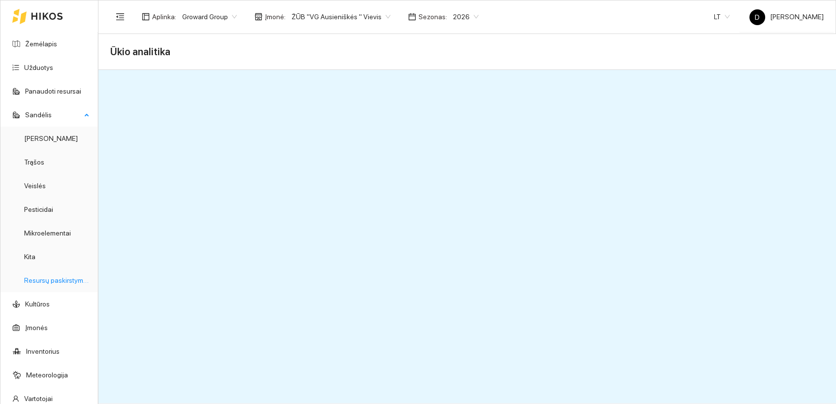
click at [49, 277] on link "Resursų paskirstymas" at bounding box center [57, 280] width 66 height 8
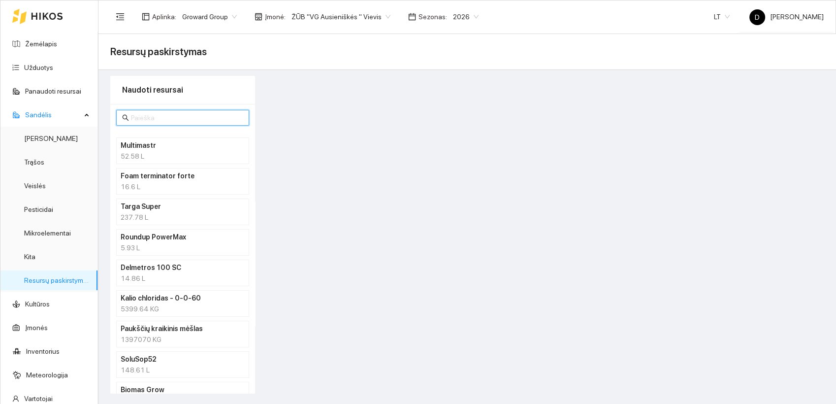
click at [187, 120] on input "text" at bounding box center [187, 117] width 112 height 11
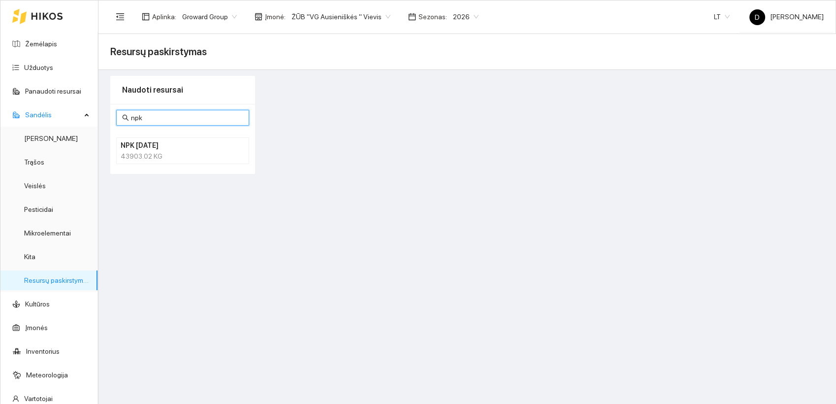
type input "npk"
click at [178, 145] on h4 "NPK 10-26-26" at bounding box center [170, 145] width 99 height 11
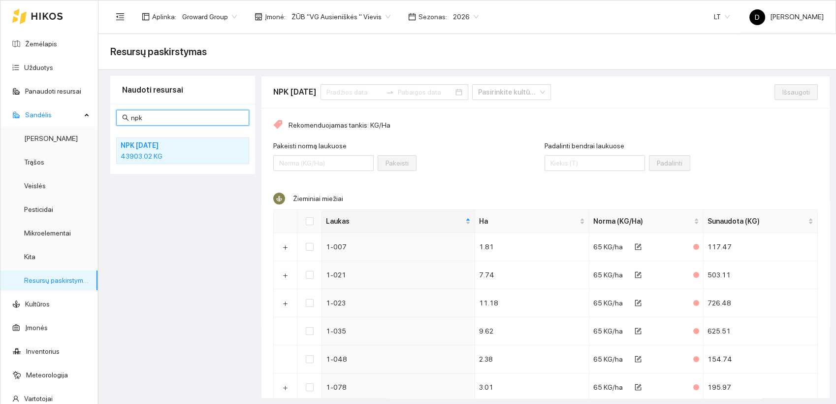
drag, startPoint x: 150, startPoint y: 114, endPoint x: 111, endPoint y: 110, distance: 39.1
click at [111, 110] on div "npk NPK 10-26-26 43903.02 KG" at bounding box center [182, 139] width 145 height 70
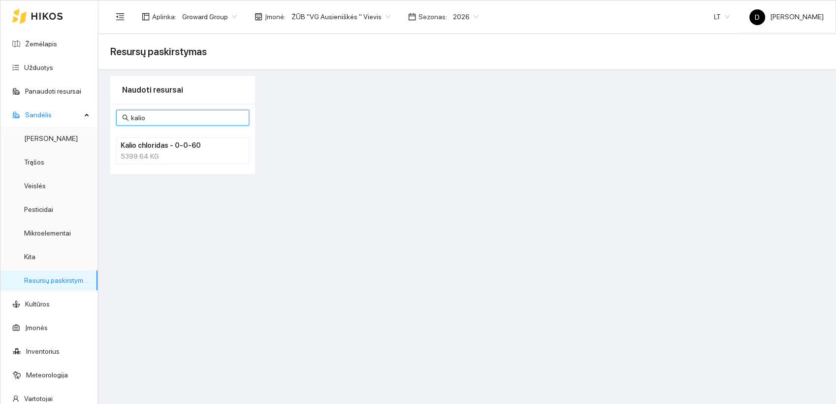
type input "kalio"
click at [176, 150] on h4 "Kalio chloridas - 0-0-60" at bounding box center [170, 145] width 99 height 11
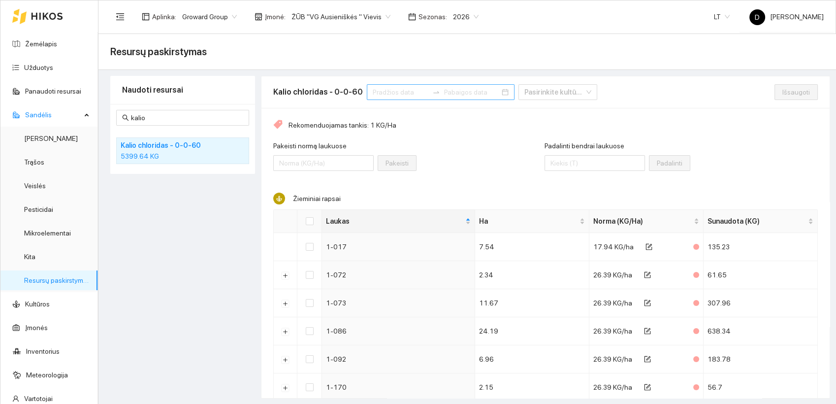
click at [402, 90] on input at bounding box center [401, 92] width 56 height 11
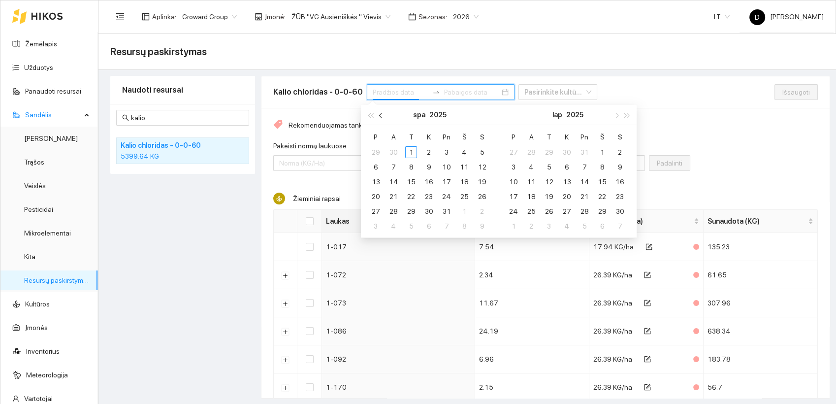
click at [380, 117] on button "button" at bounding box center [381, 115] width 11 height 20
type input "2025-09-01"
click at [376, 148] on div "1" at bounding box center [376, 152] width 12 height 12
type input "2025-09-30"
click at [395, 212] on div "30" at bounding box center [394, 211] width 12 height 12
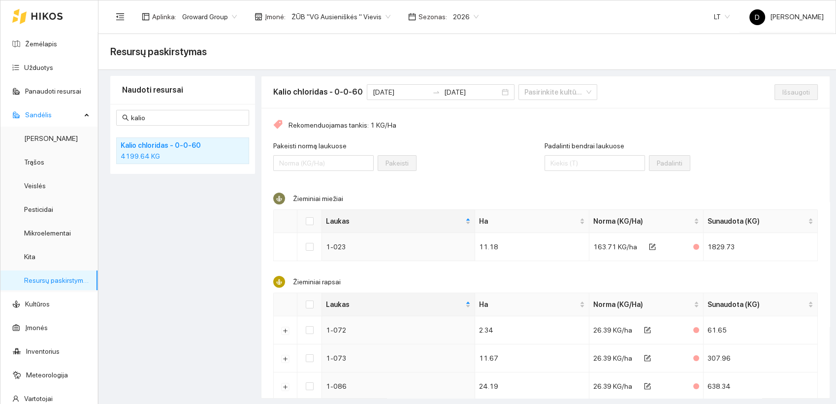
click at [178, 209] on div "Naudoti resursai kalio Kalio chloridas - 0-0-60 4199.64 KG" at bounding box center [182, 237] width 145 height 323
click at [166, 239] on div "Naudoti resursai kalio Kalio chloridas - 0-0-60 4199.64 KG" at bounding box center [182, 237] width 145 height 323
drag, startPoint x: 153, startPoint y: 115, endPoint x: 112, endPoint y: 117, distance: 41.5
click at [112, 117] on div "kalio Kalio chloridas - 0-0-60 4199.64 KG" at bounding box center [182, 139] width 145 height 70
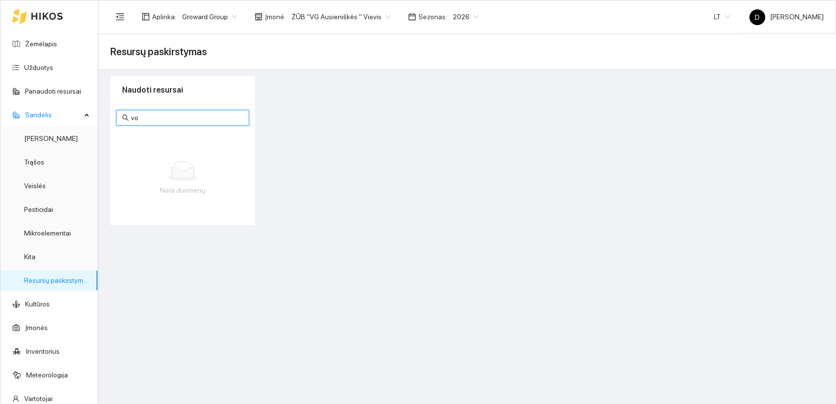
type input "v"
type input "k"
type input "e"
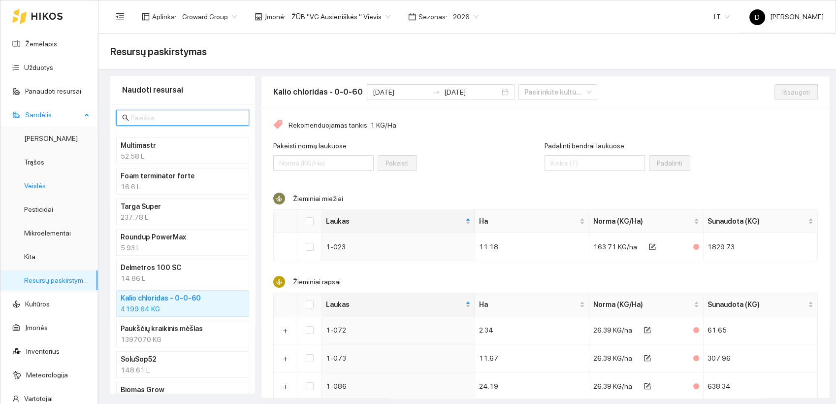
click at [31, 187] on link "Veislės" at bounding box center [35, 186] width 22 height 8
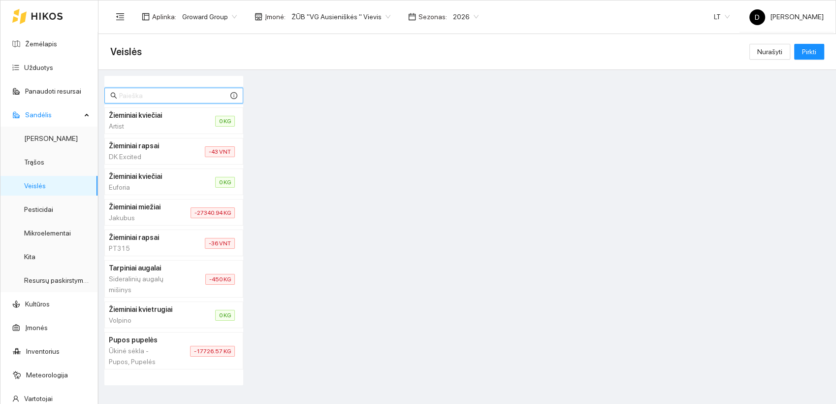
click at [161, 96] on input "text" at bounding box center [173, 95] width 109 height 11
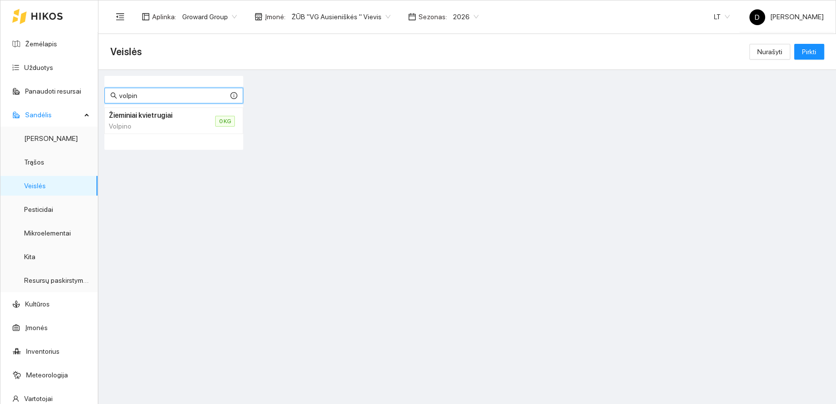
type input "volpin"
click at [202, 123] on li "Žieminiai kvietrugiai Volpino 0 KG" at bounding box center [173, 120] width 139 height 27
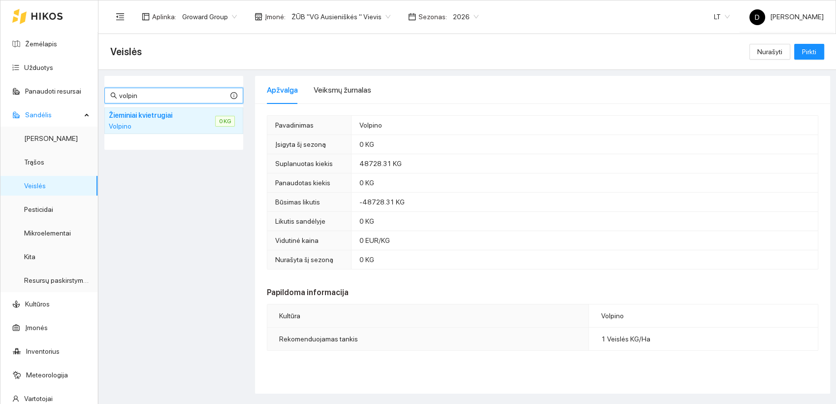
drag, startPoint x: 142, startPoint y: 93, endPoint x: 103, endPoint y: 88, distance: 39.7
click at [109, 97] on span "volpin" at bounding box center [173, 96] width 139 height 16
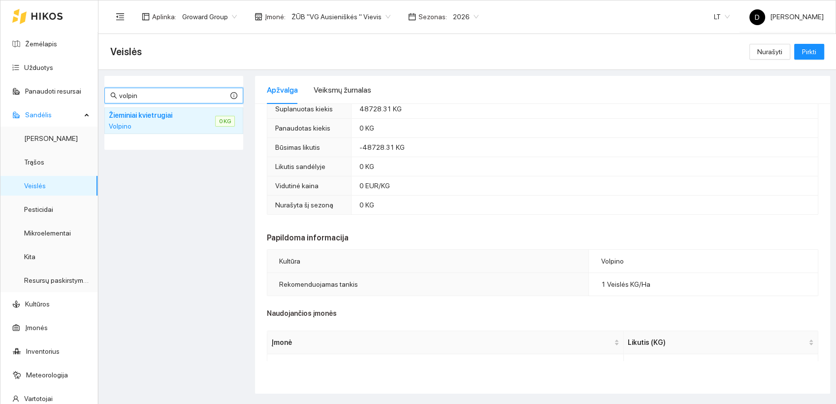
scroll to position [82, 0]
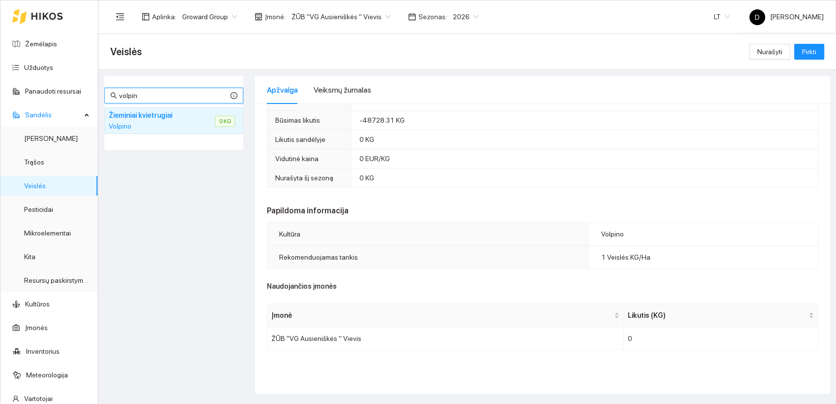
click at [165, 188] on div "volpin Žieminiai kviečiai Artist 0 KG Žieminiai rapsai DK Excited -43 VNT Žiemi…" at bounding box center [173, 235] width 145 height 318
drag, startPoint x: 146, startPoint y: 95, endPoint x: 114, endPoint y: 95, distance: 32.5
click at [114, 96] on span "volpin" at bounding box center [173, 96] width 139 height 16
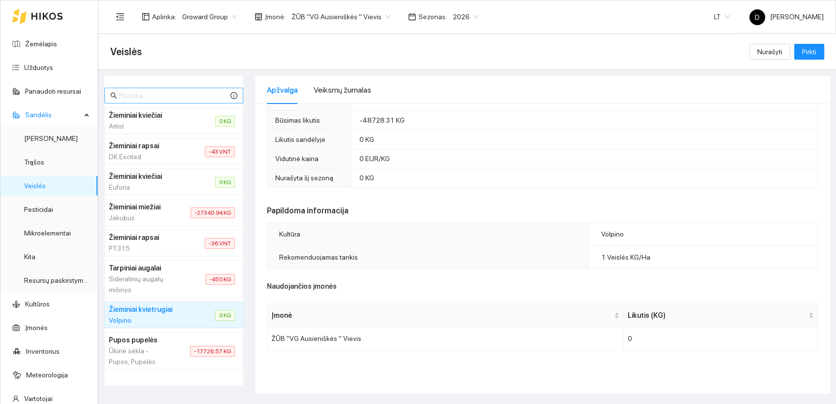
click at [138, 101] on span at bounding box center [173, 96] width 139 height 16
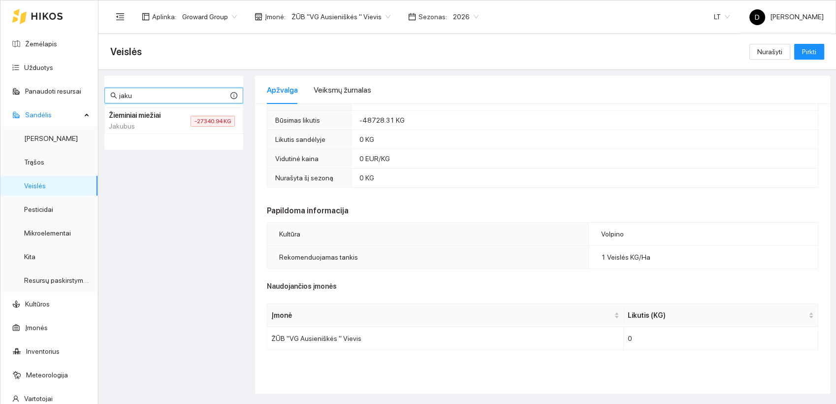
type input "jaku"
click at [212, 123] on span "-27340.94 KG" at bounding box center [213, 121] width 44 height 11
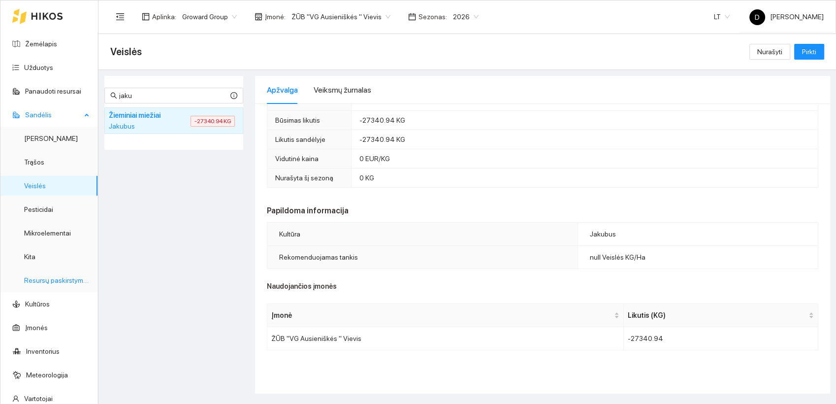
click at [49, 281] on link "Resursų paskirstymas" at bounding box center [57, 280] width 66 height 8
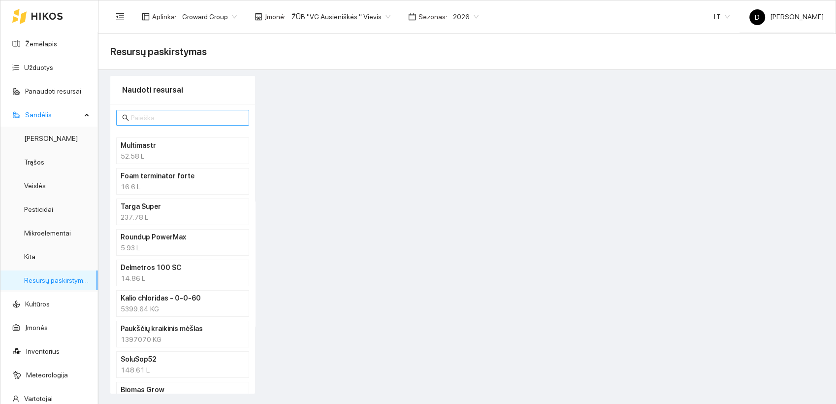
click at [155, 118] on input "text" at bounding box center [187, 117] width 112 height 11
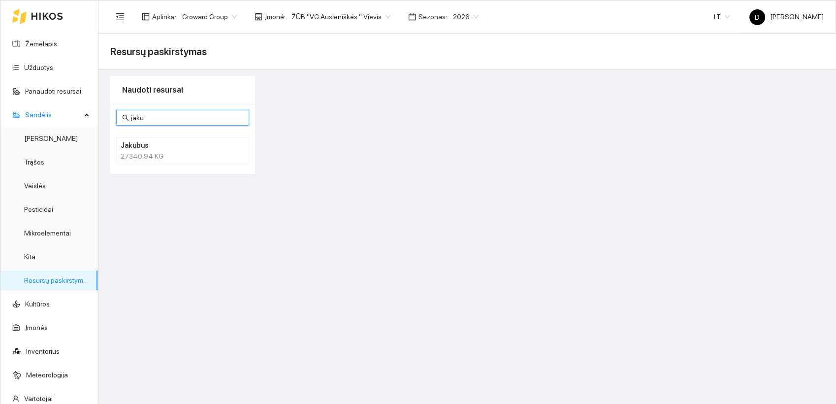
type input "jaku"
click at [178, 152] on div "27340.94 KG" at bounding box center [183, 156] width 124 height 11
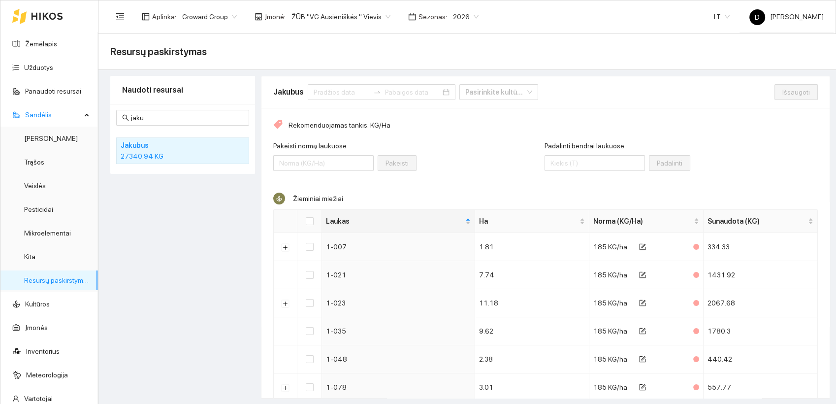
click at [156, 210] on div "Naudoti resursai jaku Jakubus 27340.94 KG" at bounding box center [182, 237] width 145 height 323
click at [181, 226] on div "Naudoti resursai jaku Jakubus 27340.94 KG" at bounding box center [182, 237] width 145 height 323
click at [39, 281] on link "Resursų paskirstymas" at bounding box center [57, 280] width 66 height 8
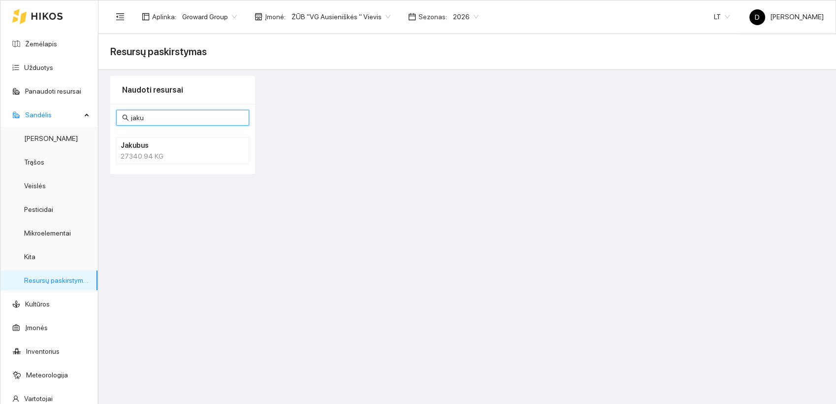
click at [183, 118] on input "jaku" at bounding box center [187, 117] width 112 height 11
drag, startPoint x: 178, startPoint y: 117, endPoint x: 116, endPoint y: 120, distance: 62.1
click at [116, 120] on span "jaku" at bounding box center [182, 118] width 133 height 16
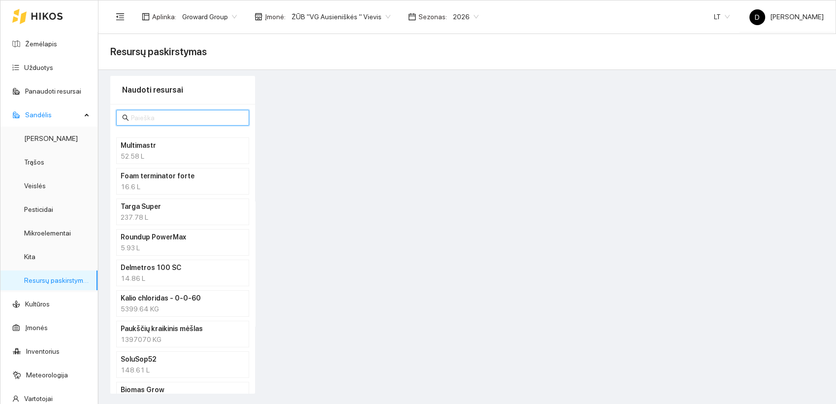
click at [203, 116] on input "text" at bounding box center [187, 117] width 112 height 11
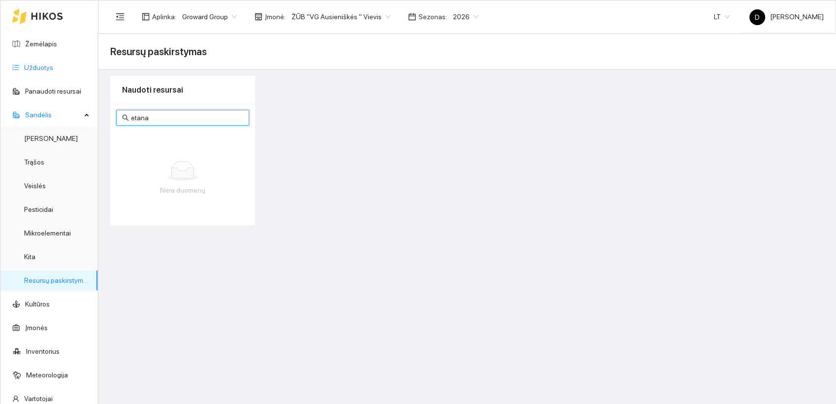
type input "etana"
click at [37, 69] on link "Užduotys" at bounding box center [38, 68] width 29 height 8
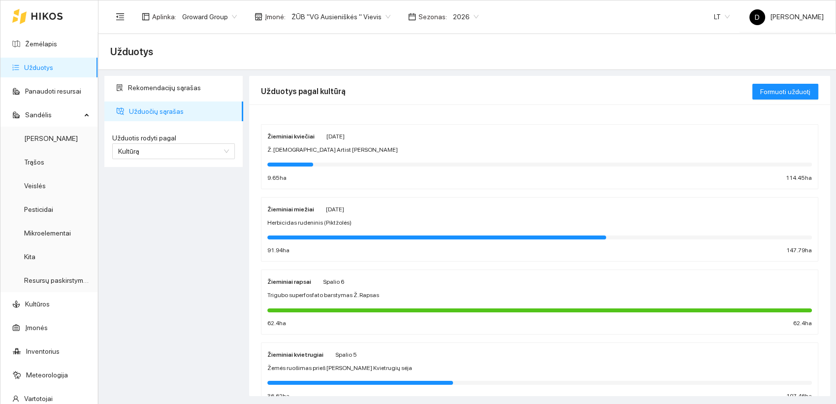
click at [294, 140] on div "Žieminiai kviečiai" at bounding box center [290, 136] width 47 height 11
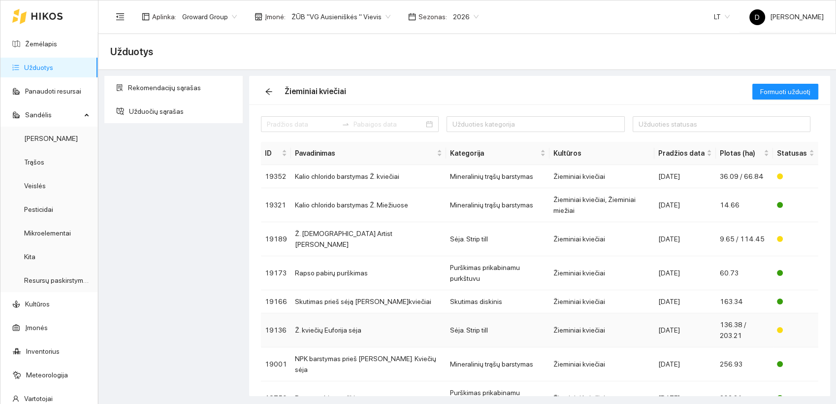
click at [345, 313] on td "Ž. kviečių Euforija sėja" at bounding box center [368, 330] width 155 height 34
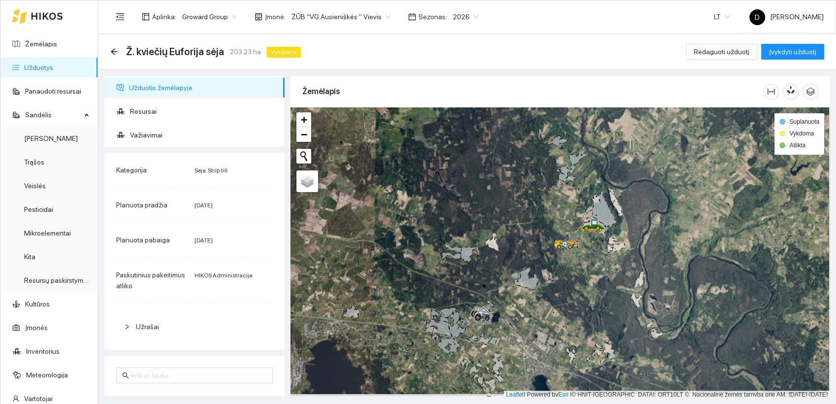
scroll to position [2, 0]
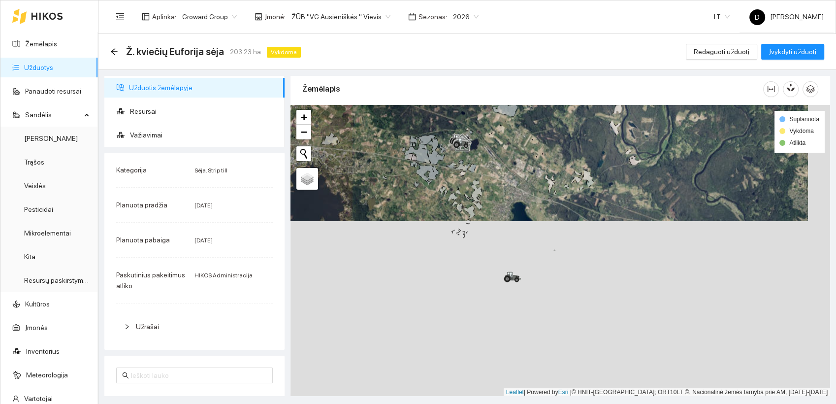
drag, startPoint x: 578, startPoint y: 287, endPoint x: 568, endPoint y: 84, distance: 203.2
click at [568, 85] on div "Žemėlapis" at bounding box center [561, 233] width 540 height 320
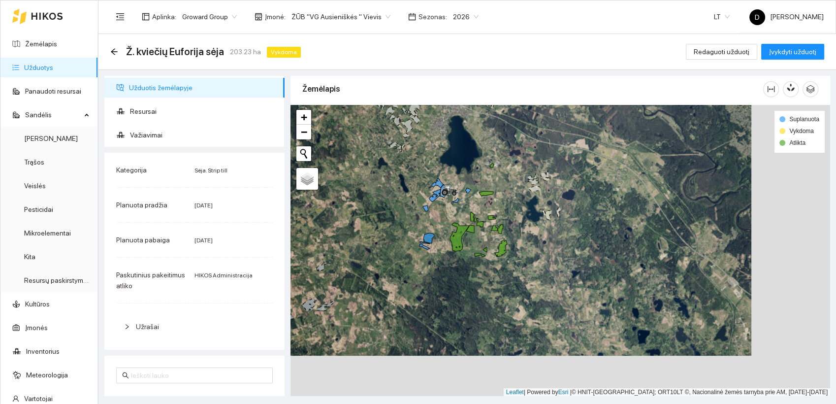
drag, startPoint x: 488, startPoint y: 309, endPoint x: 418, endPoint y: 268, distance: 81.7
click at [418, 268] on div at bounding box center [561, 251] width 540 height 292
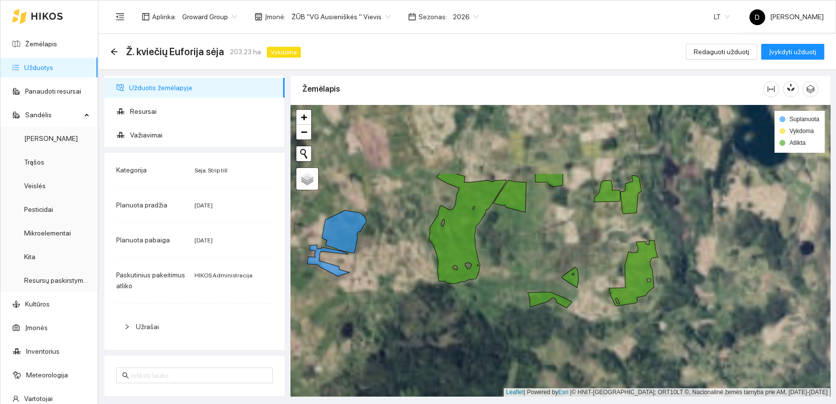
drag, startPoint x: 521, startPoint y: 207, endPoint x: 426, endPoint y: 322, distance: 149.4
click at [426, 322] on div at bounding box center [561, 251] width 540 height 292
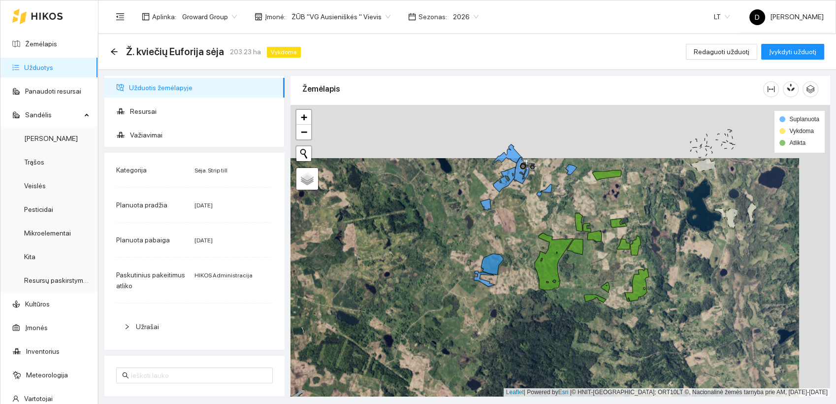
drag, startPoint x: 508, startPoint y: 190, endPoint x: 474, endPoint y: 239, distance: 59.8
click at [475, 239] on div at bounding box center [561, 251] width 540 height 292
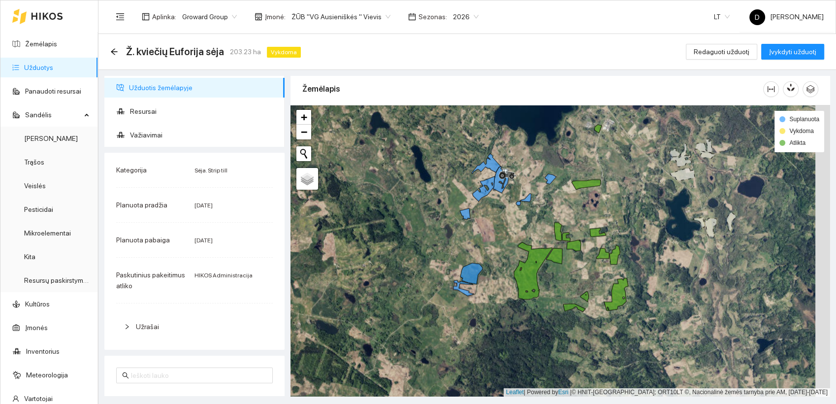
drag, startPoint x: 465, startPoint y: 226, endPoint x: 445, endPoint y: 226, distance: 20.7
click at [445, 226] on div at bounding box center [561, 251] width 540 height 292
